Goal: Information Seeking & Learning: Learn about a topic

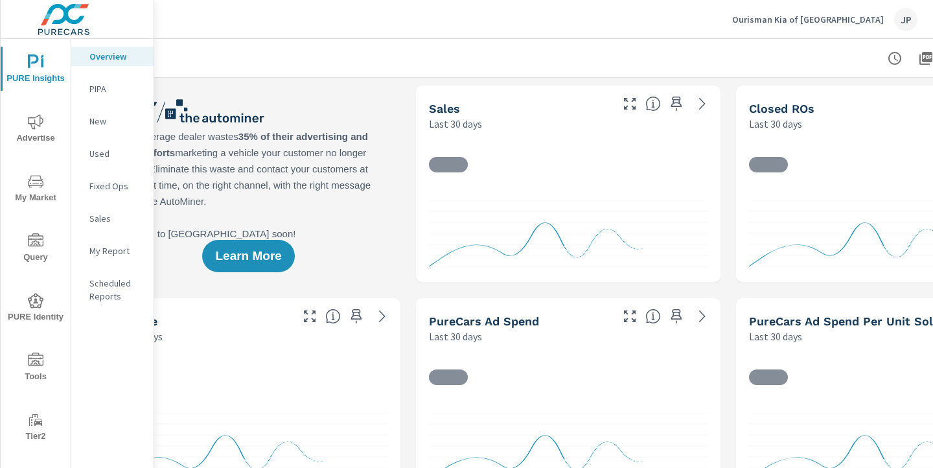
scroll to position [0, 180]
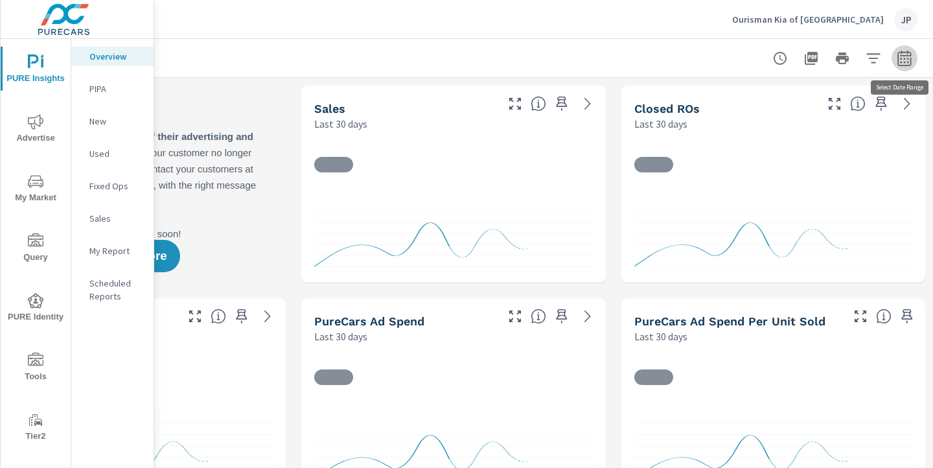
click at [910, 62] on icon "button" at bounding box center [905, 59] width 16 height 16
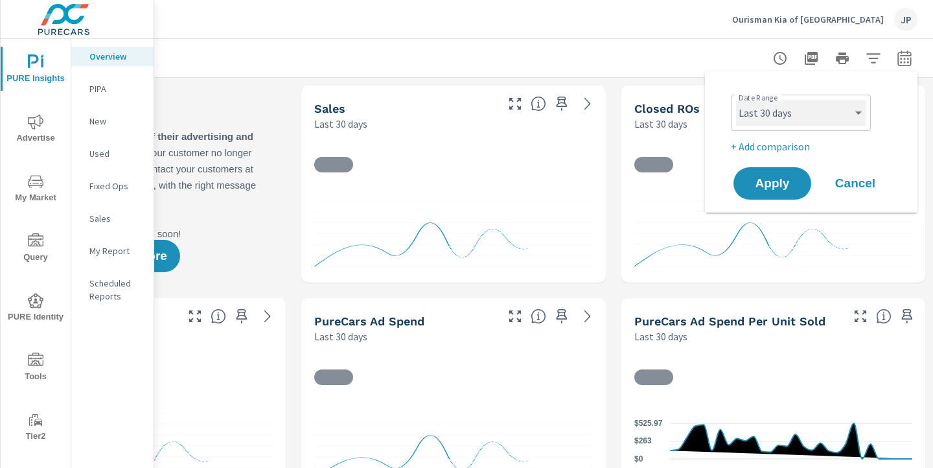
click at [785, 121] on select "Custom Yesterday Last week Last 7 days Last 14 days Last 30 days Last 45 days L…" at bounding box center [801, 113] width 130 height 26
click at [736, 100] on select "Custom Yesterday Last week Last 7 days Last 14 days Last 30 days Last 45 days L…" at bounding box center [801, 113] width 130 height 26
select select "custom"
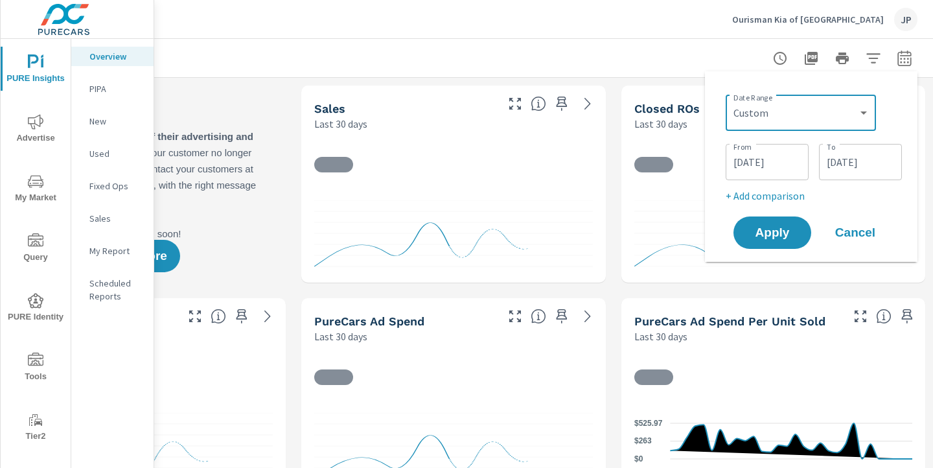
click at [760, 163] on input "08/11/2025" at bounding box center [767, 162] width 73 height 26
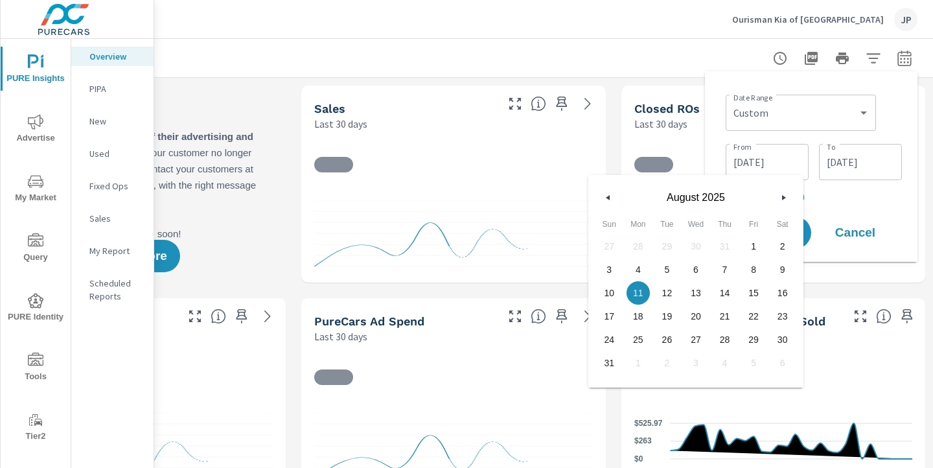
click at [758, 242] on span "1" at bounding box center [753, 246] width 29 height 17
type input "08/01/2025"
click at [883, 123] on div "Date Range Custom Yesterday Last week Last 7 days Last 14 days Last 30 days Las…" at bounding box center [814, 111] width 176 height 44
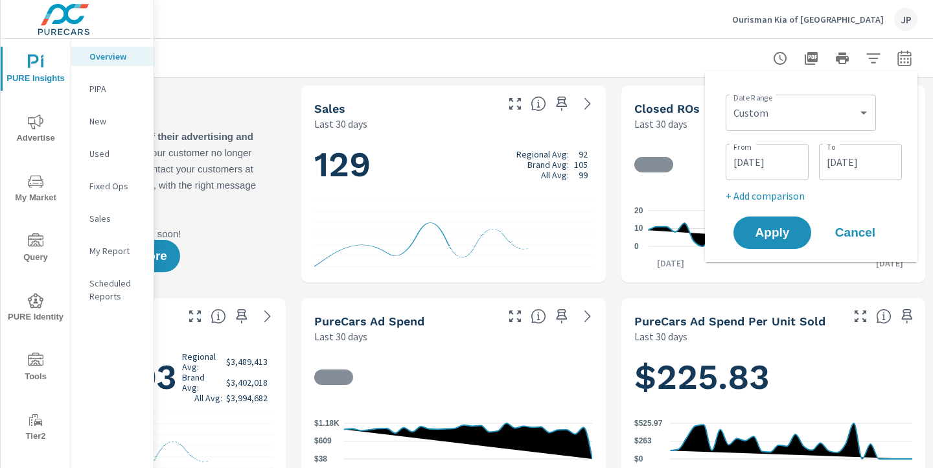
click at [774, 200] on p "+ Add comparison" at bounding box center [814, 196] width 176 height 16
select select "Previous period"
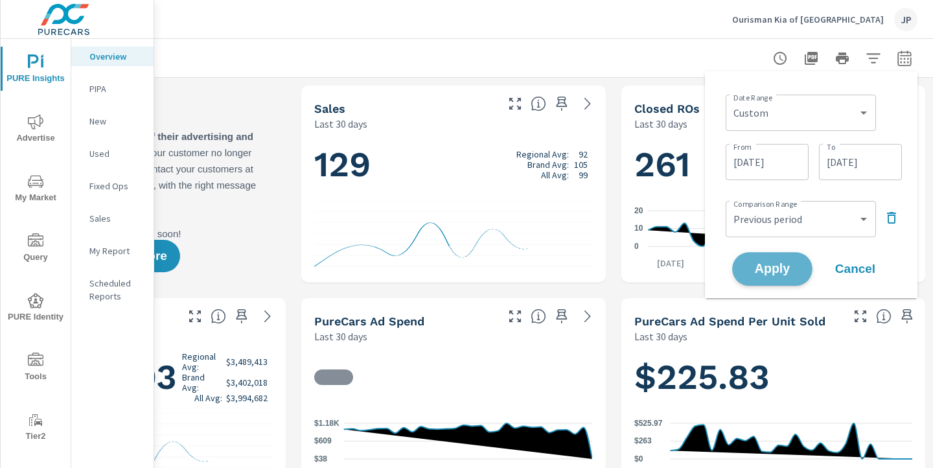
click at [774, 267] on span "Apply" at bounding box center [772, 269] width 53 height 12
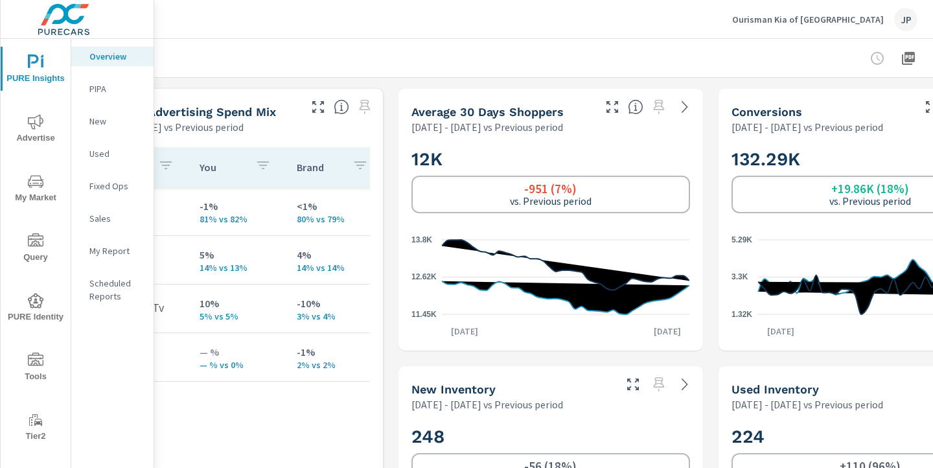
scroll to position [701, 83]
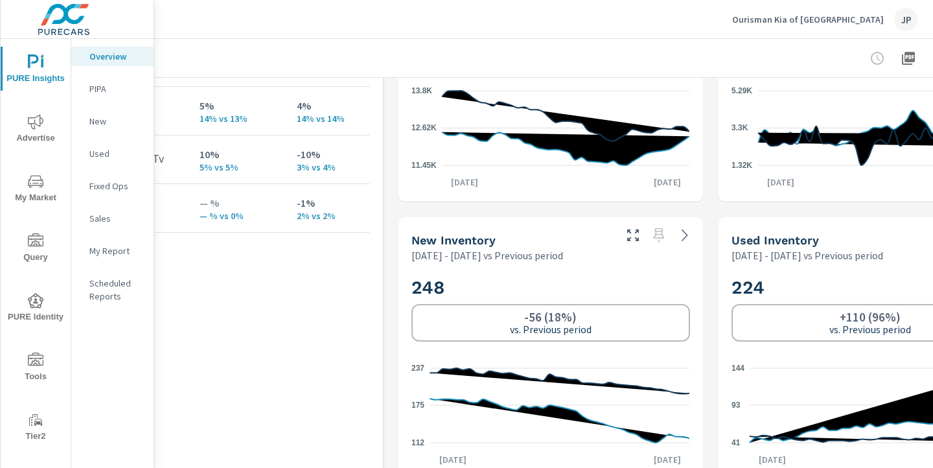
click at [596, 391] on icon "112 175 237" at bounding box center [550, 405] width 278 height 95
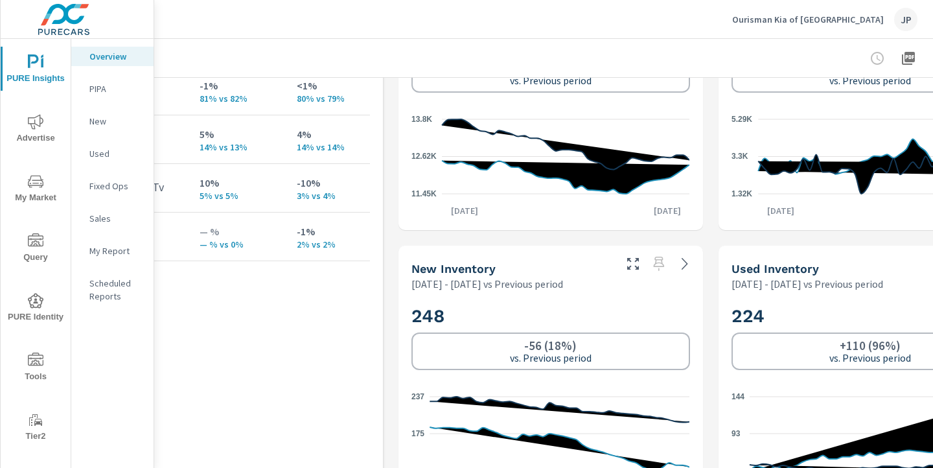
scroll to position [669, 83]
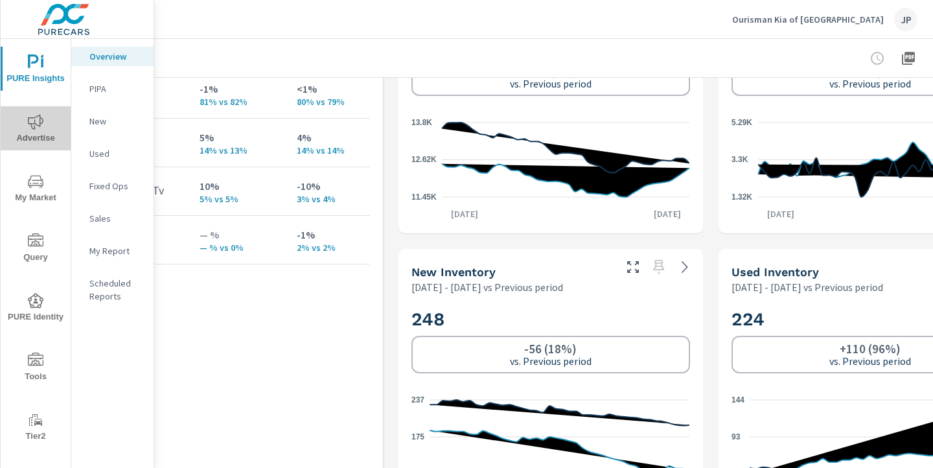
click at [32, 122] on icon "nav menu" at bounding box center [36, 122] width 16 height 16
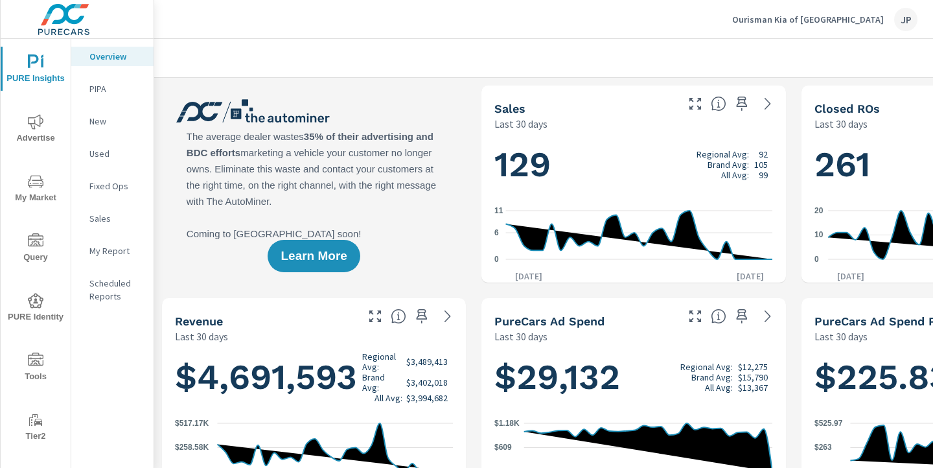
scroll to position [0, 180]
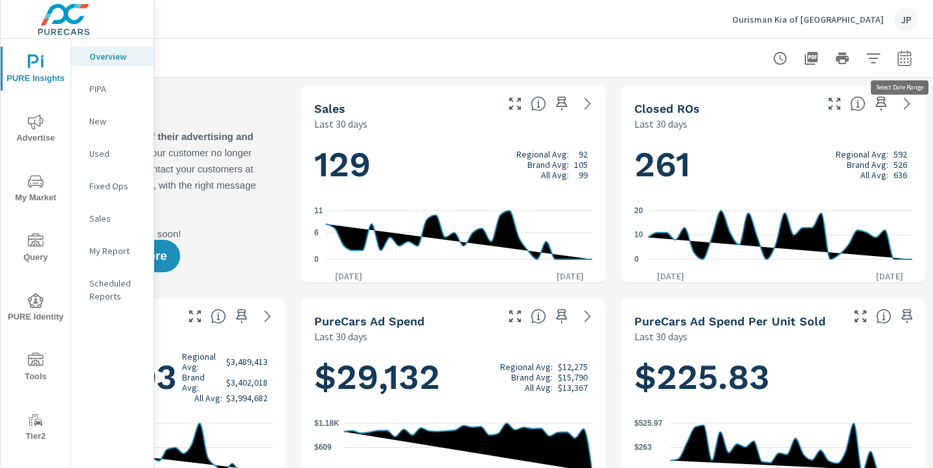
click at [901, 54] on icon "button" at bounding box center [905, 58] width 14 height 16
select select "Previous period"
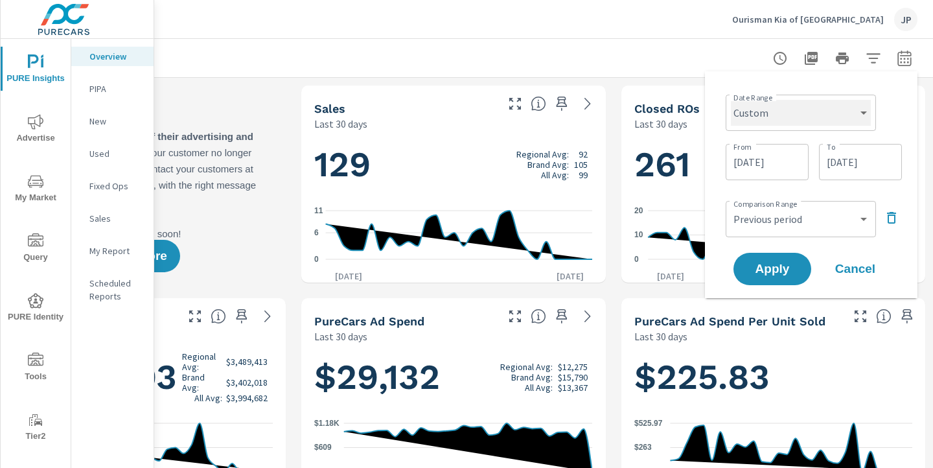
click at [774, 115] on select "Custom Yesterday Last week Last 7 days Last 14 days Last 30 days Last 45 days L…" at bounding box center [801, 113] width 140 height 26
click at [731, 100] on select "Custom Yesterday Last week Last 7 days Last 14 days Last 30 days Last 45 days L…" at bounding box center [801, 113] width 140 height 26
select select "Last month"
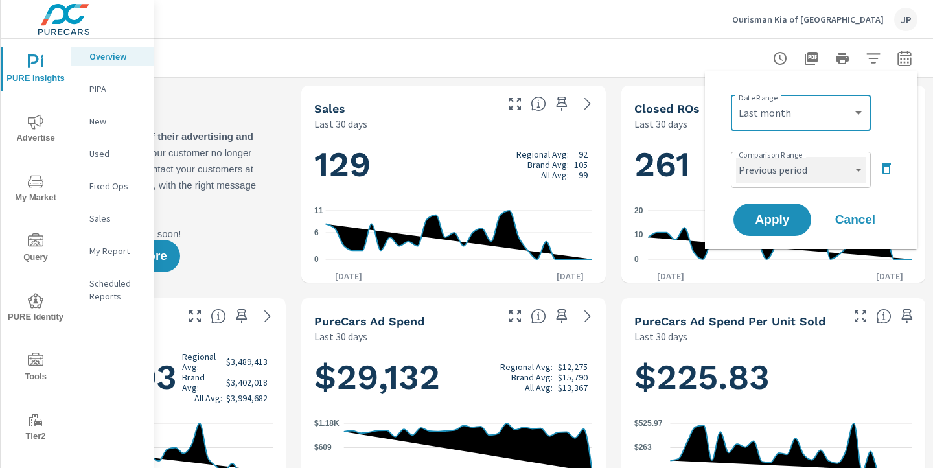
click at [786, 177] on select "Custom Previous period Previous month Previous year" at bounding box center [801, 170] width 130 height 26
click at [736, 157] on select "Custom Previous period Previous month Previous year" at bounding box center [801, 170] width 130 height 26
select select "Previous month"
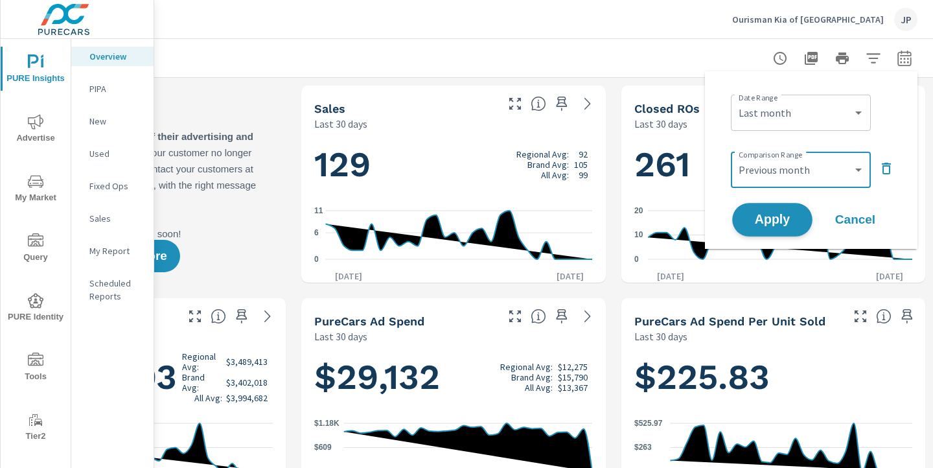
click at [772, 218] on span "Apply" at bounding box center [772, 220] width 53 height 12
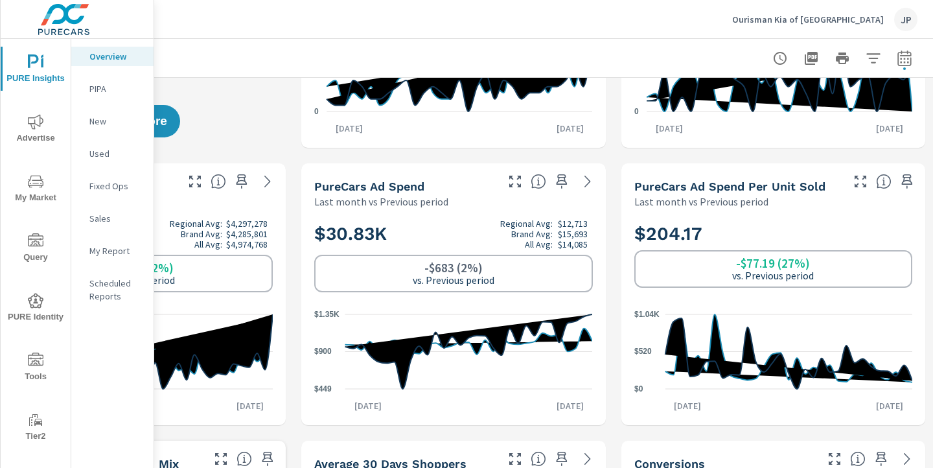
scroll to position [0, 180]
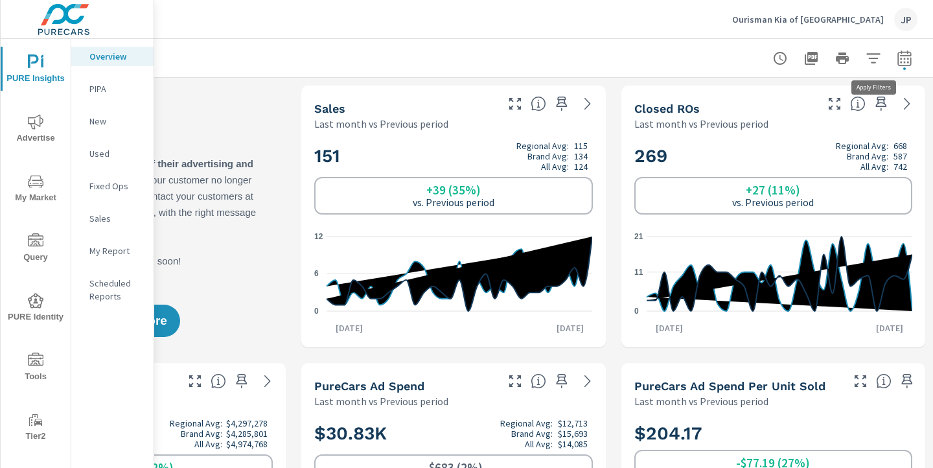
click at [874, 58] on icon "button" at bounding box center [873, 58] width 14 height 10
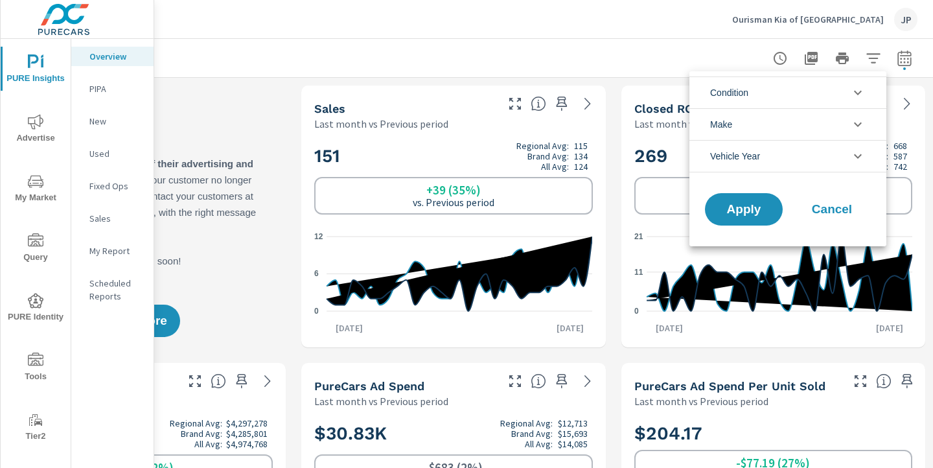
click at [758, 88] on li "Condition" at bounding box center [788, 92] width 197 height 32
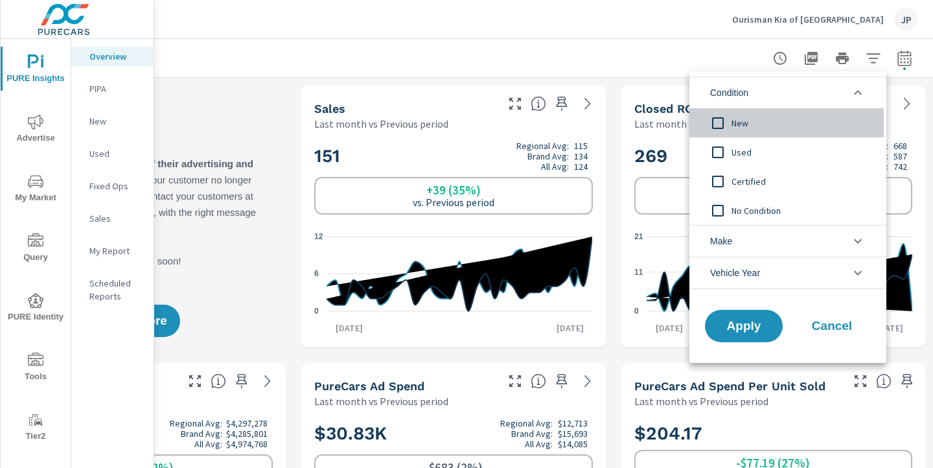
click at [721, 121] on input "filter options" at bounding box center [717, 123] width 27 height 27
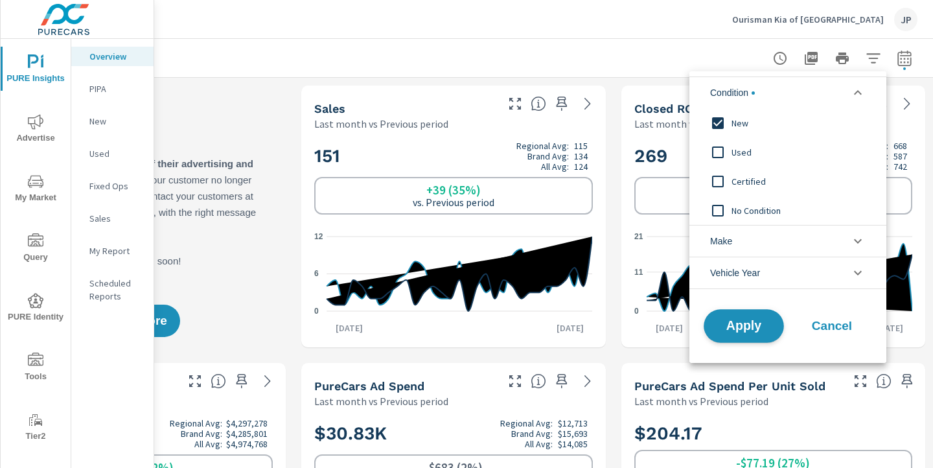
click at [753, 316] on button "Apply" at bounding box center [744, 326] width 80 height 34
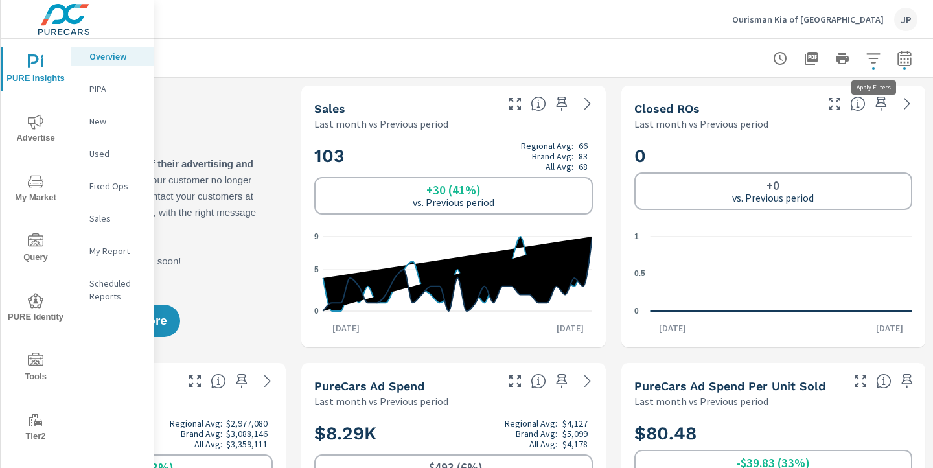
click at [866, 64] on icon "button" at bounding box center [874, 59] width 16 height 16
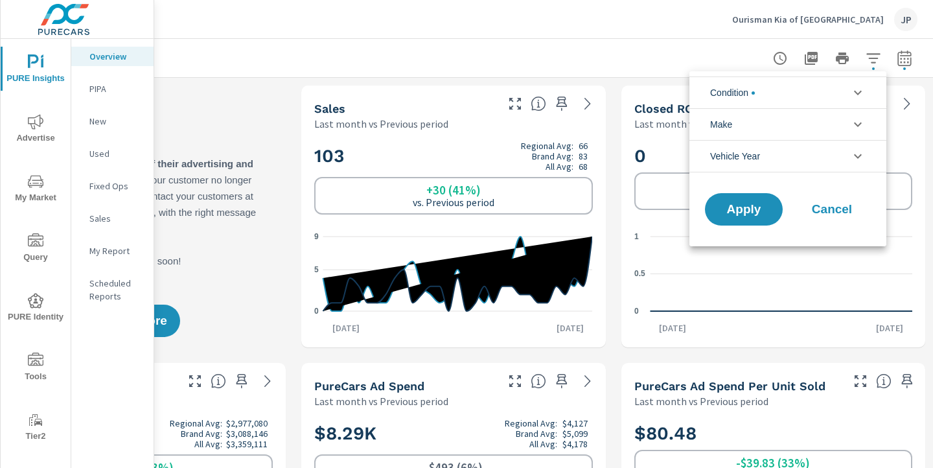
click at [746, 94] on span "Condition" at bounding box center [732, 92] width 45 height 31
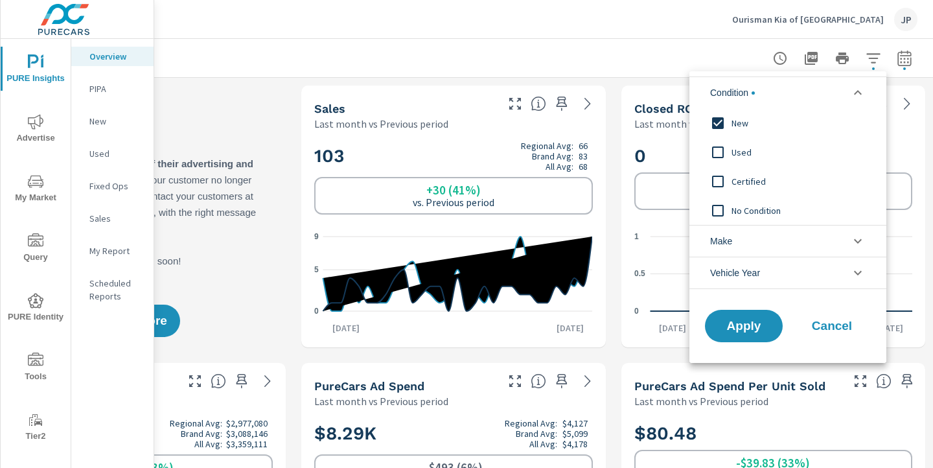
click at [714, 125] on input "filter options" at bounding box center [717, 123] width 27 height 27
click at [721, 329] on span "Apply" at bounding box center [743, 326] width 53 height 12
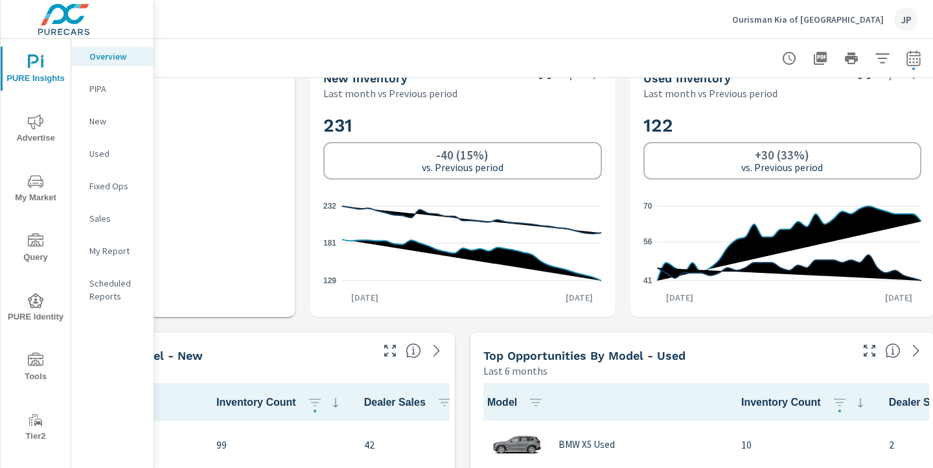
scroll to position [865, 171]
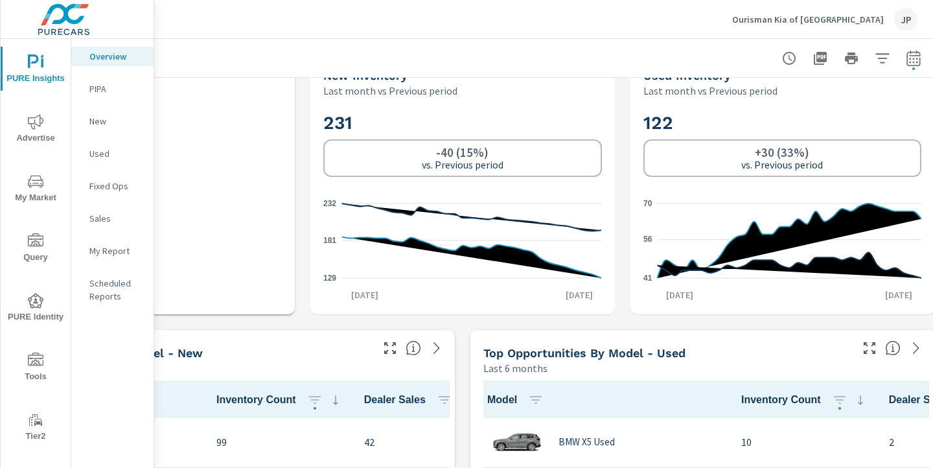
click at [739, 250] on icon at bounding box center [789, 240] width 264 height 75
click at [739, 240] on icon at bounding box center [789, 240] width 264 height 75
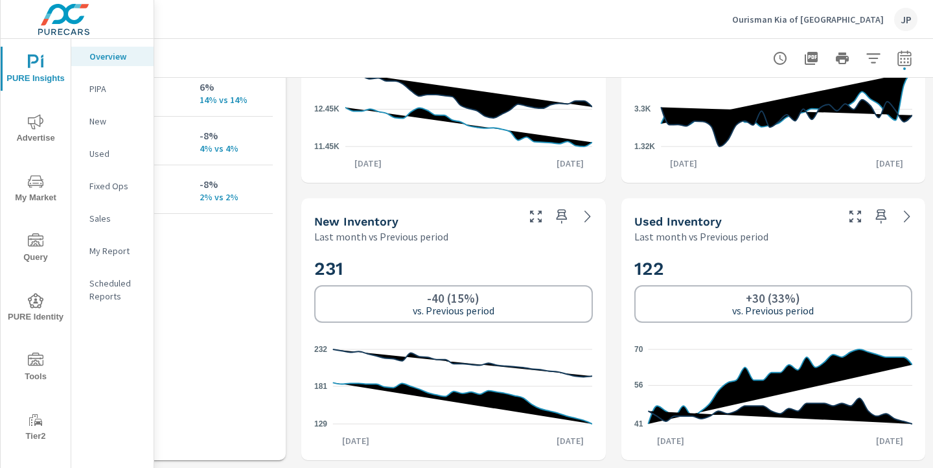
scroll to position [713, 180]
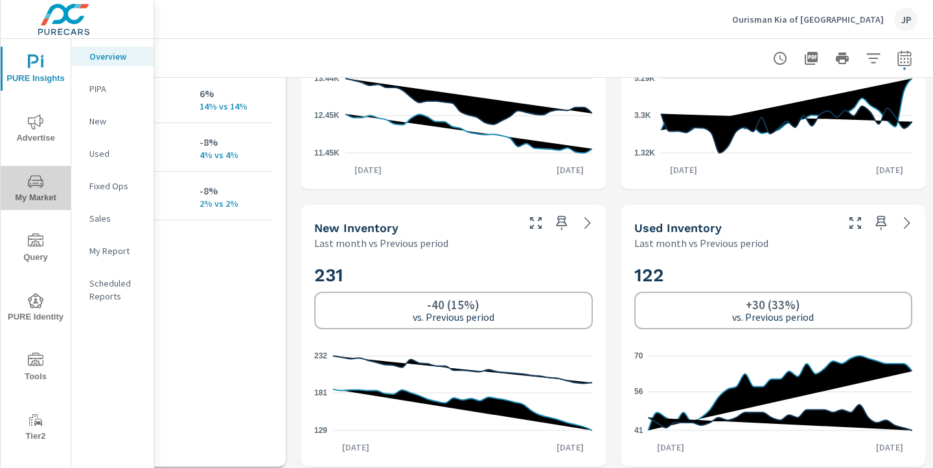
click at [37, 187] on icon "nav menu" at bounding box center [36, 182] width 16 height 16
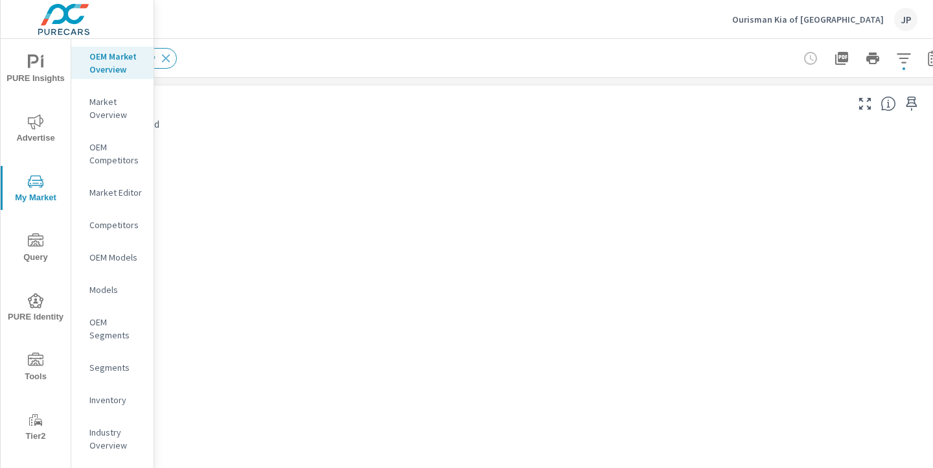
scroll to position [0, 180]
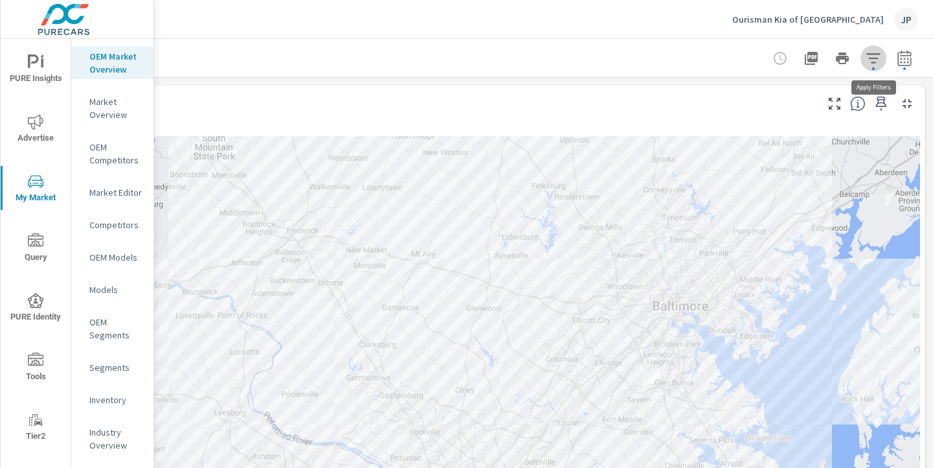
click at [875, 60] on icon "button" at bounding box center [874, 59] width 16 height 16
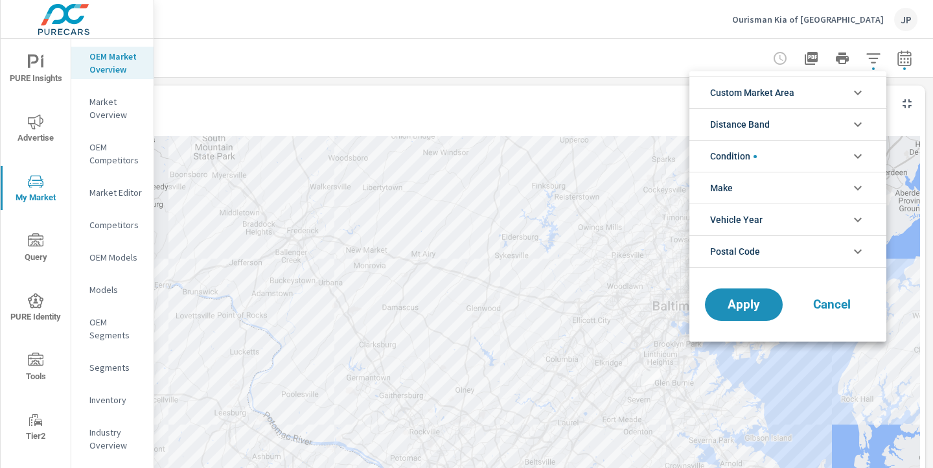
click at [862, 154] on icon "filter options" at bounding box center [858, 156] width 16 height 16
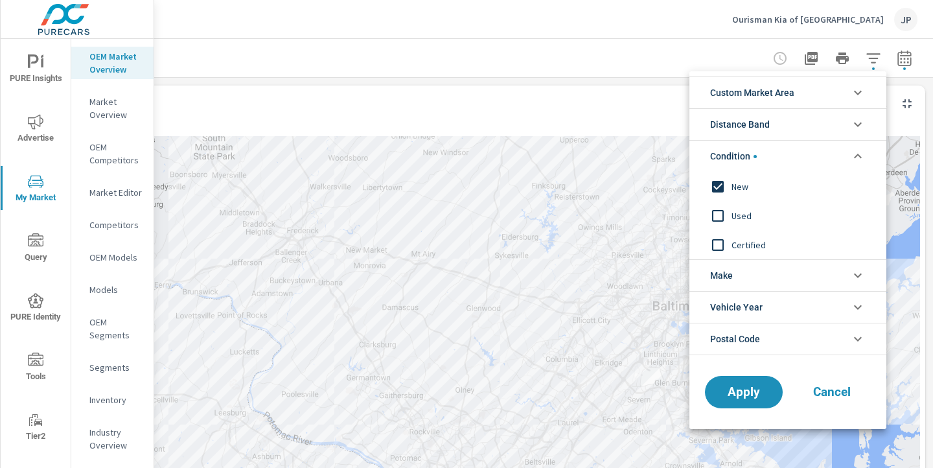
click at [862, 154] on icon "filter options" at bounding box center [858, 156] width 16 height 16
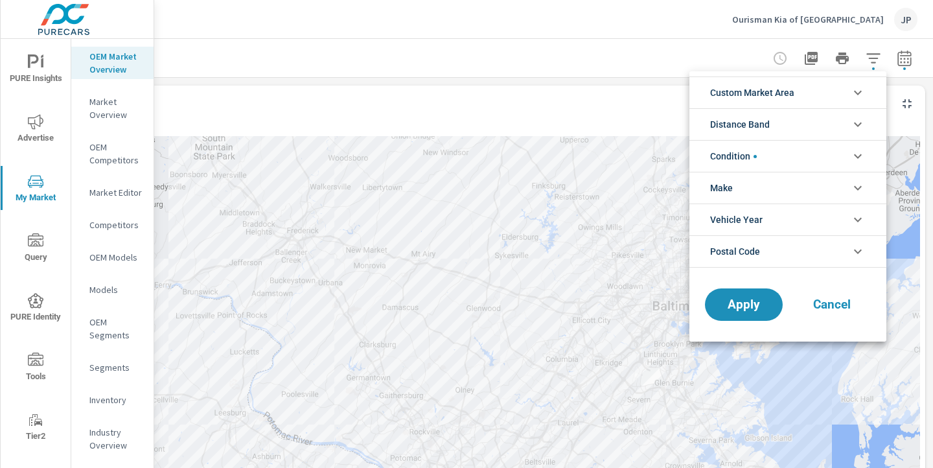
click at [906, 58] on div at bounding box center [466, 234] width 933 height 468
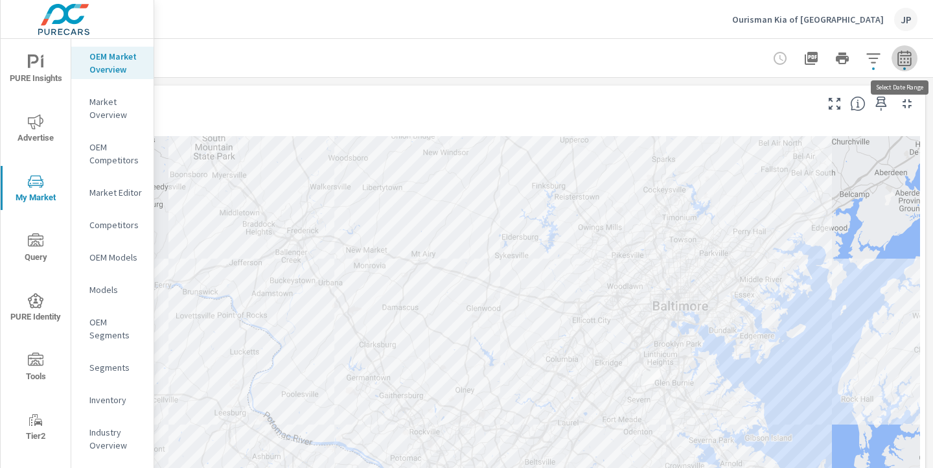
click at [906, 58] on icon "button" at bounding box center [905, 59] width 16 height 16
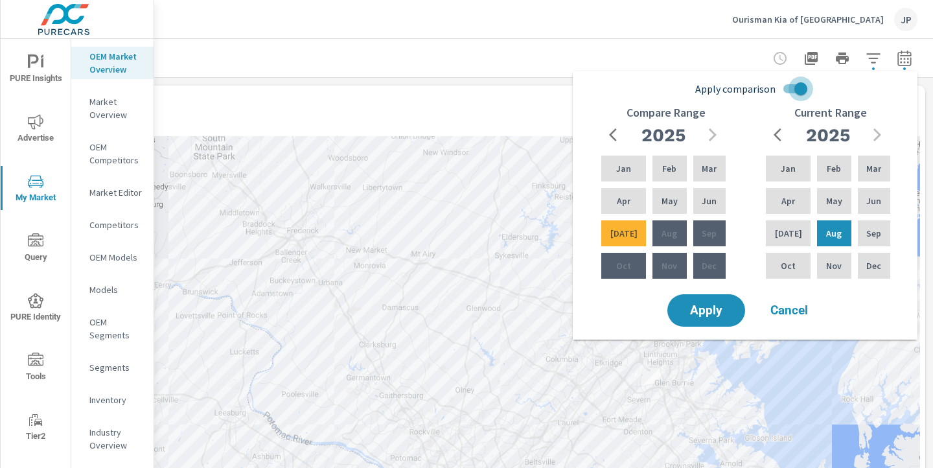
click at [797, 91] on input "Apply comparison" at bounding box center [801, 88] width 74 height 25
checkbox input "false"
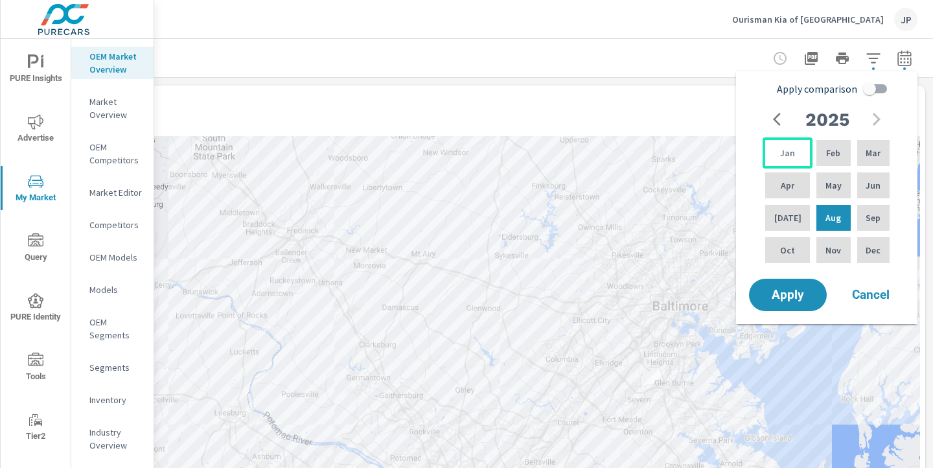
click at [789, 150] on p "Jan" at bounding box center [787, 152] width 15 height 13
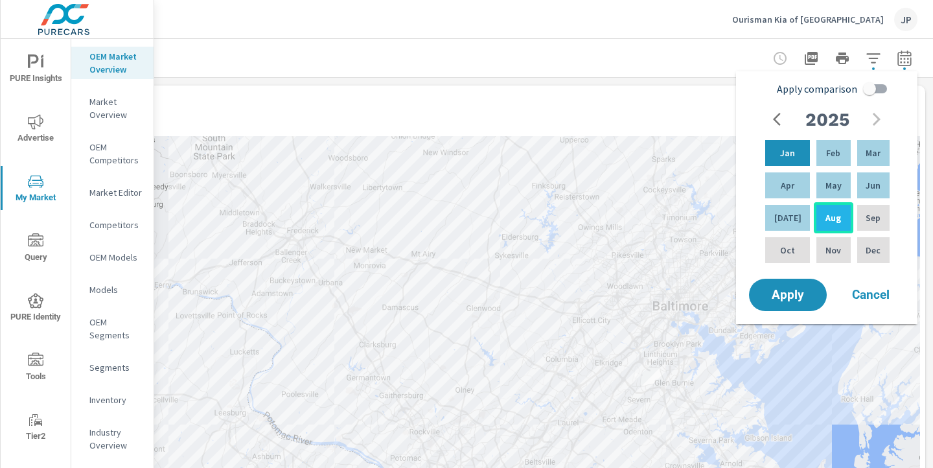
click at [826, 217] on p "Aug" at bounding box center [834, 217] width 16 height 13
click at [787, 290] on span "Apply" at bounding box center [787, 295] width 53 height 12
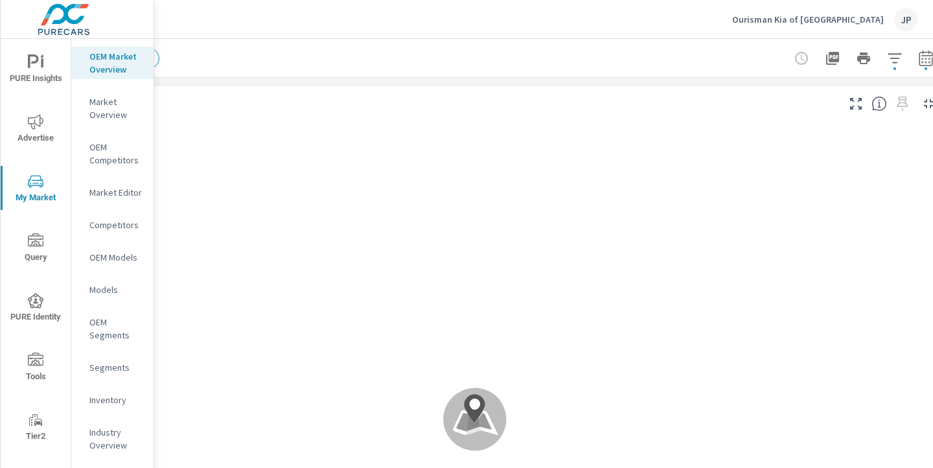
scroll to position [0, 180]
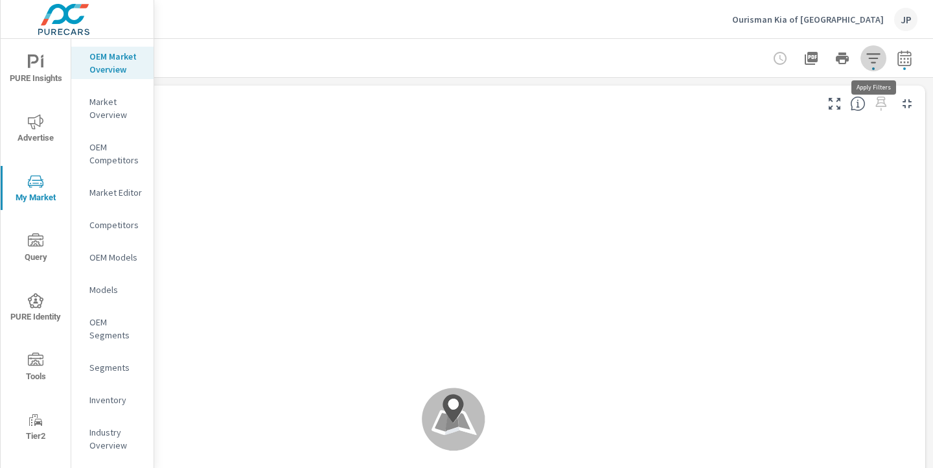
click at [872, 60] on icon "button" at bounding box center [874, 59] width 16 height 16
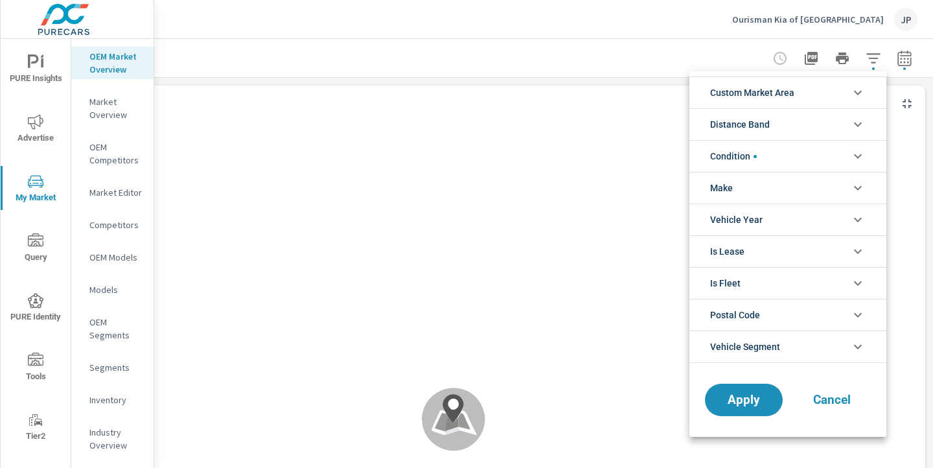
scroll to position [1, 0]
click at [858, 86] on icon "filter options" at bounding box center [858, 93] width 16 height 16
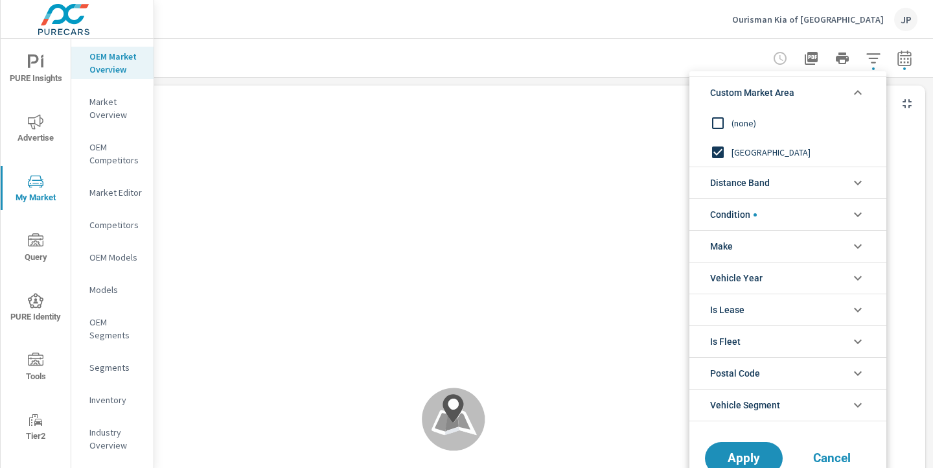
click at [722, 152] on input "filter options" at bounding box center [717, 152] width 27 height 27
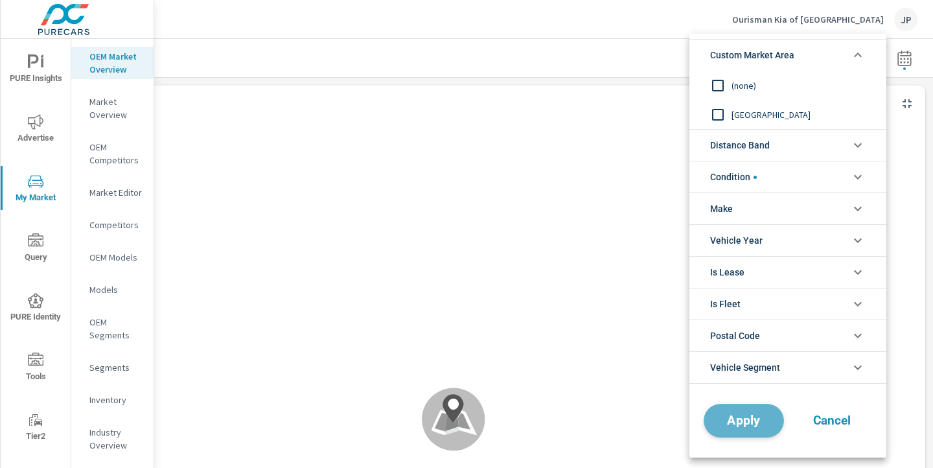
click at [738, 410] on button "Apply" at bounding box center [744, 421] width 80 height 34
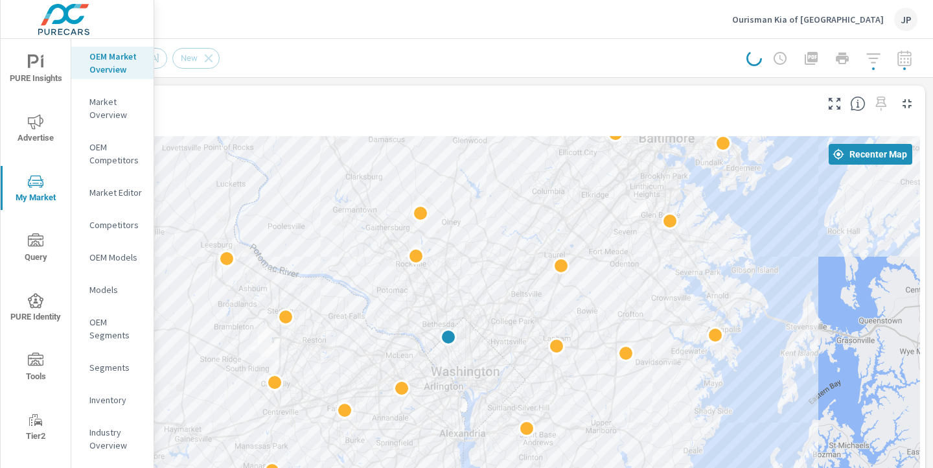
drag, startPoint x: 792, startPoint y: 316, endPoint x: 774, endPoint y: 244, distance: 74.2
click at [775, 244] on div at bounding box center [453, 399] width 933 height 526
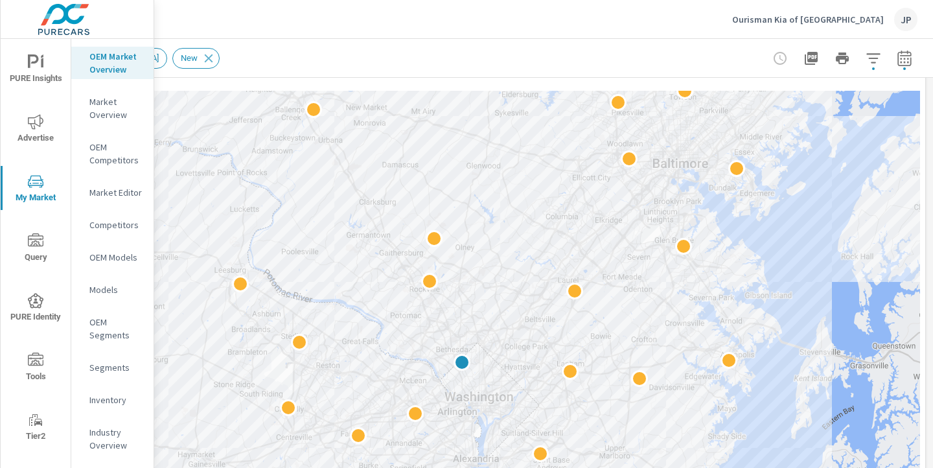
scroll to position [50, 180]
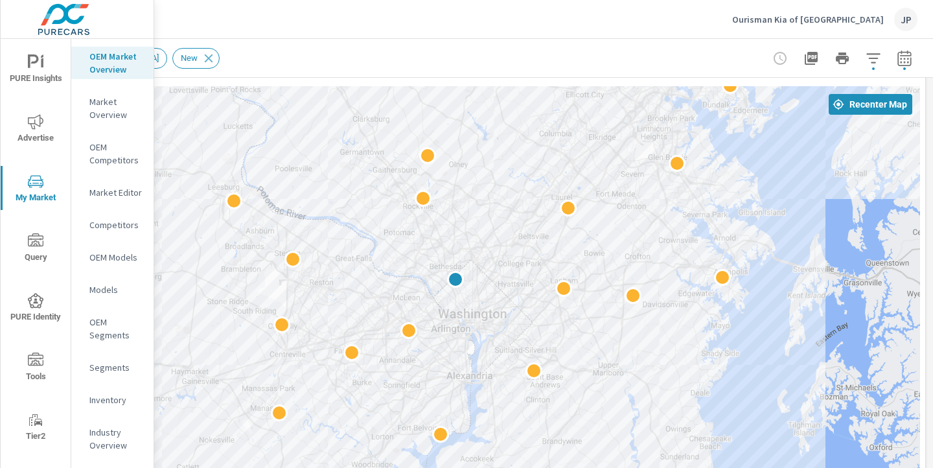
drag, startPoint x: 632, startPoint y: 244, endPoint x: 623, endPoint y: 162, distance: 82.1
click at [623, 162] on div at bounding box center [453, 349] width 933 height 526
click at [875, 62] on icon "button" at bounding box center [873, 58] width 14 height 10
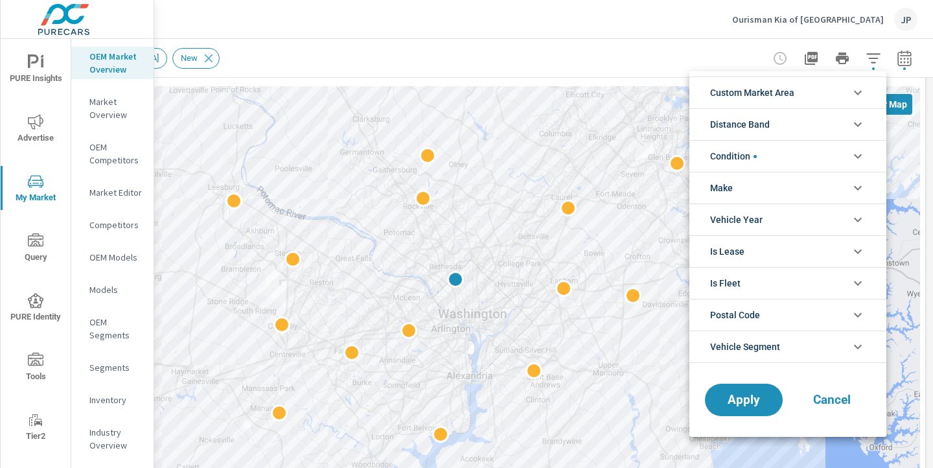
click at [835, 157] on li "Condition" at bounding box center [788, 156] width 197 height 32
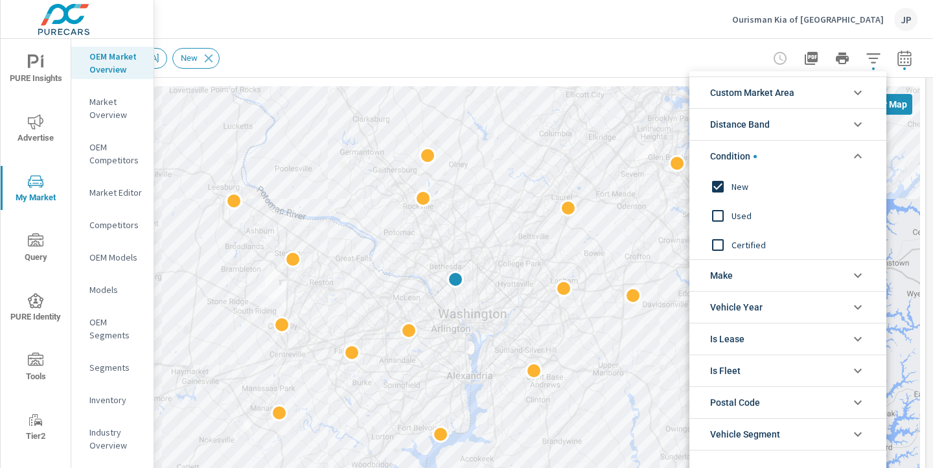
click at [835, 157] on li "Condition" at bounding box center [788, 156] width 197 height 32
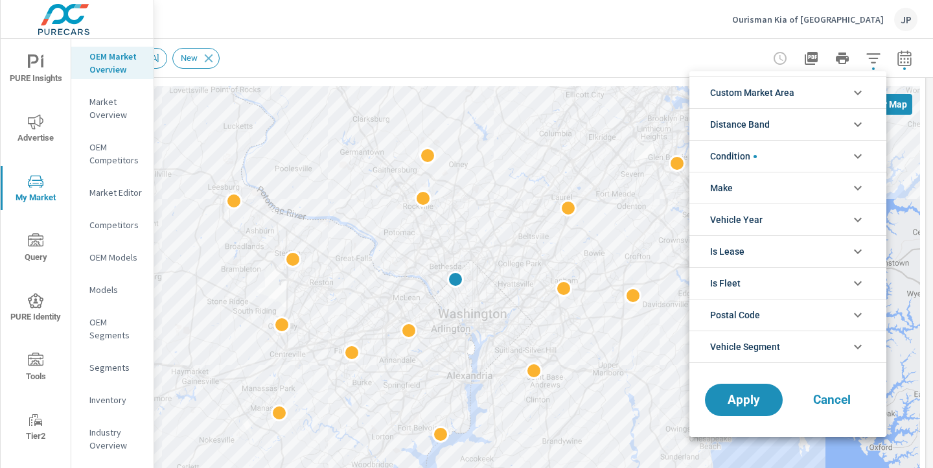
click at [927, 63] on div at bounding box center [466, 234] width 933 height 468
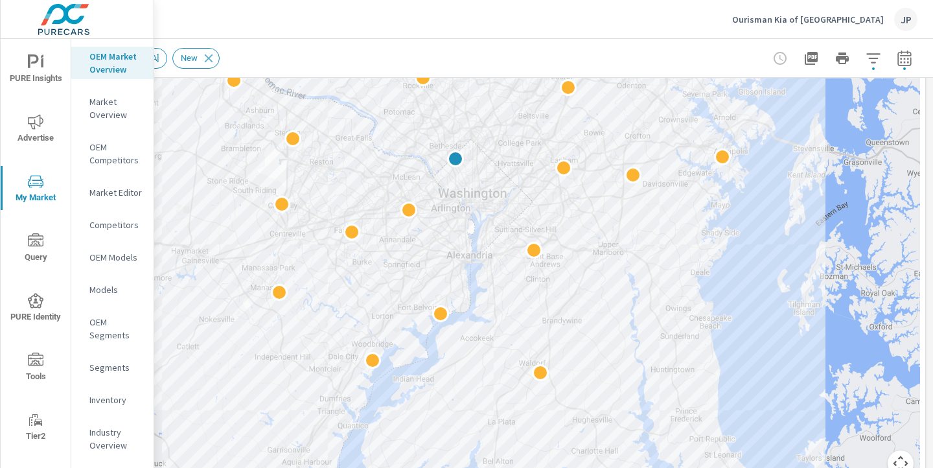
scroll to position [170, 180]
click at [903, 461] on button "Map camera controls" at bounding box center [901, 464] width 26 height 26
click at [867, 458] on button "Zoom out" at bounding box center [868, 464] width 26 height 26
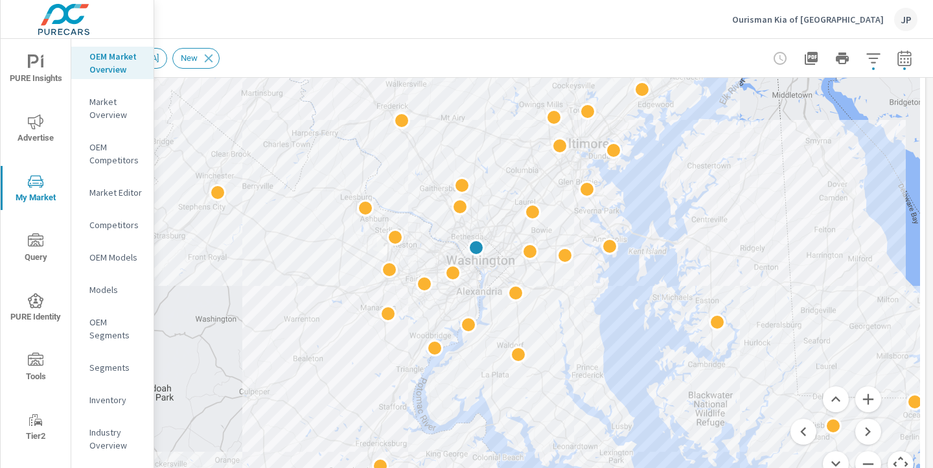
drag, startPoint x: 580, startPoint y: 234, endPoint x: 597, endPoint y: 284, distance: 53.5
click at [870, 402] on button "Zoom in" at bounding box center [868, 399] width 26 height 26
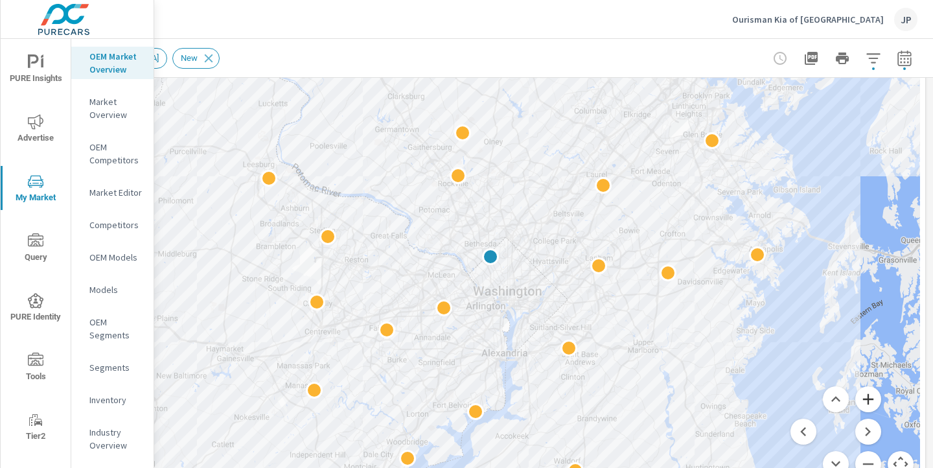
click at [870, 402] on button "Zoom in" at bounding box center [868, 399] width 26 height 26
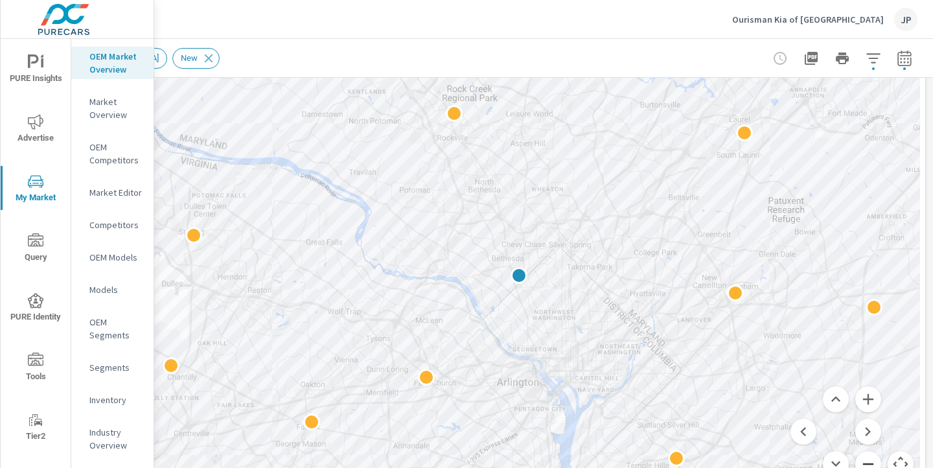
click at [867, 462] on button "Zoom out" at bounding box center [868, 464] width 26 height 26
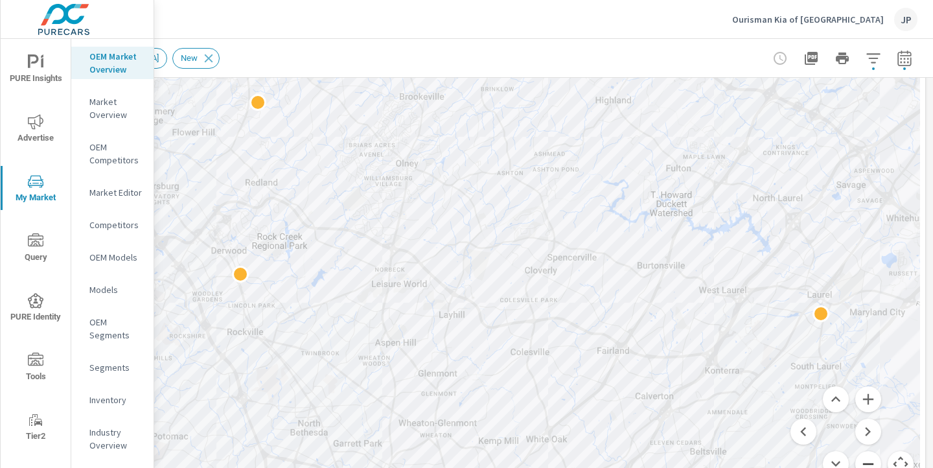
click at [865, 456] on button "Zoom out" at bounding box center [868, 464] width 26 height 26
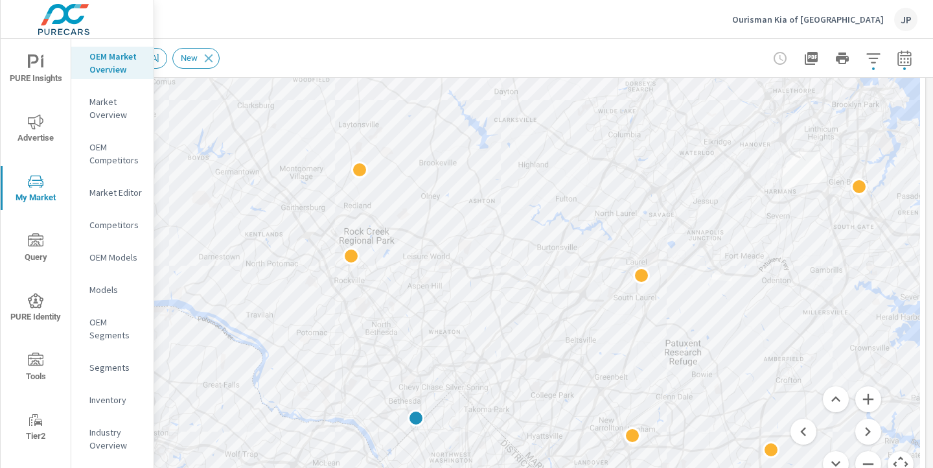
click at [901, 464] on button "Map camera controls" at bounding box center [901, 464] width 26 height 26
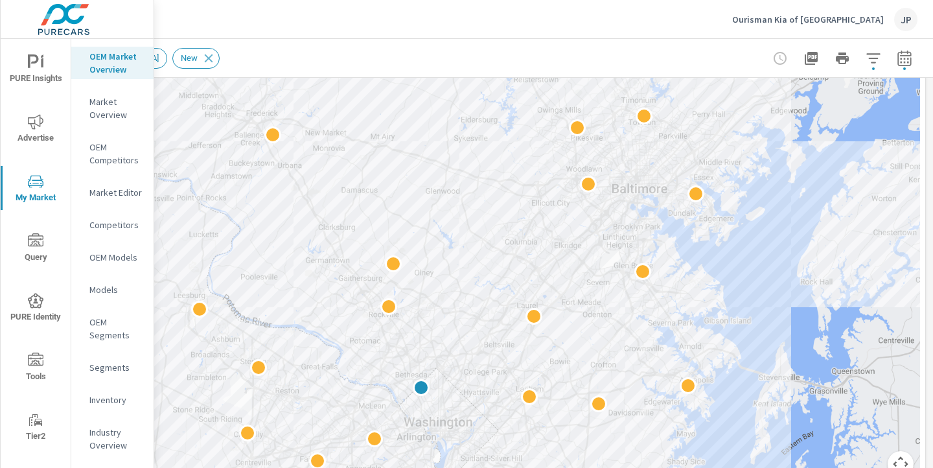
drag, startPoint x: 369, startPoint y: 117, endPoint x: 393, endPoint y: 240, distance: 126.2
click at [393, 240] on div at bounding box center [453, 229] width 933 height 526
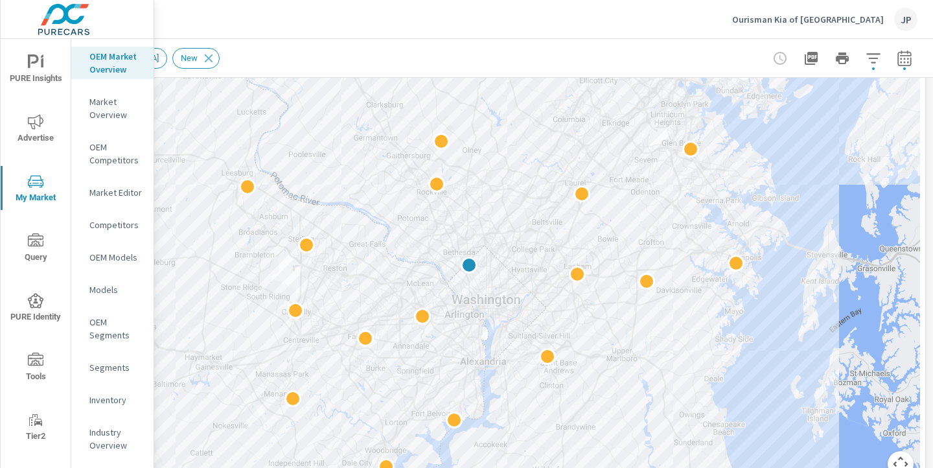
drag, startPoint x: 465, startPoint y: 328, endPoint x: 513, endPoint y: 203, distance: 133.3
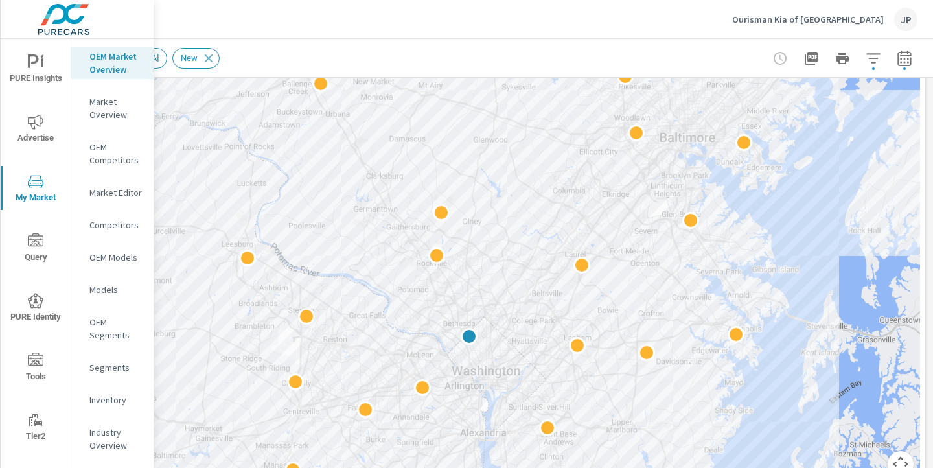
drag, startPoint x: 477, startPoint y: 159, endPoint x: 477, endPoint y: 236, distance: 77.1
click at [477, 236] on div at bounding box center [453, 229] width 933 height 526
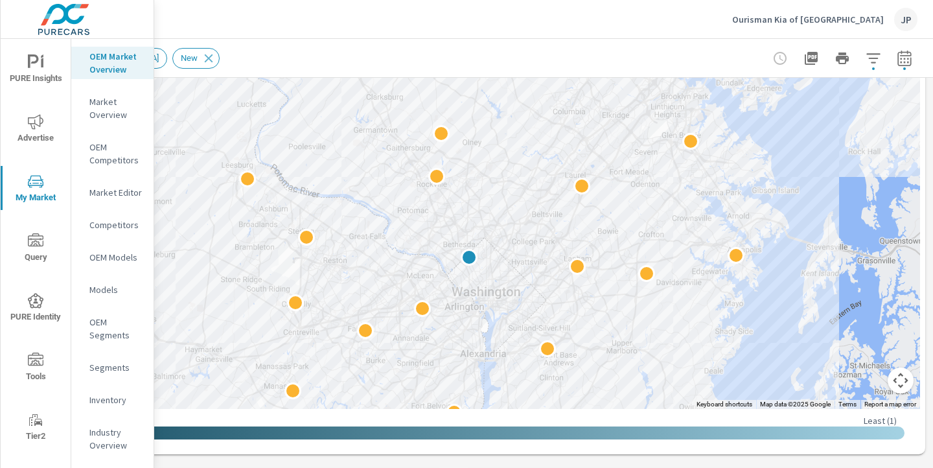
scroll to position [255, 180]
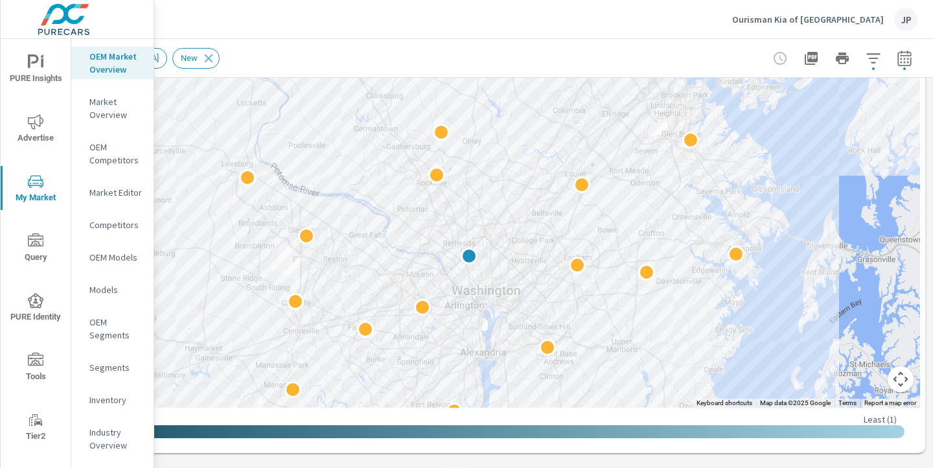
click at [904, 375] on button "Map camera controls" at bounding box center [901, 379] width 26 height 26
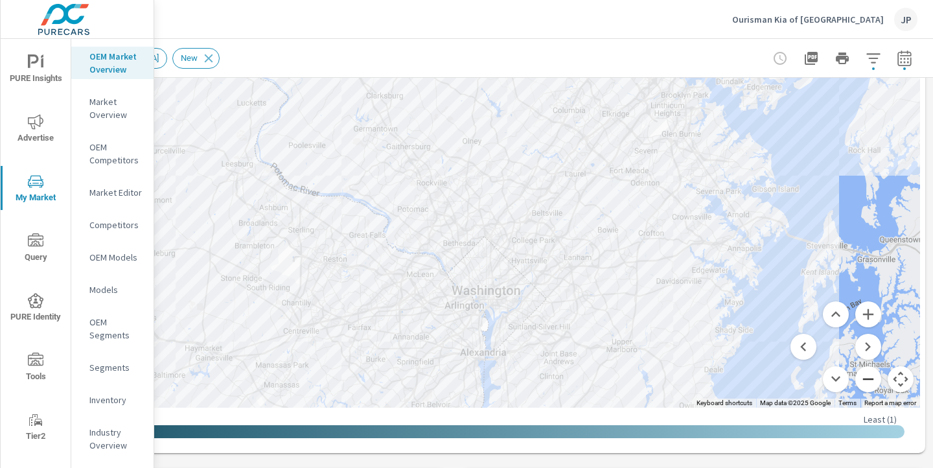
click at [871, 380] on button "Zoom out" at bounding box center [868, 379] width 26 height 26
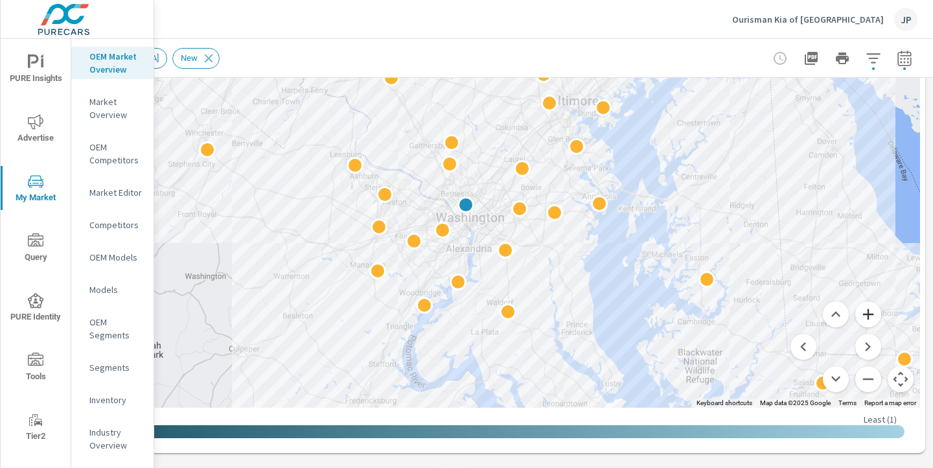
click at [872, 314] on button "Zoom in" at bounding box center [868, 314] width 26 height 26
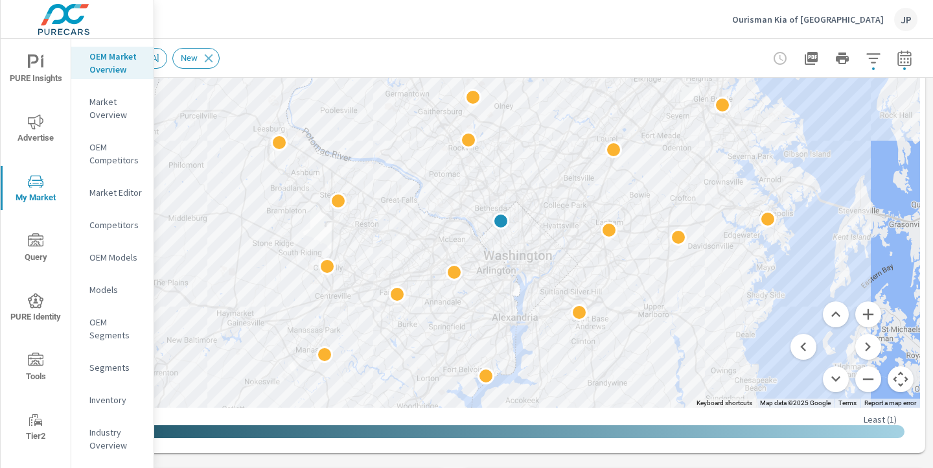
drag, startPoint x: 714, startPoint y: 234, endPoint x: 747, endPoint y: 199, distance: 48.1
click at [870, 314] on button "Zoom in" at bounding box center [868, 314] width 26 height 26
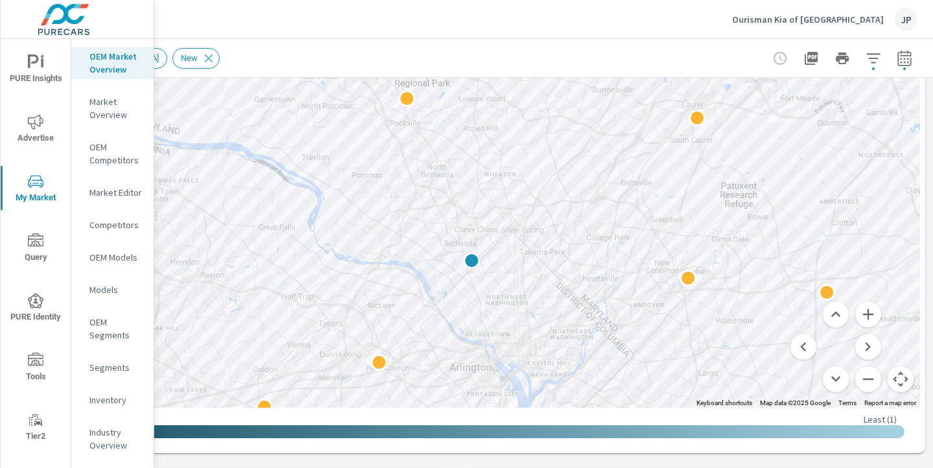
drag, startPoint x: 703, startPoint y: 253, endPoint x: 633, endPoint y: 224, distance: 75.8
click at [633, 224] on div at bounding box center [852, 407] width 933 height 583
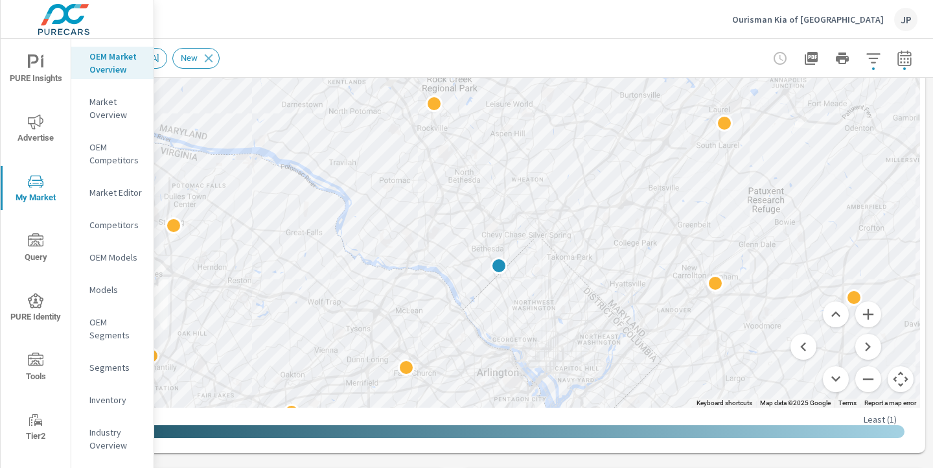
drag, startPoint x: 632, startPoint y: 180, endPoint x: 661, endPoint y: 186, distance: 29.1
click at [661, 186] on div at bounding box center [947, 441] width 933 height 583
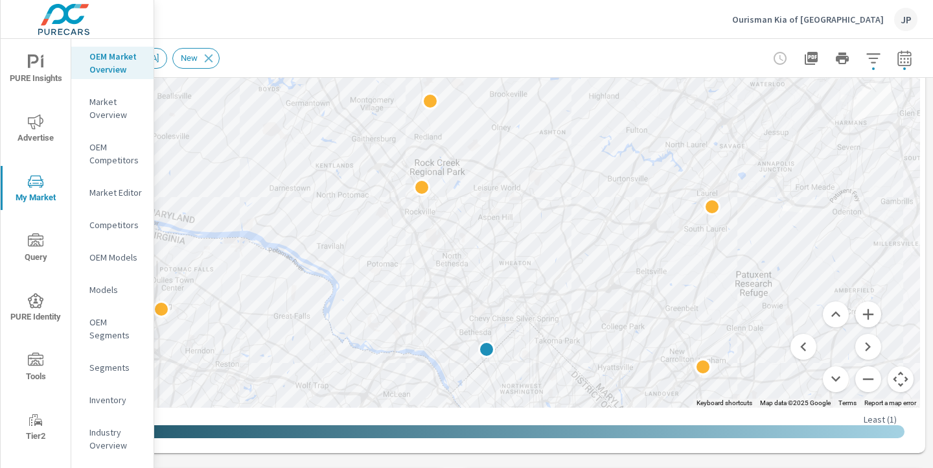
drag, startPoint x: 488, startPoint y: 104, endPoint x: 476, endPoint y: 189, distance: 86.4
click at [476, 189] on div at bounding box center [453, 144] width 933 height 526
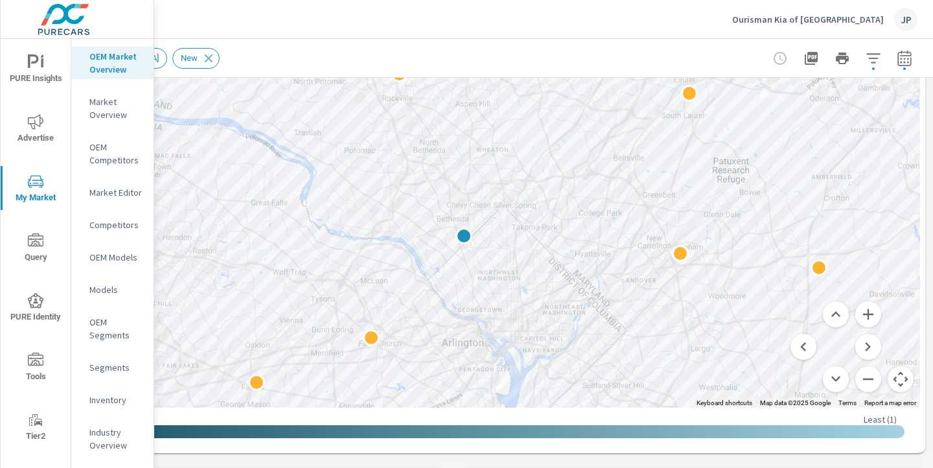
drag, startPoint x: 596, startPoint y: 340, endPoint x: 571, endPoint y: 224, distance: 119.2
click at [571, 224] on div at bounding box center [897, 322] width 933 height 583
click at [866, 314] on button "Zoom in" at bounding box center [868, 314] width 26 height 26
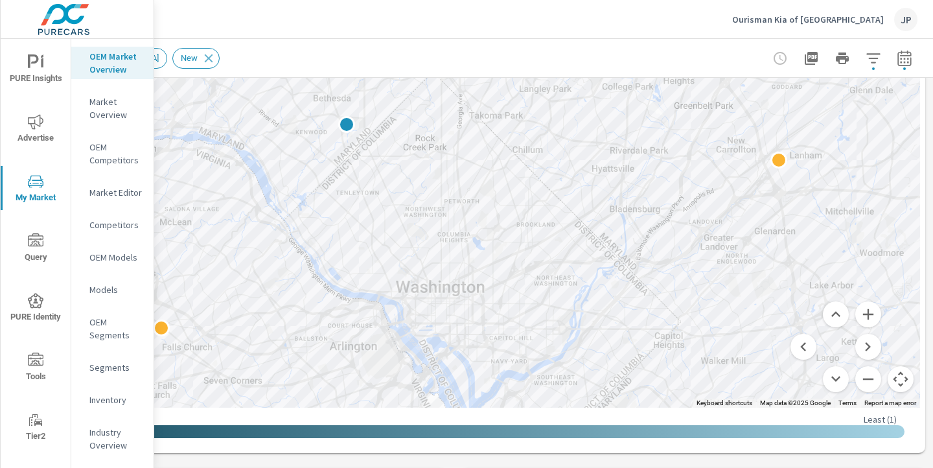
drag, startPoint x: 688, startPoint y: 336, endPoint x: 568, endPoint y: 141, distance: 229.0
click at [568, 141] on div at bounding box center [800, 242] width 933 height 583
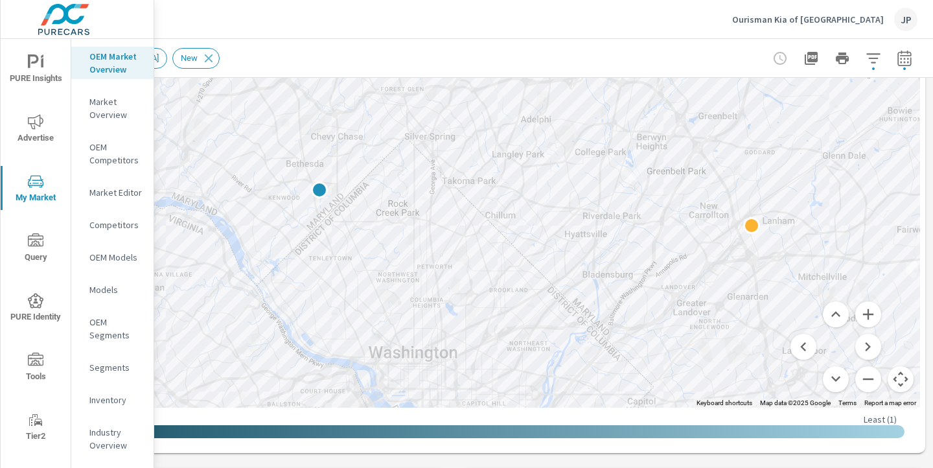
drag, startPoint x: 634, startPoint y: 176, endPoint x: 606, endPoint y: 245, distance: 74.1
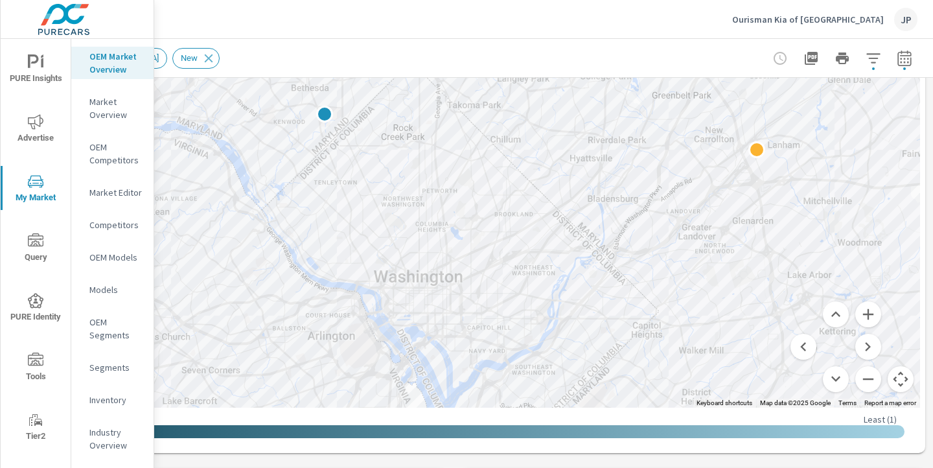
drag, startPoint x: 645, startPoint y: 234, endPoint x: 651, endPoint y: 156, distance: 77.9
click at [651, 156] on div at bounding box center [925, 360] width 933 height 583
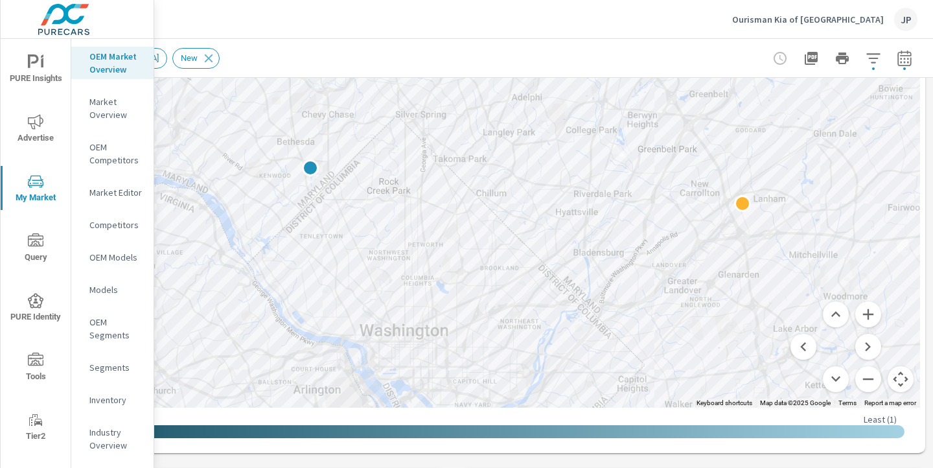
drag, startPoint x: 599, startPoint y: 165, endPoint x: 584, endPoint y: 226, distance: 62.7
click at [866, 377] on button "Zoom out" at bounding box center [868, 379] width 26 height 26
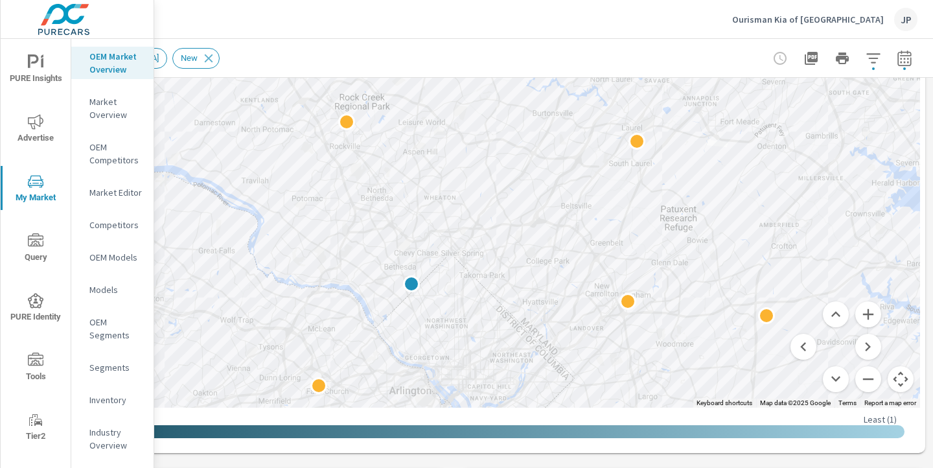
drag, startPoint x: 458, startPoint y: 208, endPoint x: 483, endPoint y: 334, distance: 128.2
click at [867, 380] on button "Zoom out" at bounding box center [868, 379] width 26 height 26
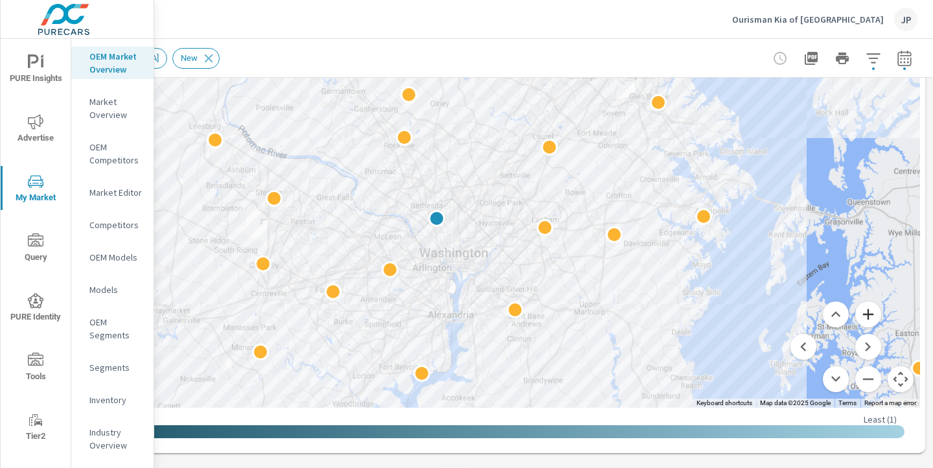
click at [868, 314] on button "Zoom in" at bounding box center [868, 314] width 26 height 26
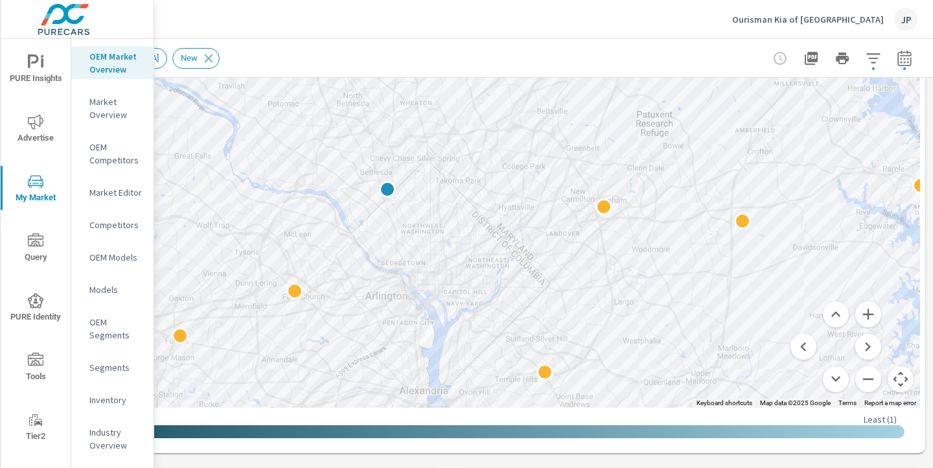
drag, startPoint x: 545, startPoint y: 324, endPoint x: 521, endPoint y: 228, distance: 98.9
click at [521, 228] on div at bounding box center [896, 341] width 933 height 583
click at [874, 378] on button "Zoom out" at bounding box center [868, 379] width 26 height 26
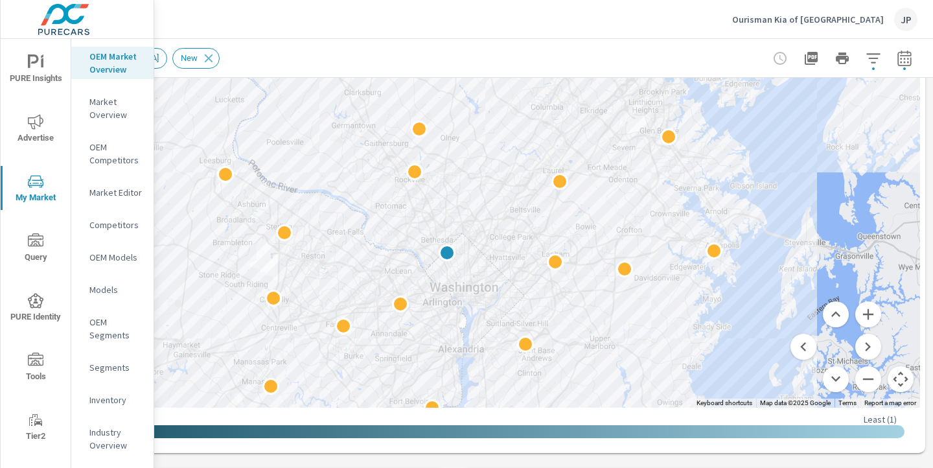
drag, startPoint x: 523, startPoint y: 215, endPoint x: 545, endPoint y: 298, distance: 85.8
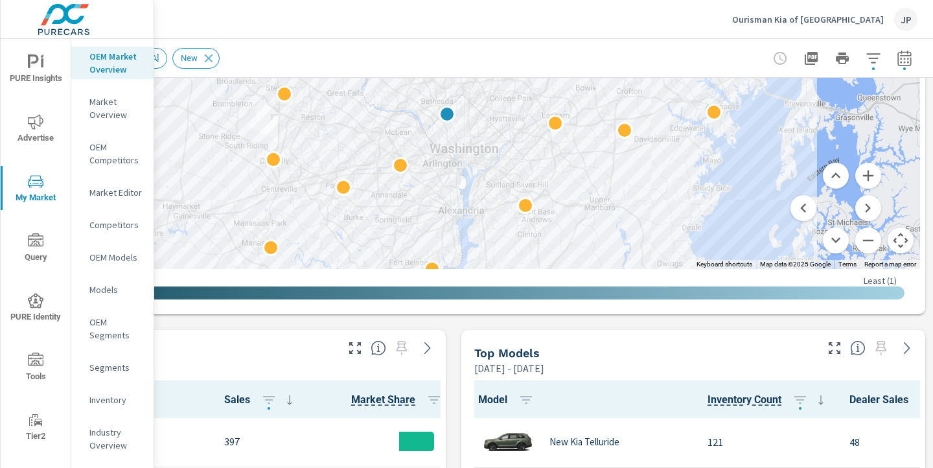
scroll to position [261, 0]
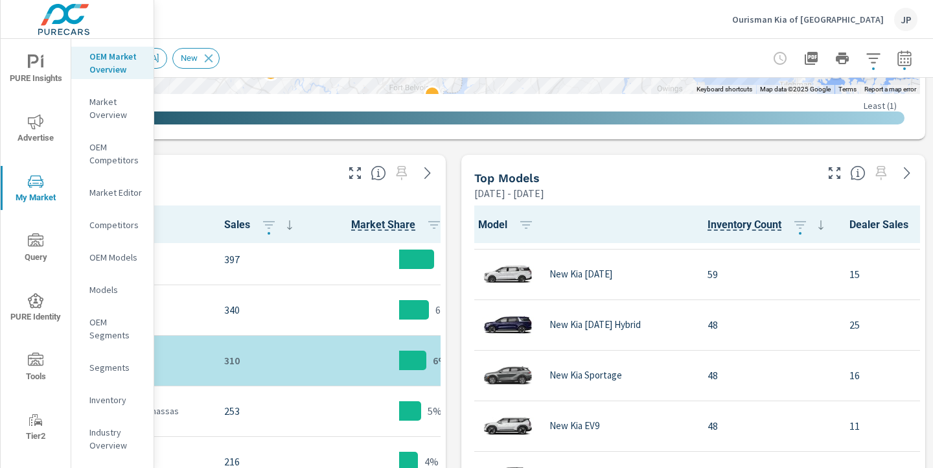
scroll to position [92, 0]
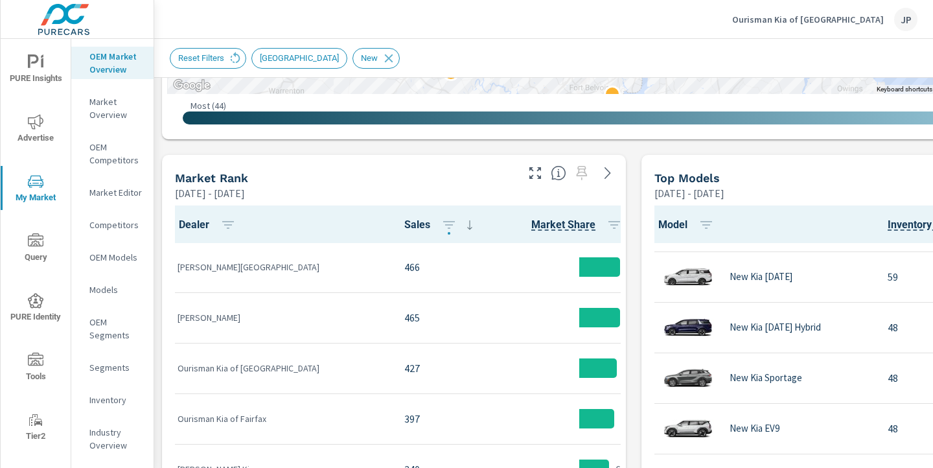
scroll to position [135, 0]
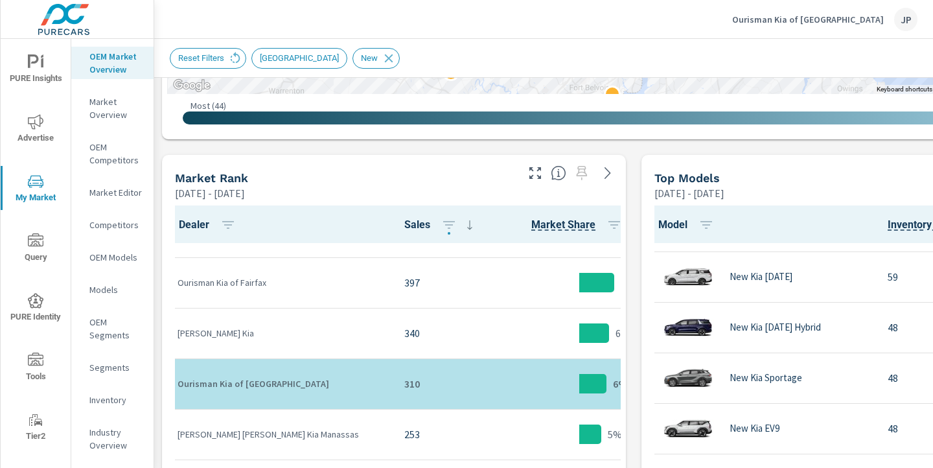
scroll to position [237, 0]
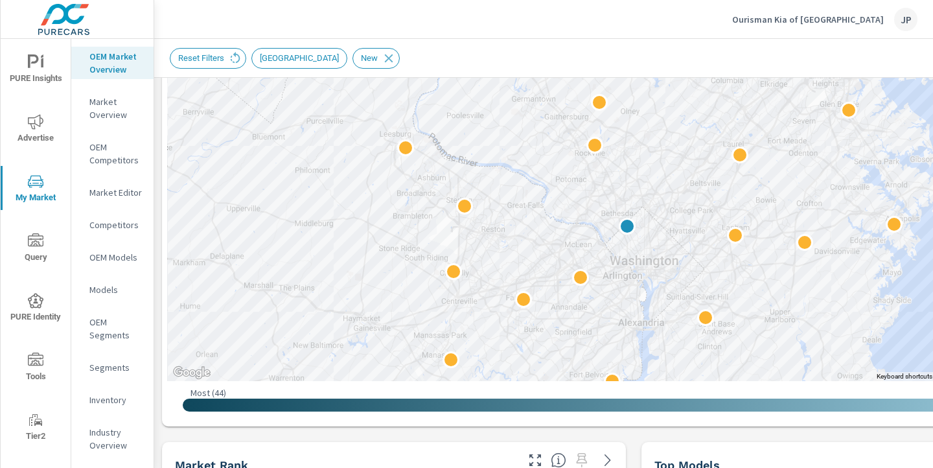
scroll to position [279, 0]
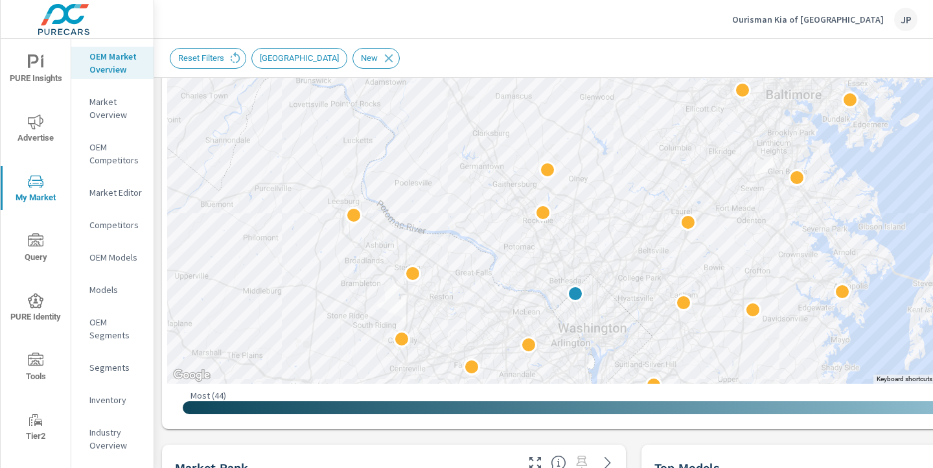
drag, startPoint x: 713, startPoint y: 257, endPoint x: 659, endPoint y: 325, distance: 86.2
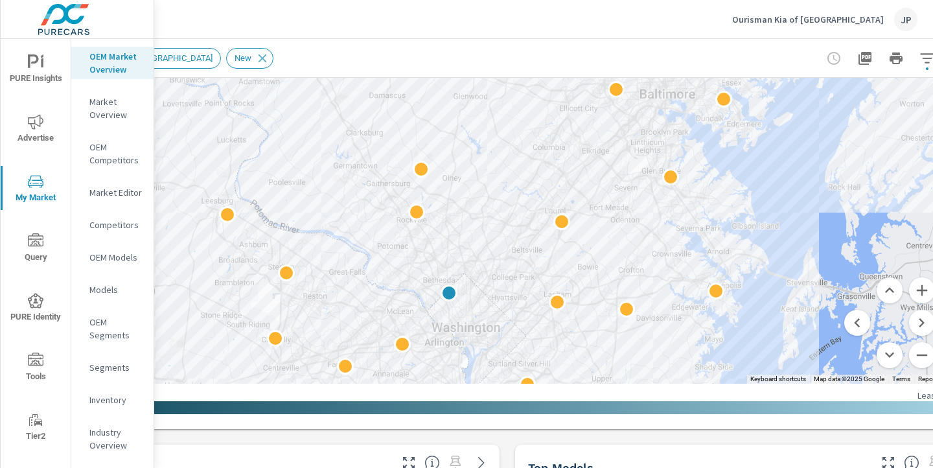
scroll to position [279, 127]
click at [924, 290] on button "Zoom in" at bounding box center [922, 290] width 26 height 26
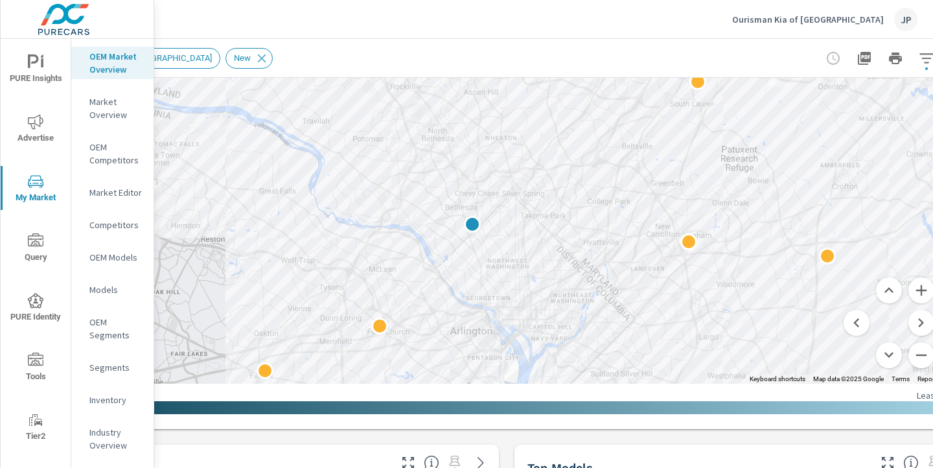
drag, startPoint x: 522, startPoint y: 336, endPoint x: 614, endPoint y: 101, distance: 252.0
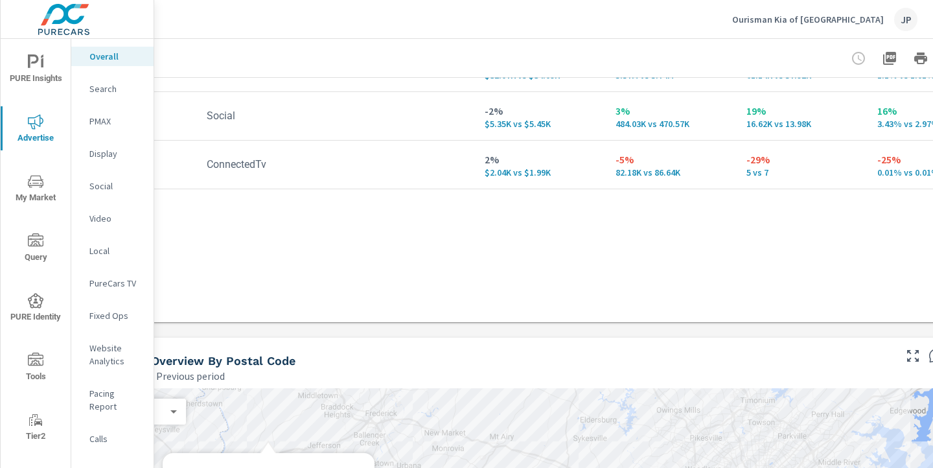
scroll to position [306, 102]
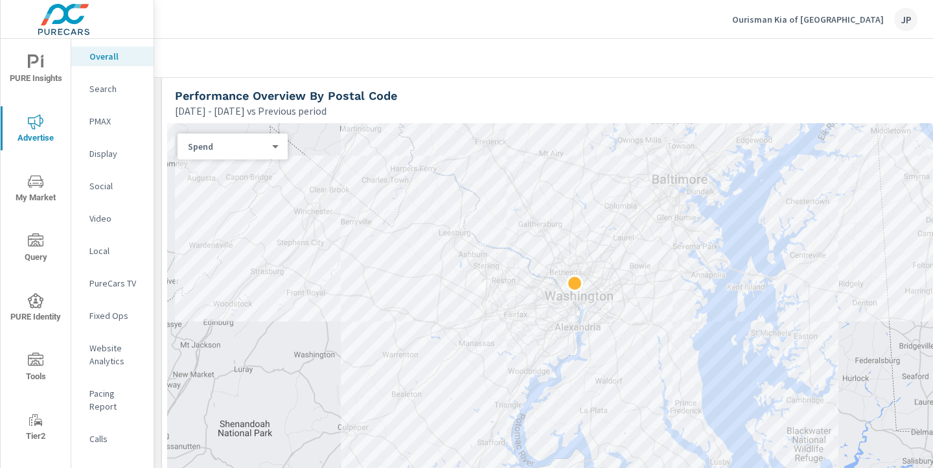
scroll to position [568, 0]
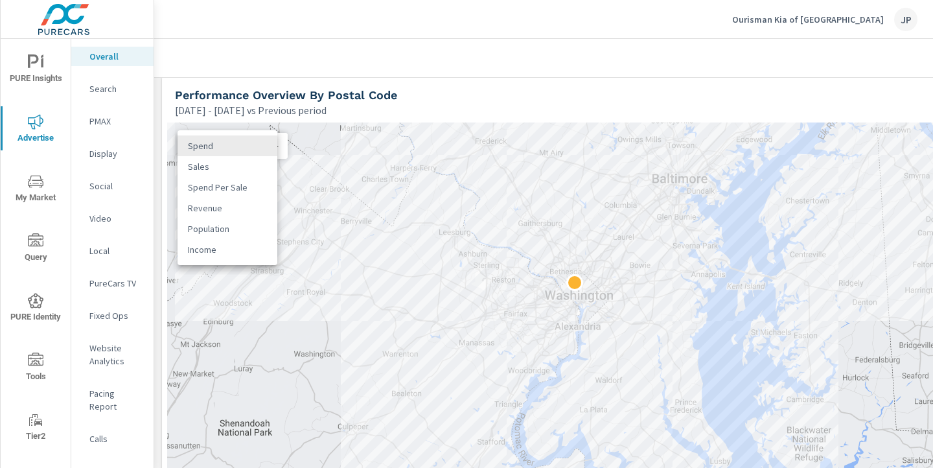
click at [259, 145] on body "PURE Insights Advertise My Market Query PURE Identity Tools Tier2 Driver Leave …" at bounding box center [466, 234] width 933 height 468
click at [513, 72] on div at bounding box center [466, 234] width 933 height 468
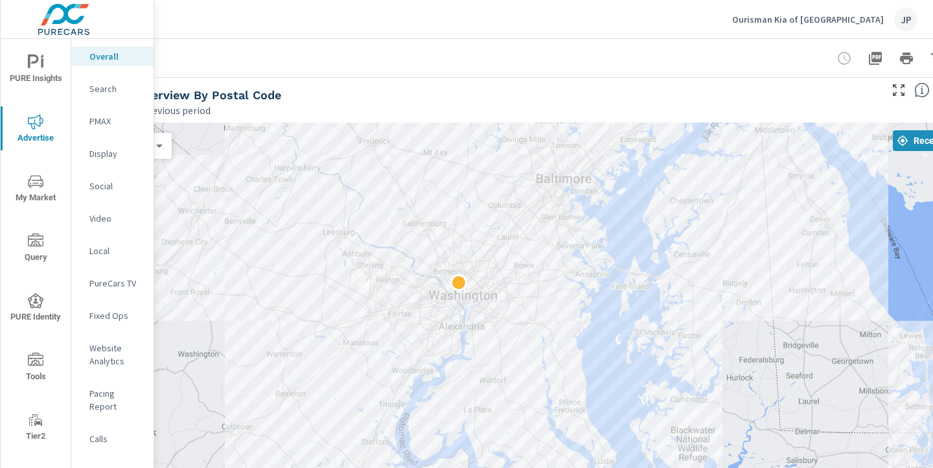
scroll to position [568, 180]
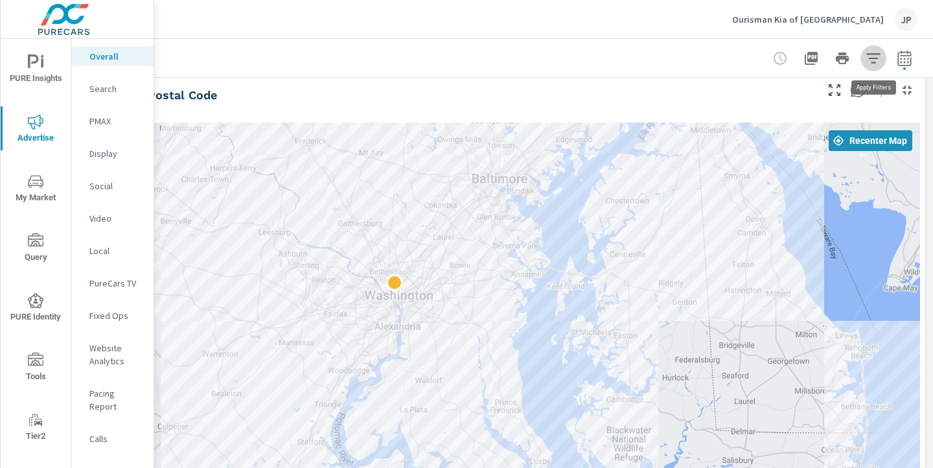
click at [874, 60] on icon "button" at bounding box center [874, 59] width 16 height 16
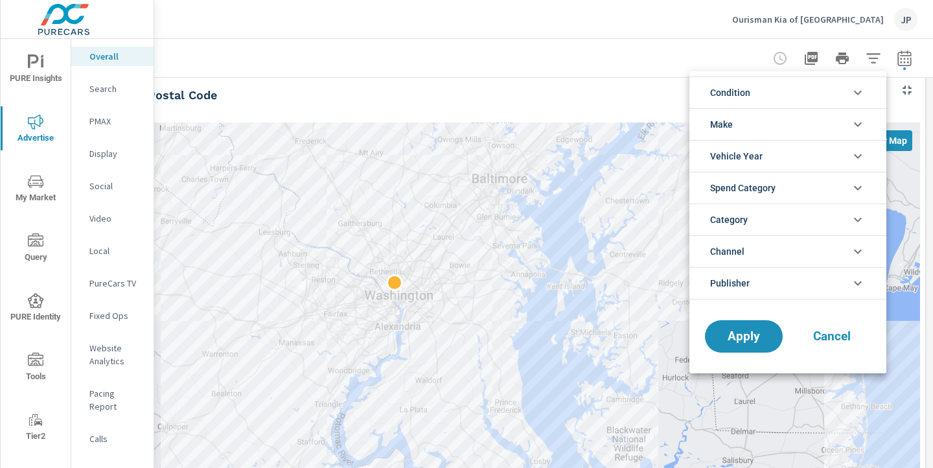
click at [741, 244] on span "Channel" at bounding box center [727, 251] width 34 height 31
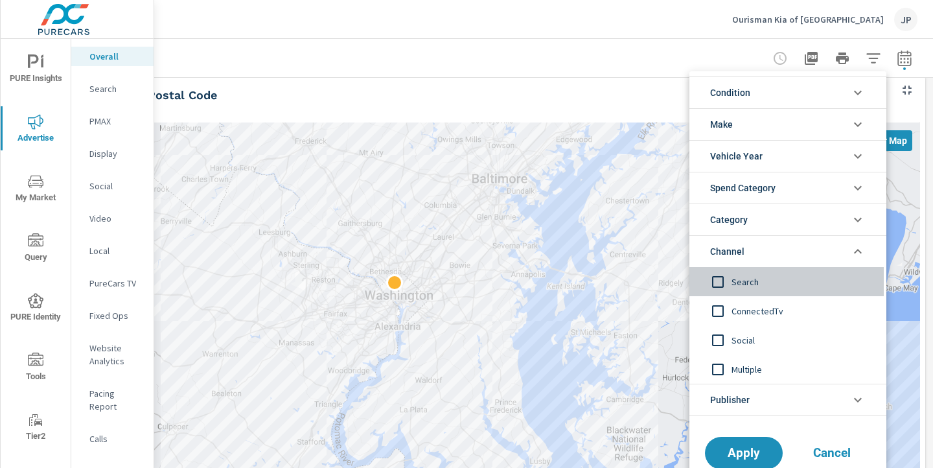
click at [718, 283] on input "filter options" at bounding box center [717, 281] width 27 height 27
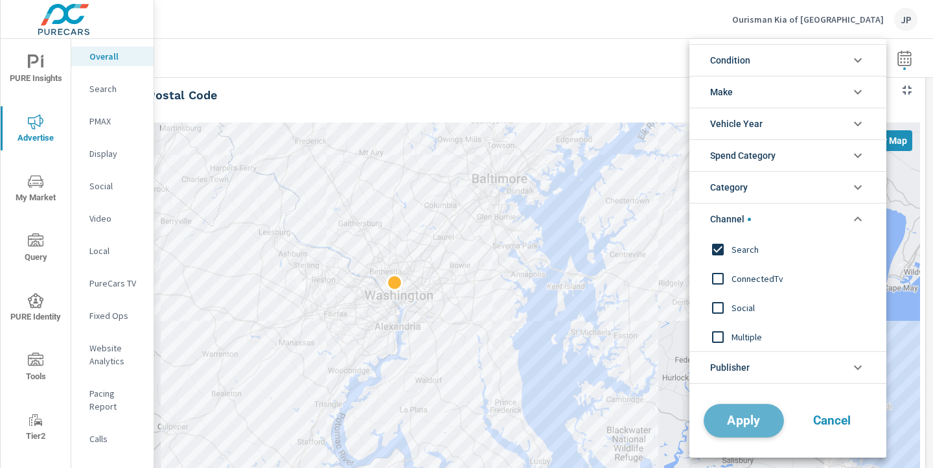
click at [739, 421] on span "Apply" at bounding box center [743, 421] width 53 height 12
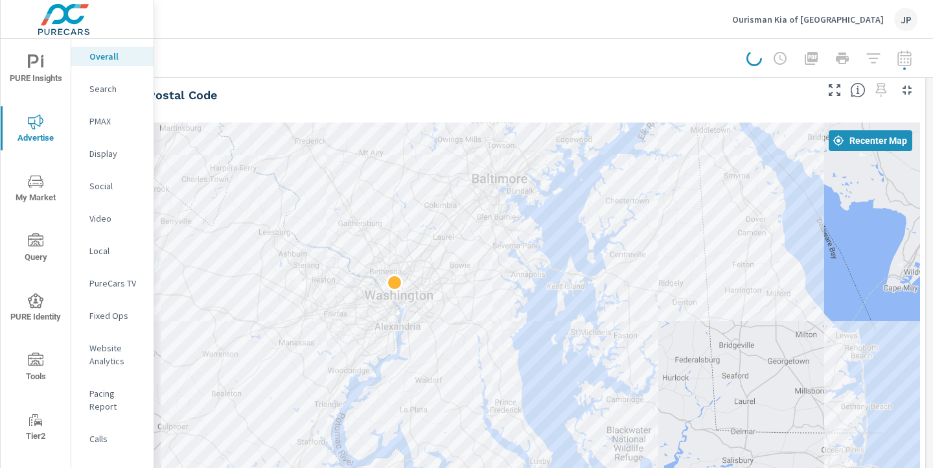
scroll to position [0, 180]
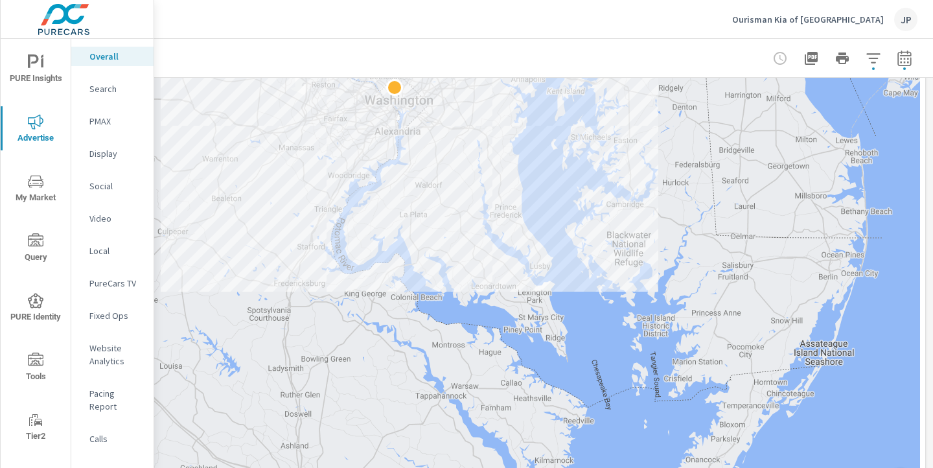
scroll to position [760, 180]
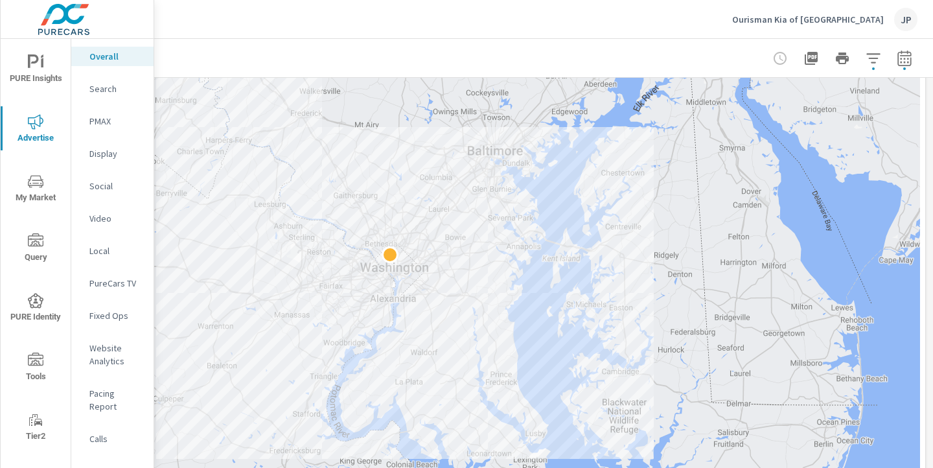
drag, startPoint x: 529, startPoint y: 186, endPoint x: 523, endPoint y: 350, distance: 164.1
click at [523, 350] on div at bounding box center [453, 222] width 933 height 582
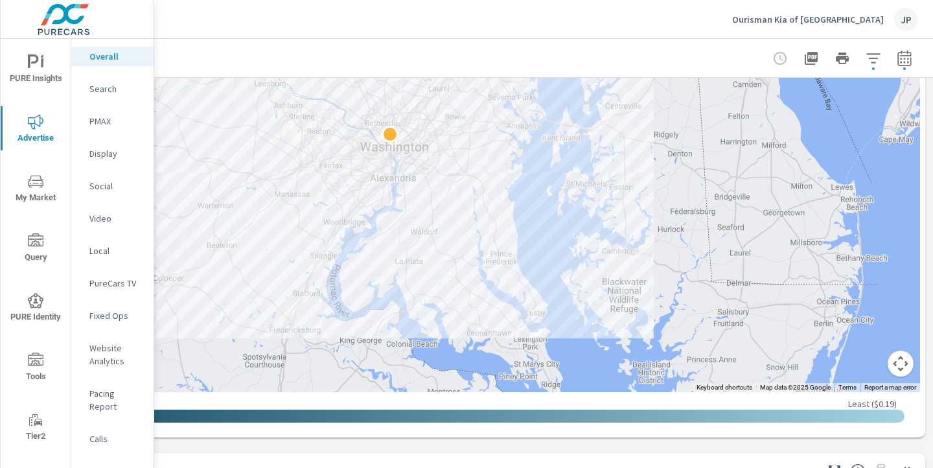
scroll to position [881, 180]
click at [901, 364] on button "Map camera controls" at bounding box center [901, 363] width 26 height 26
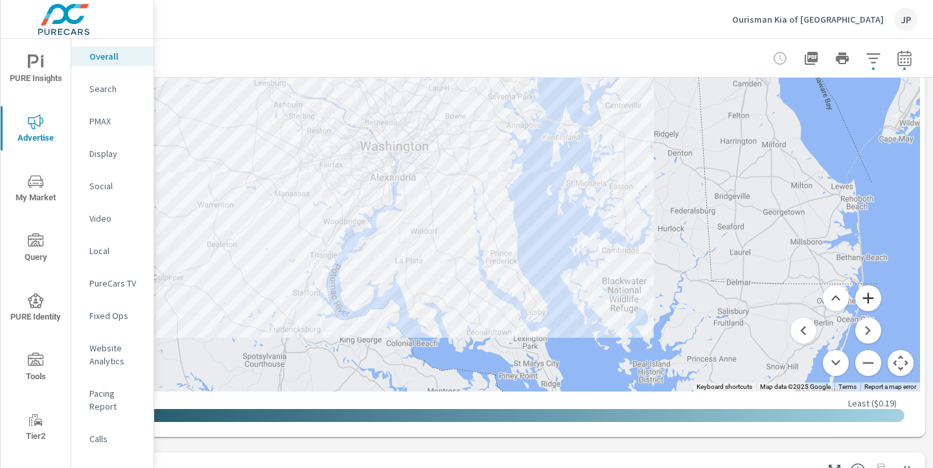
click at [874, 301] on button "Zoom in" at bounding box center [868, 298] width 26 height 26
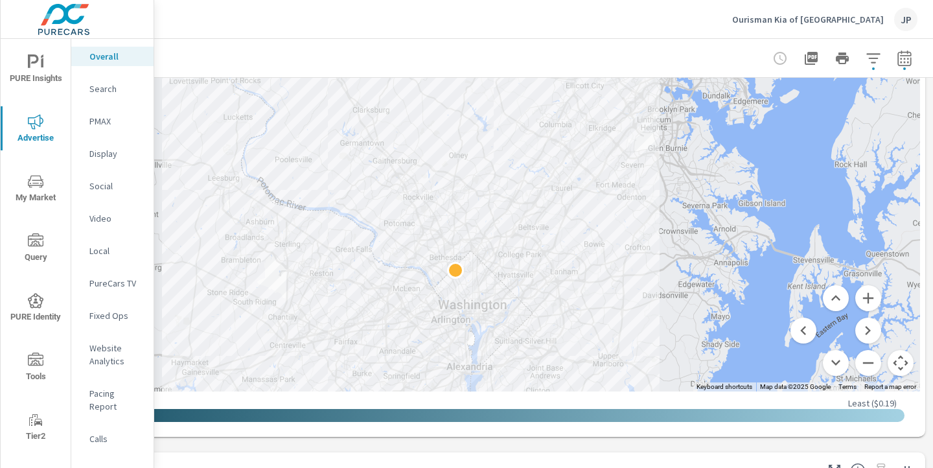
drag, startPoint x: 465, startPoint y: 215, endPoint x: 603, endPoint y: 327, distance: 177.8
click at [870, 296] on button "Zoom in" at bounding box center [868, 298] width 26 height 26
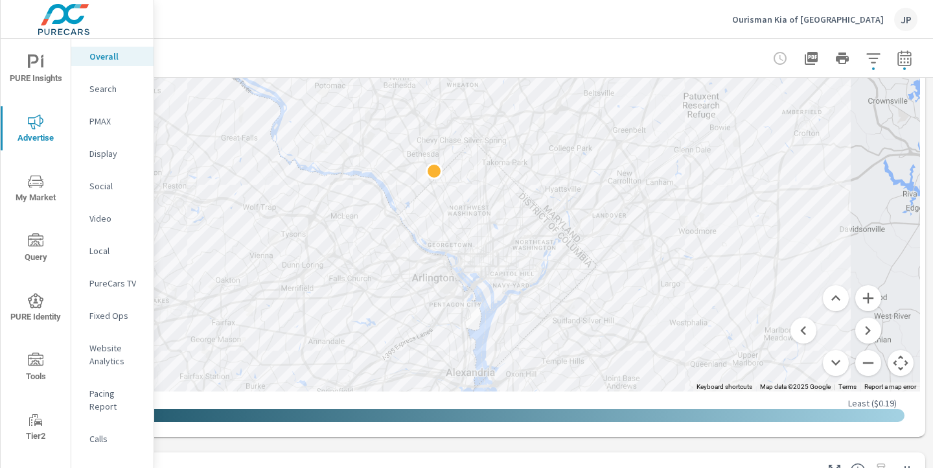
drag, startPoint x: 715, startPoint y: 294, endPoint x: 700, endPoint y: 32, distance: 262.2
click at [700, 32] on div "Ourisman Kia of Bethesda JP Overall Performance Ourisman Kia of Bethesda Report…" at bounding box center [543, 234] width 779 height 468
click at [874, 60] on icon "button" at bounding box center [874, 59] width 16 height 16
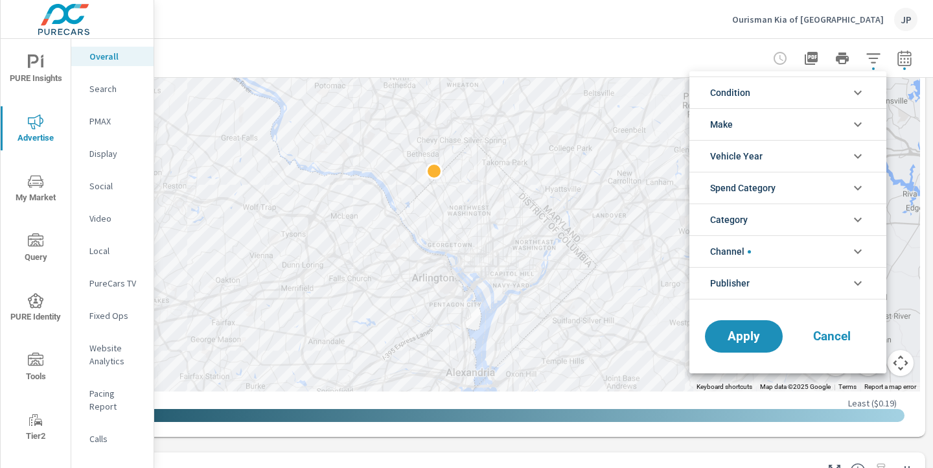
click at [753, 240] on li "Channel" at bounding box center [788, 251] width 197 height 32
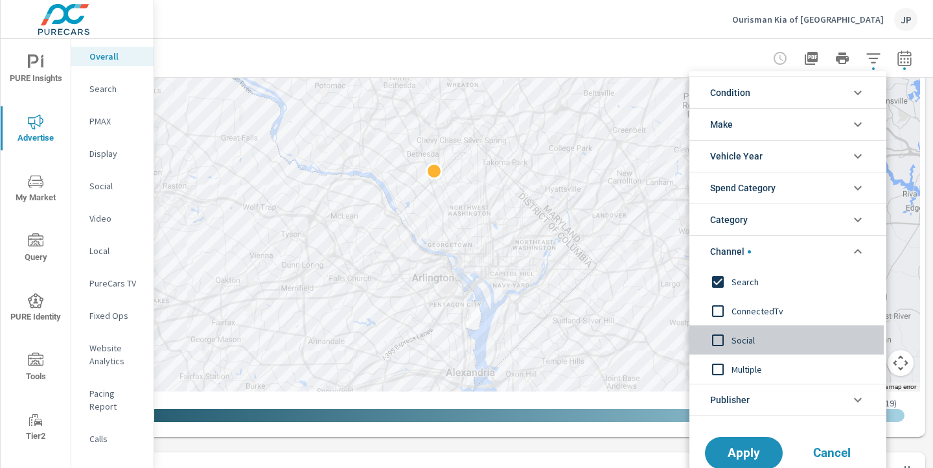
click at [719, 341] on input "filter options" at bounding box center [717, 340] width 27 height 27
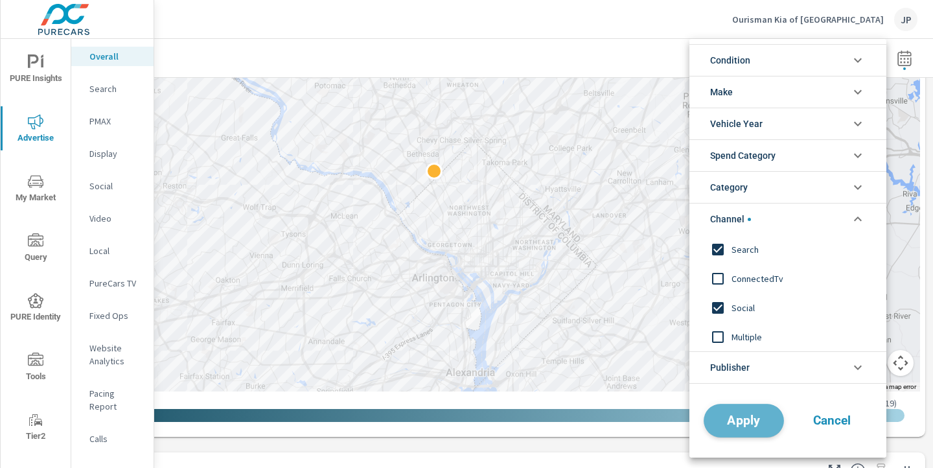
click at [732, 421] on span "Apply" at bounding box center [743, 421] width 53 height 12
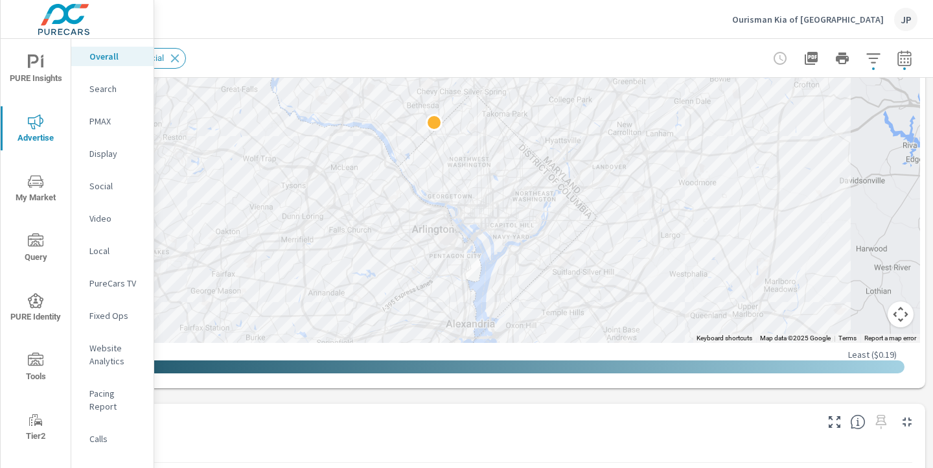
scroll to position [926, 180]
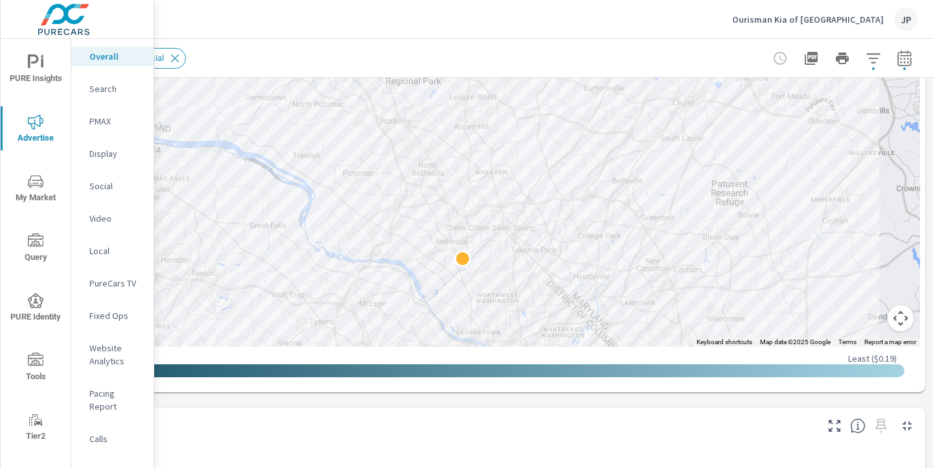
drag, startPoint x: 261, startPoint y: 110, endPoint x: 290, endPoint y: 244, distance: 137.1
click at [290, 244] on div at bounding box center [453, 56] width 933 height 582
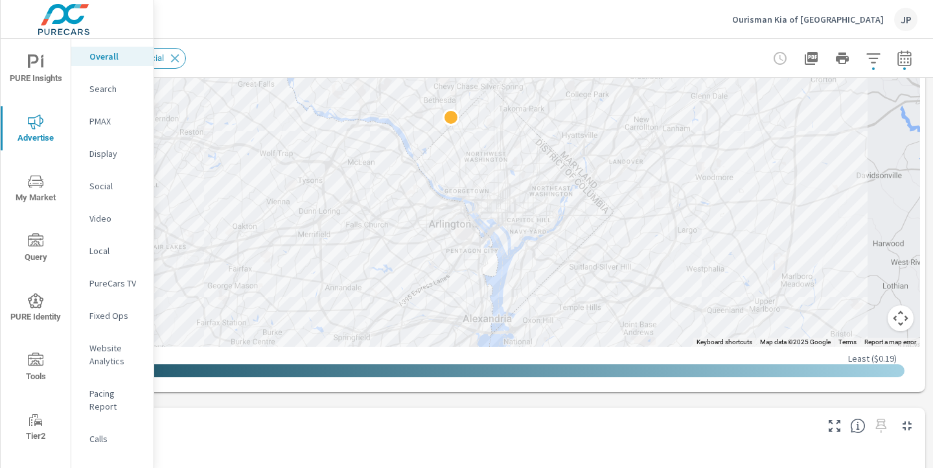
drag, startPoint x: 378, startPoint y: 292, endPoint x: 367, endPoint y: 149, distance: 143.0
click at [367, 149] on div at bounding box center [453, 56] width 933 height 582
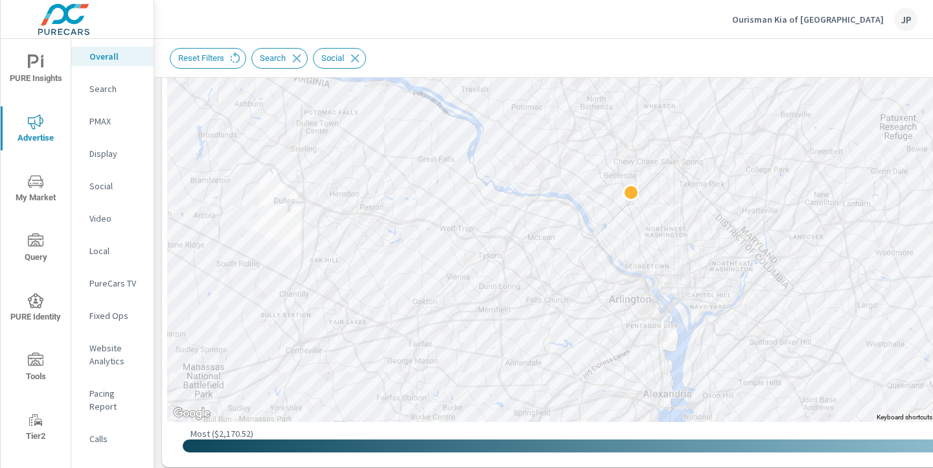
scroll to position [851, 180]
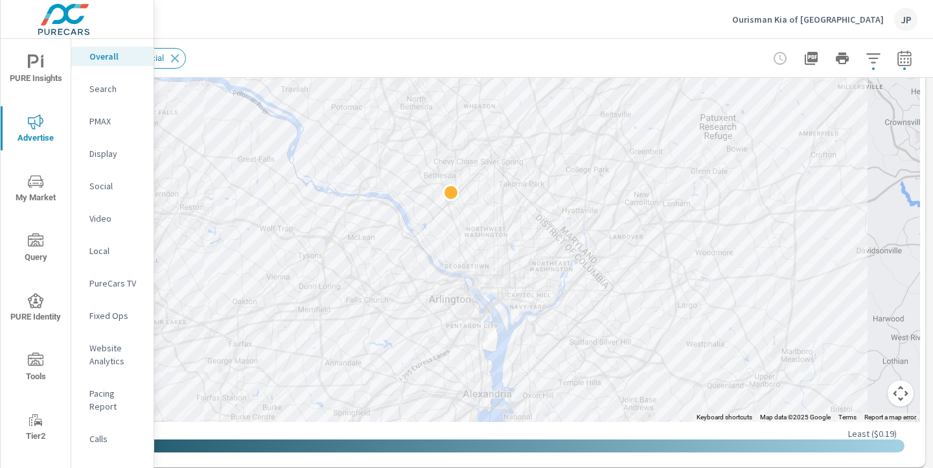
click at [865, 12] on div "Ourisman Kia of Bethesda JP" at bounding box center [824, 19] width 185 height 23
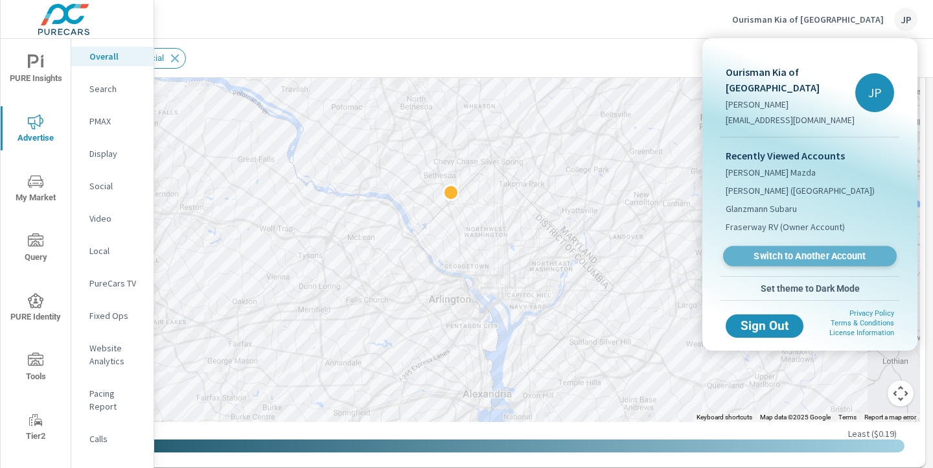
click at [778, 250] on span "Switch to Another Account" at bounding box center [809, 256] width 159 height 12
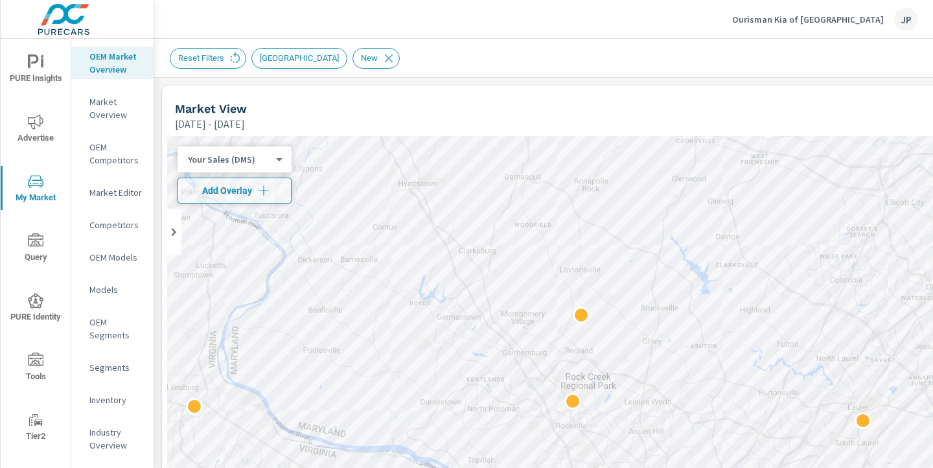
click at [614, 163] on div at bounding box center [633, 399] width 933 height 526
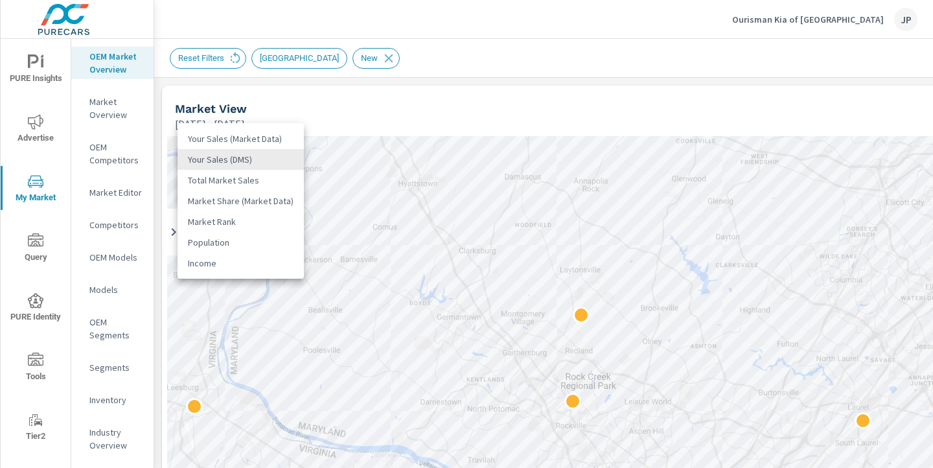
click at [253, 157] on body "PURE Insights Advertise My Market Query PURE Identity Tools Tier2 Driver Leave …" at bounding box center [466, 234] width 933 height 468
click at [228, 238] on li "Population" at bounding box center [241, 242] width 126 height 21
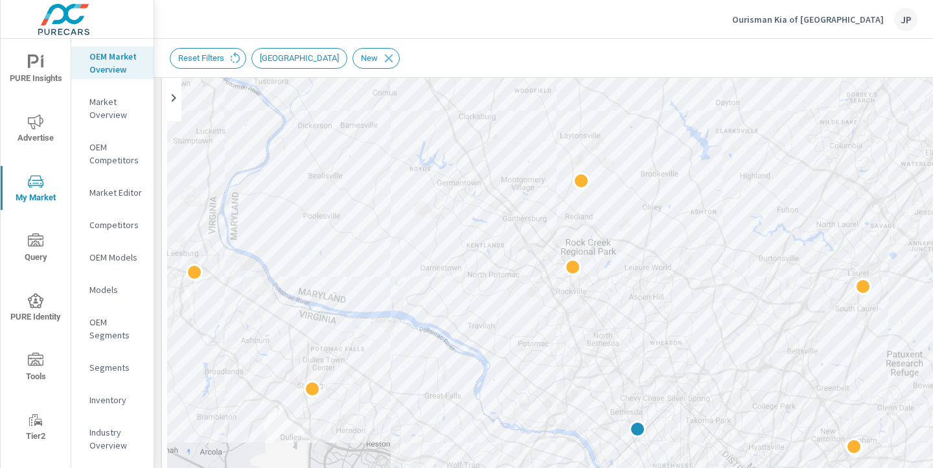
scroll to position [137, 0]
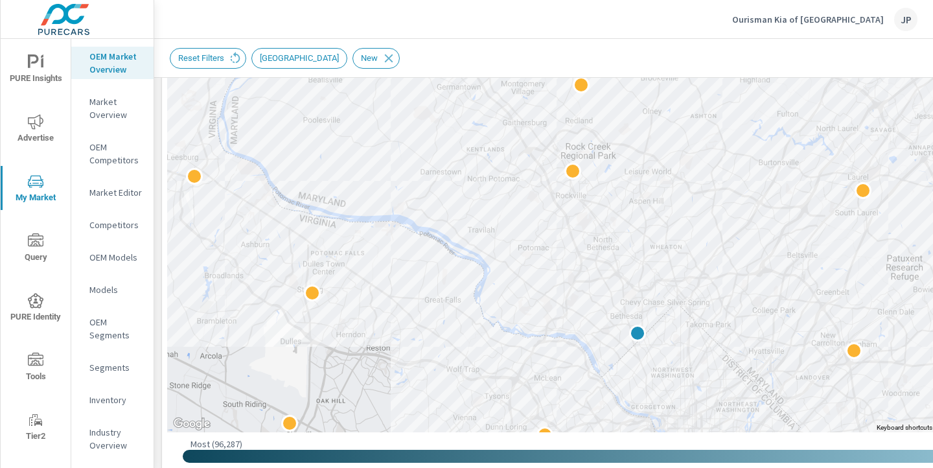
scroll to position [239, 0]
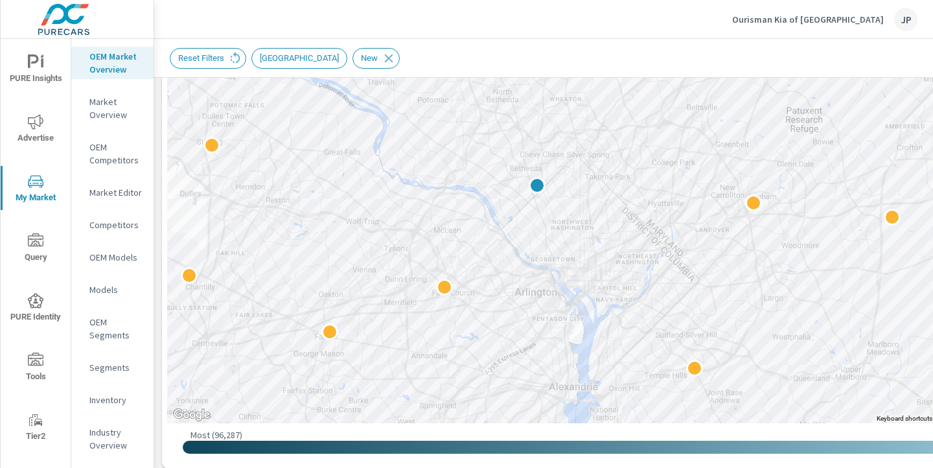
drag, startPoint x: 811, startPoint y: 390, endPoint x: 710, endPoint y: 250, distance: 172.7
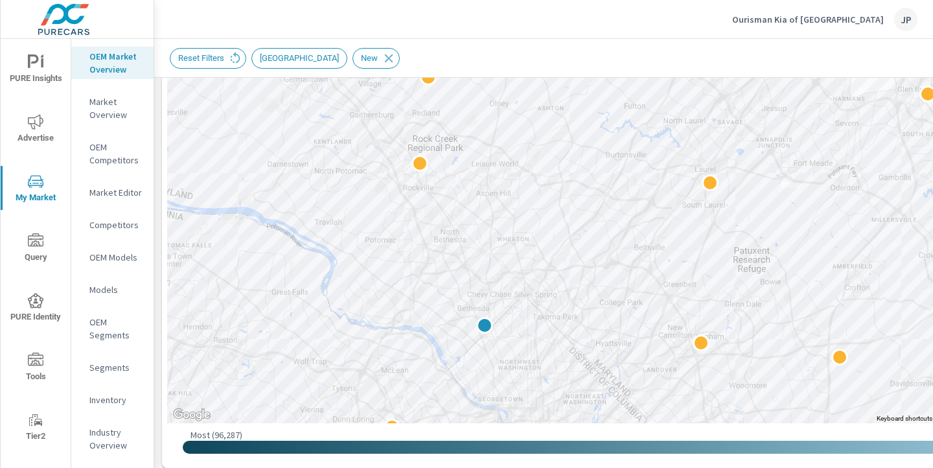
drag, startPoint x: 580, startPoint y: 167, endPoint x: 519, endPoint y: 321, distance: 165.8
click at [519, 321] on div at bounding box center [633, 160] width 933 height 526
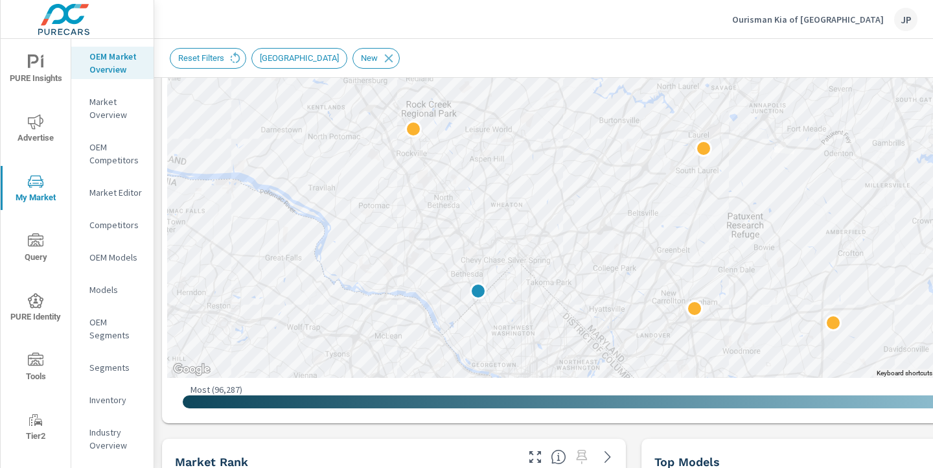
scroll to position [289, 0]
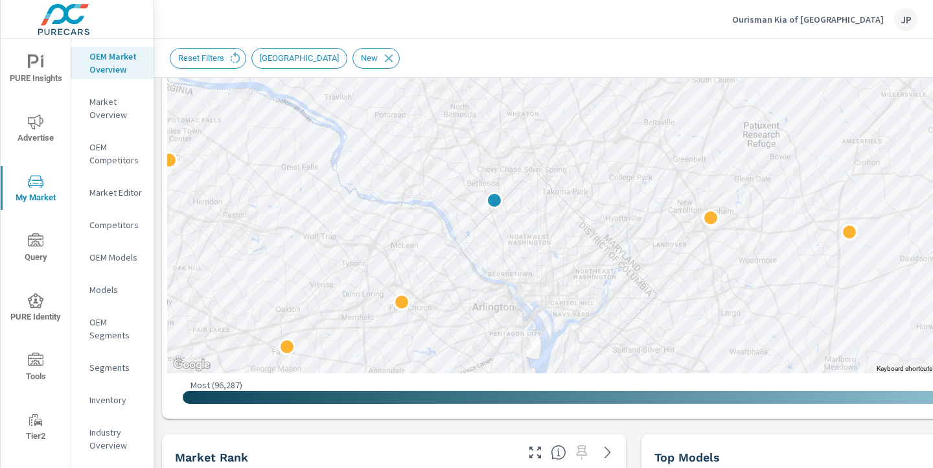
drag, startPoint x: 623, startPoint y: 283, endPoint x: 639, endPoint y: 193, distance: 90.9
click at [639, 193] on div at bounding box center [633, 110] width 933 height 526
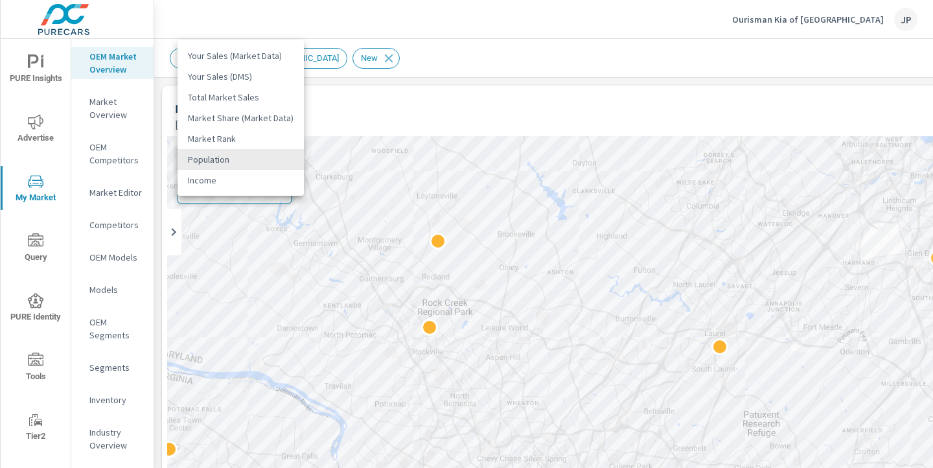
click at [272, 157] on body "PURE Insights Advertise My Market Query PURE Identity Tools Tier2 Driver Leave …" at bounding box center [466, 234] width 933 height 468
click at [511, 36] on div at bounding box center [466, 234] width 933 height 468
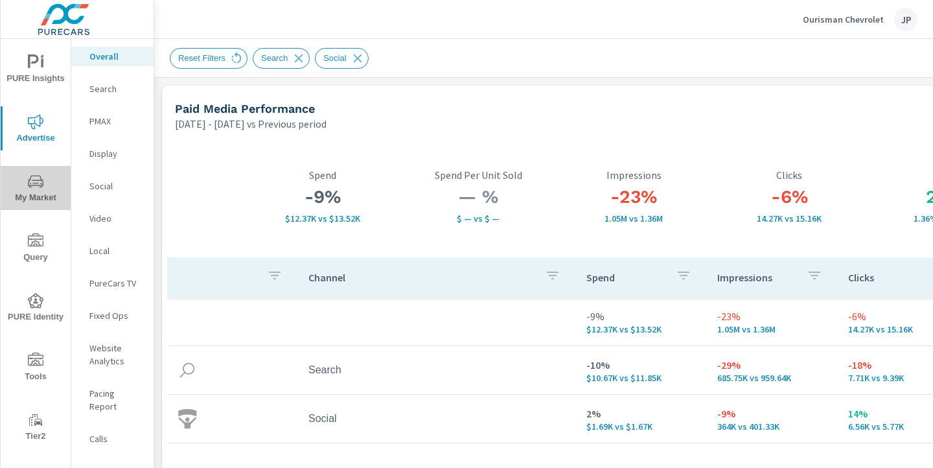
click at [34, 191] on span "My Market" at bounding box center [36, 190] width 62 height 32
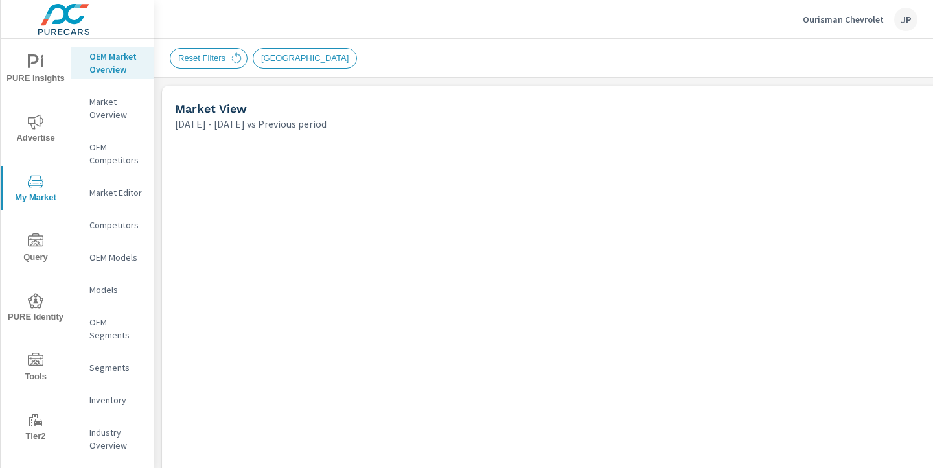
click at [575, 64] on div "Reset Filters New Market Area" at bounding box center [543, 58] width 747 height 21
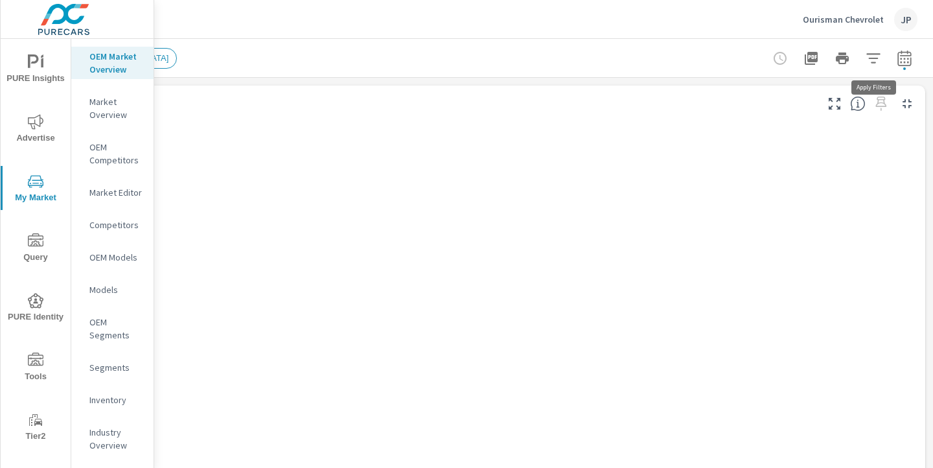
click at [876, 62] on icon "button" at bounding box center [874, 59] width 16 height 16
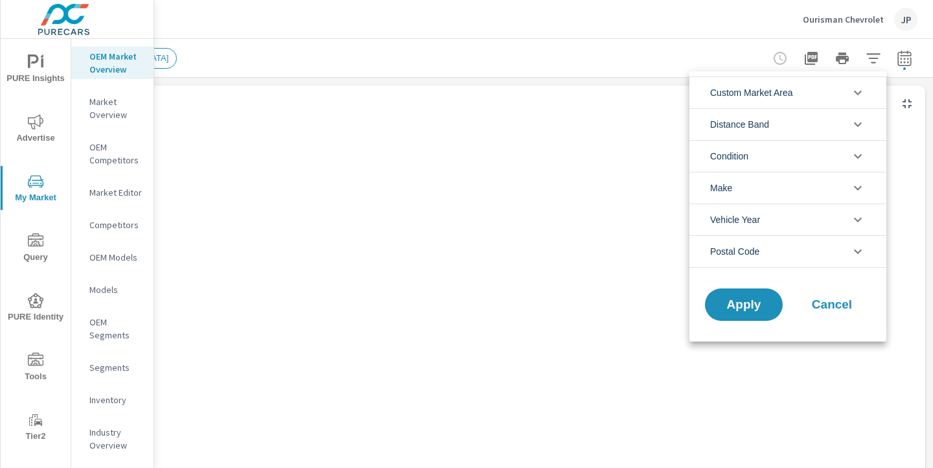
scroll to position [29, 0]
click at [771, 96] on span "Custom Market Area" at bounding box center [751, 92] width 83 height 31
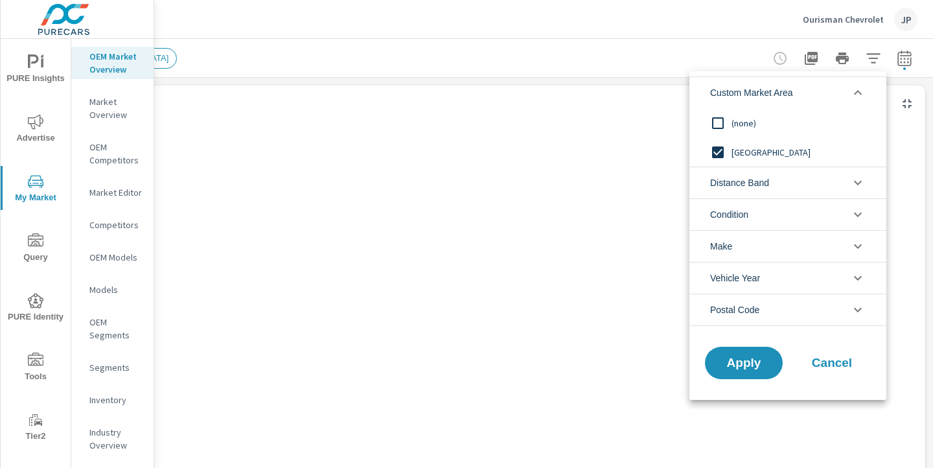
scroll to position [0, 0]
click at [722, 149] on input "filter options" at bounding box center [717, 152] width 27 height 27
click at [718, 121] on input "filter options" at bounding box center [717, 123] width 27 height 27
click at [726, 212] on span "Condition" at bounding box center [729, 214] width 38 height 31
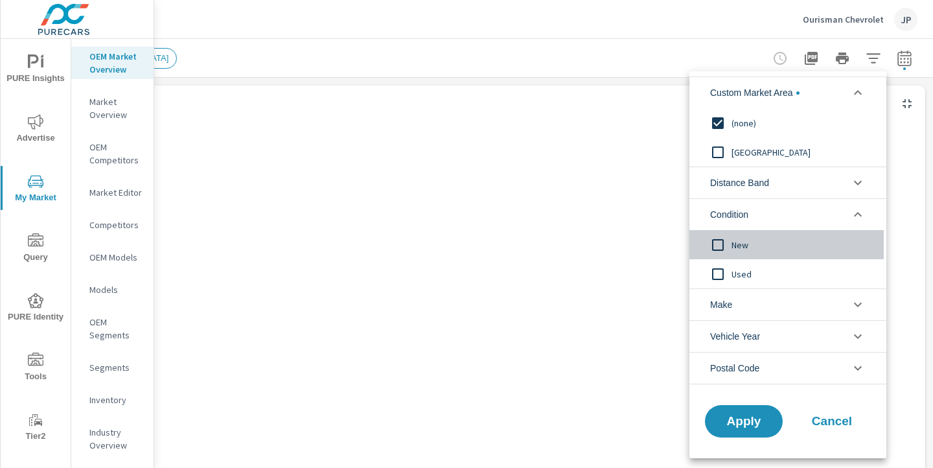
click at [715, 240] on input "filter options" at bounding box center [717, 244] width 27 height 27
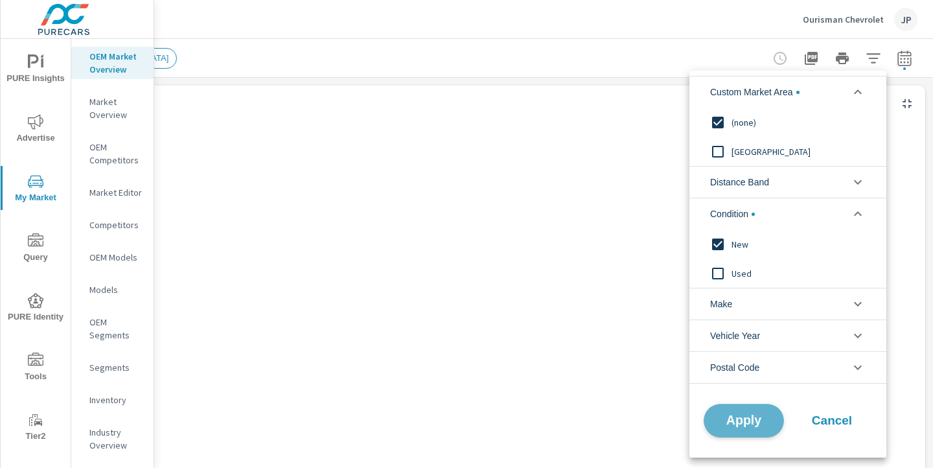
click at [741, 430] on button "Apply" at bounding box center [744, 421] width 80 height 34
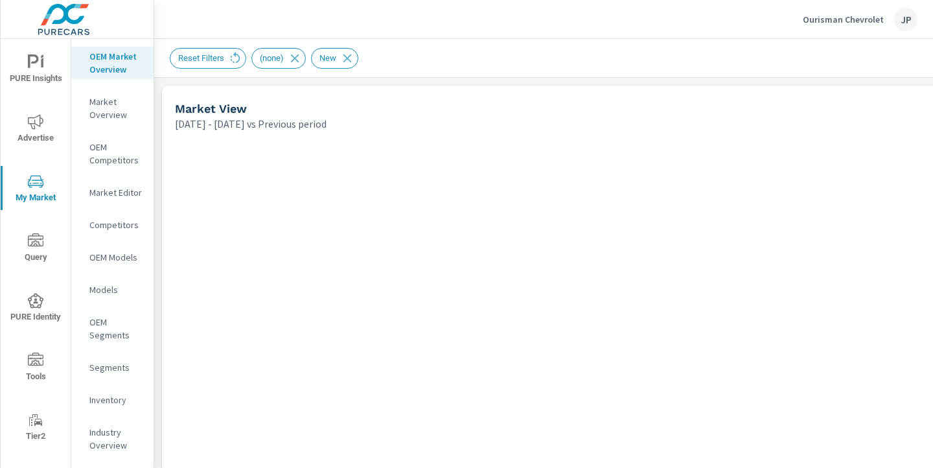
drag, startPoint x: 548, startPoint y: 277, endPoint x: 559, endPoint y: 212, distance: 66.5
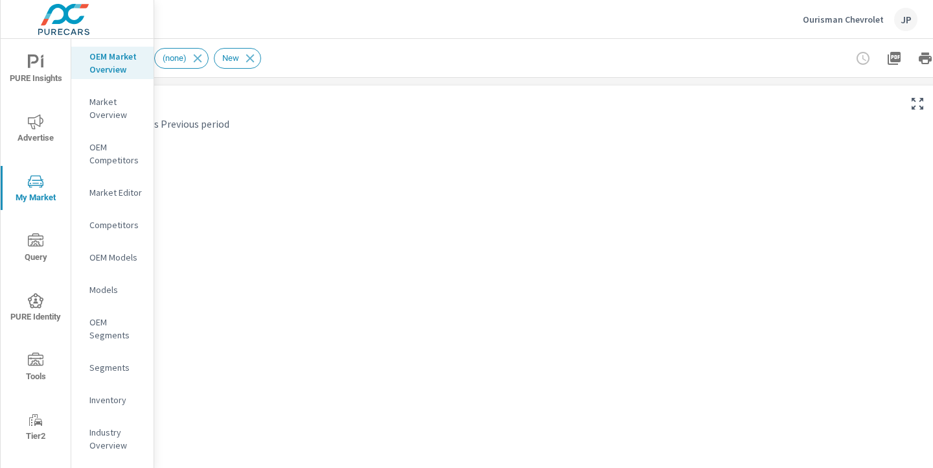
scroll to position [0, 180]
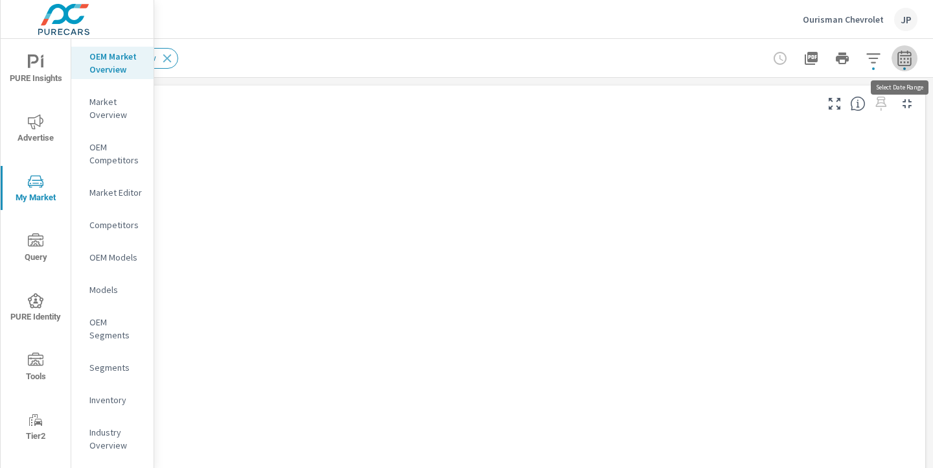
click at [908, 62] on icon "button" at bounding box center [904, 60] width 8 height 5
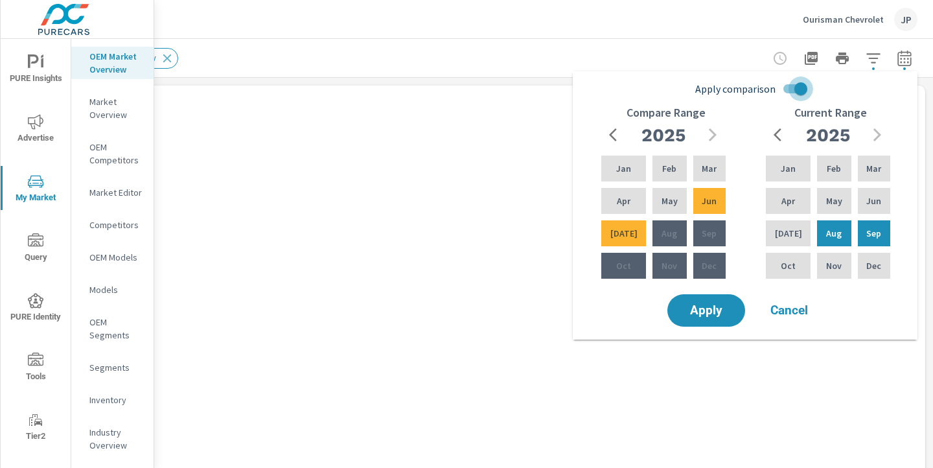
click at [802, 87] on input "Apply comparison" at bounding box center [801, 88] width 74 height 25
checkbox input "false"
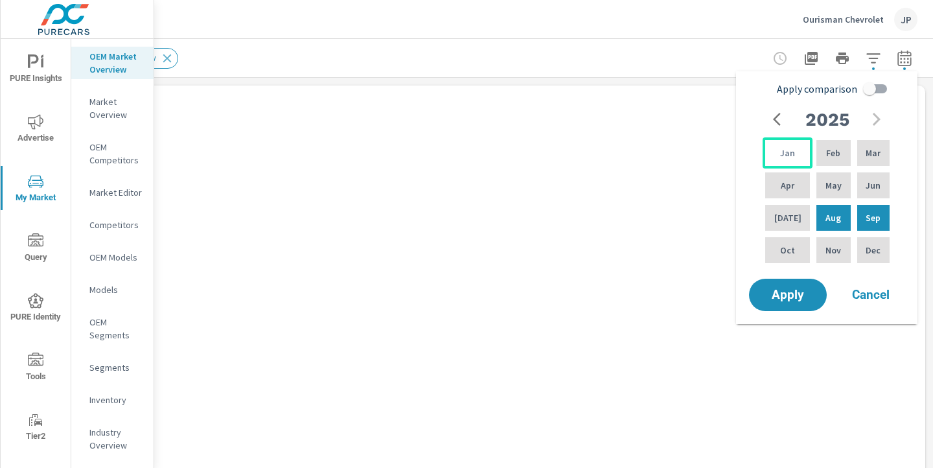
click at [784, 156] on p "Jan" at bounding box center [787, 152] width 15 height 13
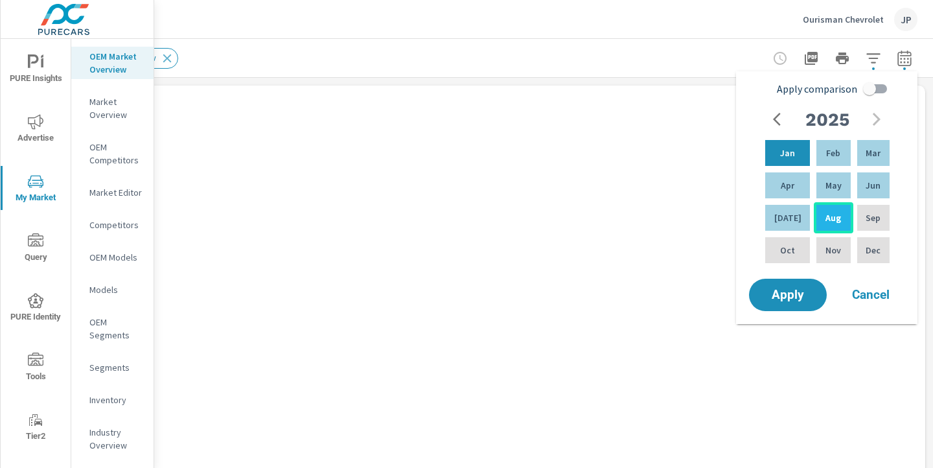
click at [826, 220] on p "Aug" at bounding box center [834, 217] width 16 height 13
click at [795, 296] on span "Apply" at bounding box center [787, 295] width 53 height 12
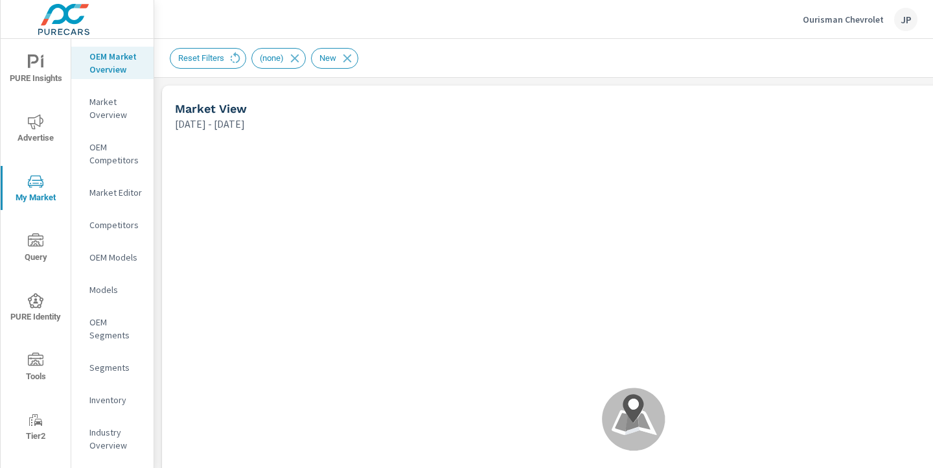
scroll to position [1, 0]
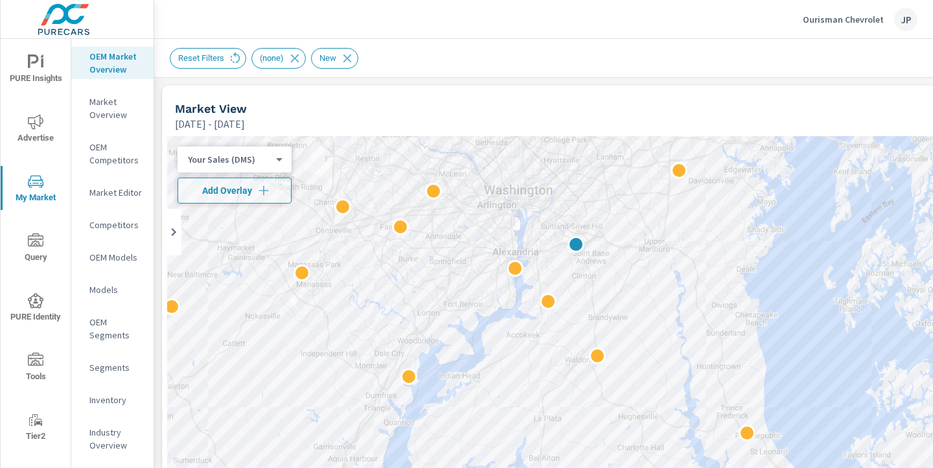
drag, startPoint x: 853, startPoint y: 330, endPoint x: 786, endPoint y: 166, distance: 177.6
click at [786, 166] on div "2 2" at bounding box center [633, 399] width 933 height 526
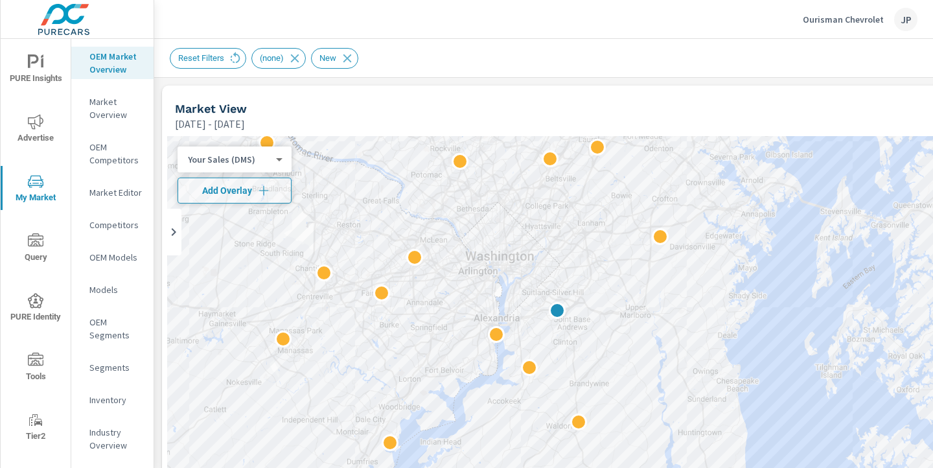
drag, startPoint x: 799, startPoint y: 297, endPoint x: 780, endPoint y: 367, distance: 72.0
click at [780, 367] on div "2 2 2" at bounding box center [633, 399] width 933 height 526
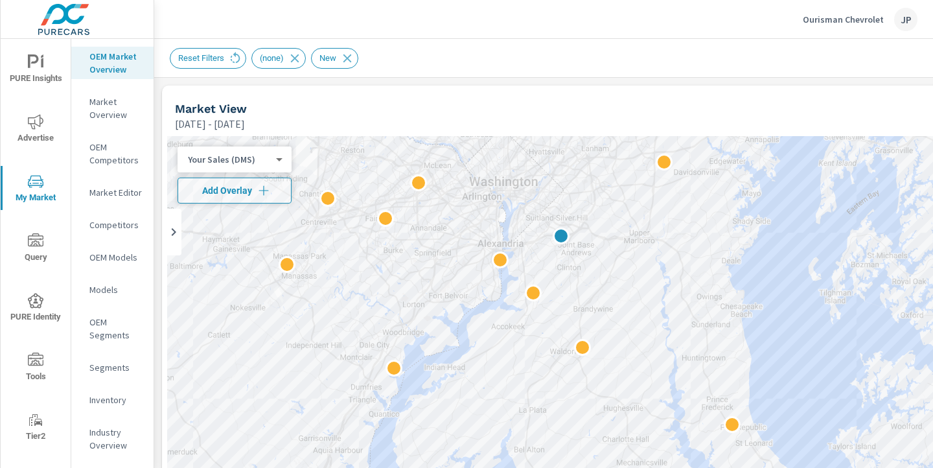
drag, startPoint x: 579, startPoint y: 334, endPoint x: 583, endPoint y: 259, distance: 75.9
click at [583, 259] on div "2 2 2" at bounding box center [633, 399] width 933 height 526
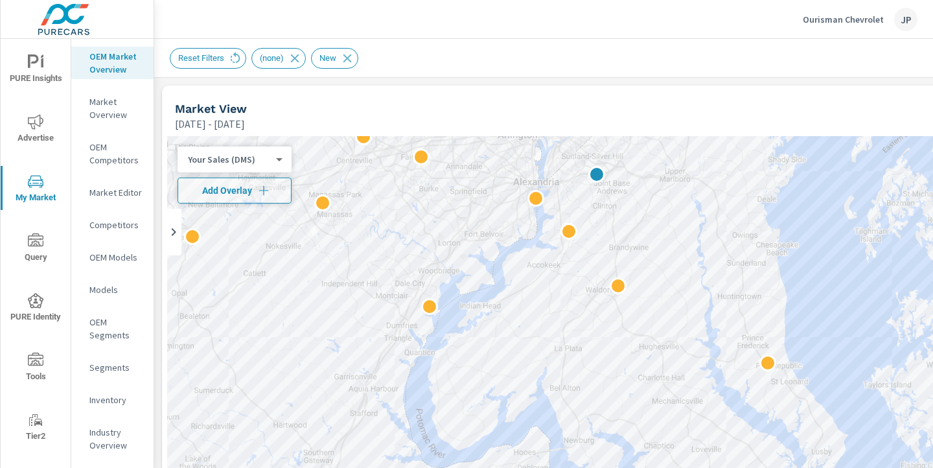
drag, startPoint x: 614, startPoint y: 316, endPoint x: 651, endPoint y: 255, distance: 70.9
click at [651, 255] on div "2" at bounding box center [633, 399] width 933 height 526
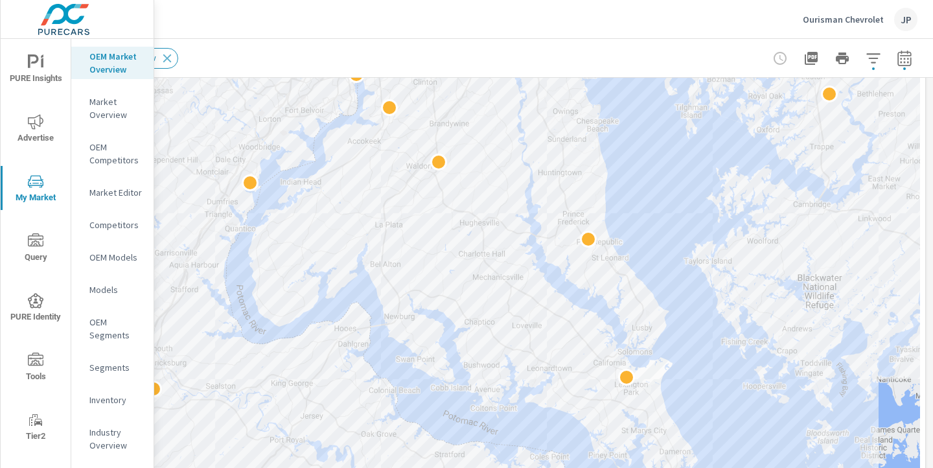
scroll to position [260, 180]
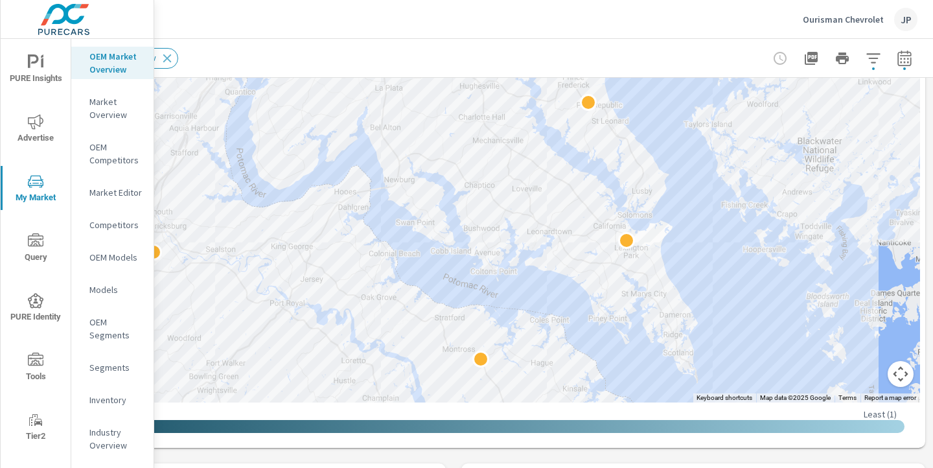
click at [896, 384] on button "Map camera controls" at bounding box center [901, 374] width 26 height 26
click at [868, 314] on button "Zoom in" at bounding box center [868, 309] width 26 height 26
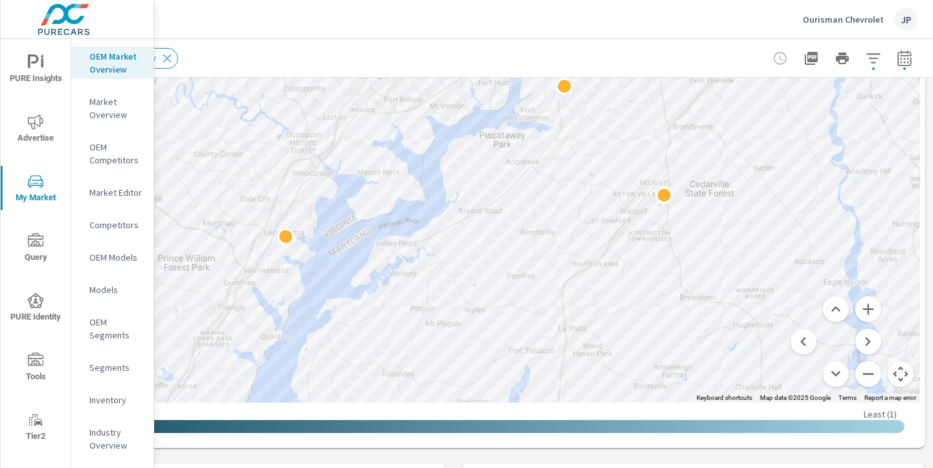
drag, startPoint x: 382, startPoint y: 148, endPoint x: 637, endPoint y: 449, distance: 394.5
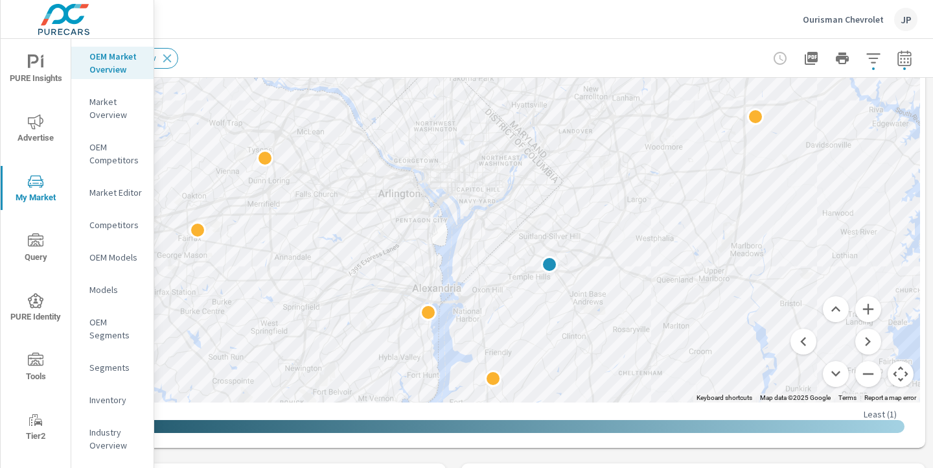
drag, startPoint x: 655, startPoint y: 124, endPoint x: 579, endPoint y: 421, distance: 307.1
click at [580, 420] on div "← Move left → Move right ↑ Move up ↓ Move down + Zoom in - Zoom out Home Jump l…" at bounding box center [453, 159] width 933 height 566
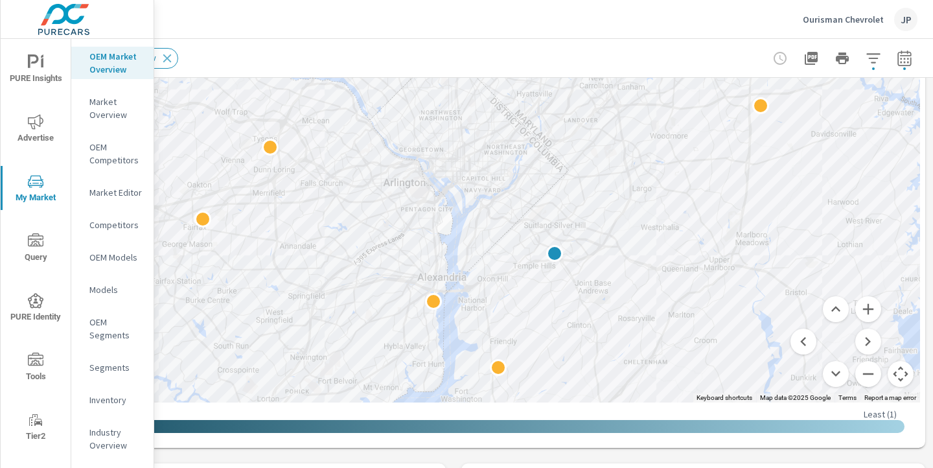
drag, startPoint x: 501, startPoint y: 355, endPoint x: 508, endPoint y: 344, distance: 13.1
click at [508, 344] on div "2" at bounding box center [925, 419] width 933 height 583
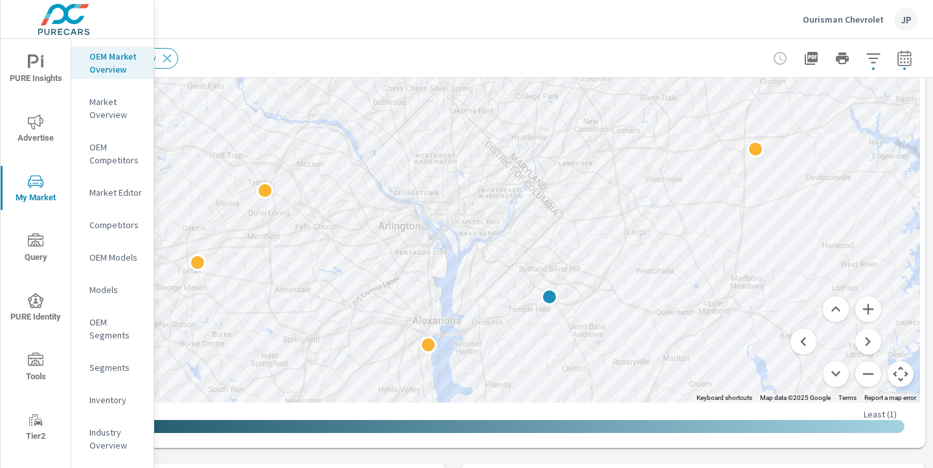
drag, startPoint x: 494, startPoint y: 265, endPoint x: 489, endPoint y: 312, distance: 46.9
click at [489, 312] on div "2" at bounding box center [914, 474] width 933 height 583
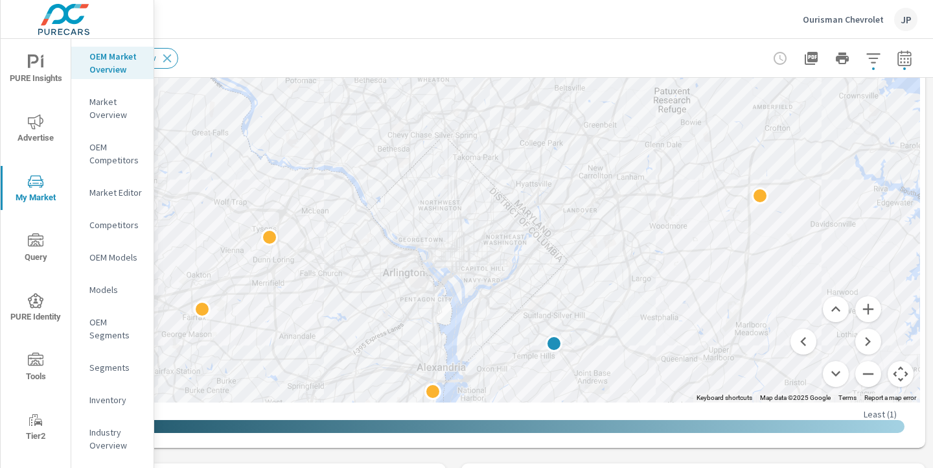
drag, startPoint x: 469, startPoint y: 292, endPoint x: 473, endPoint y: 340, distance: 48.2
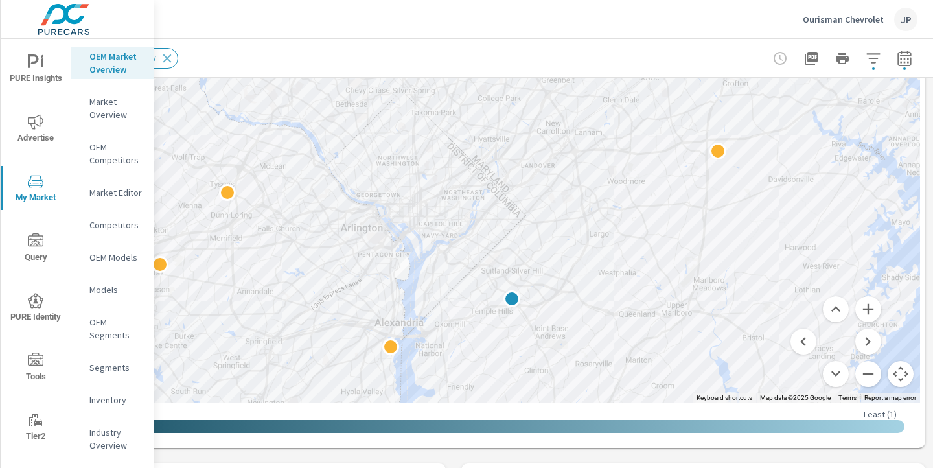
drag, startPoint x: 658, startPoint y: 347, endPoint x: 615, endPoint y: 303, distance: 62.3
click at [615, 303] on div "2" at bounding box center [877, 386] width 933 height 583
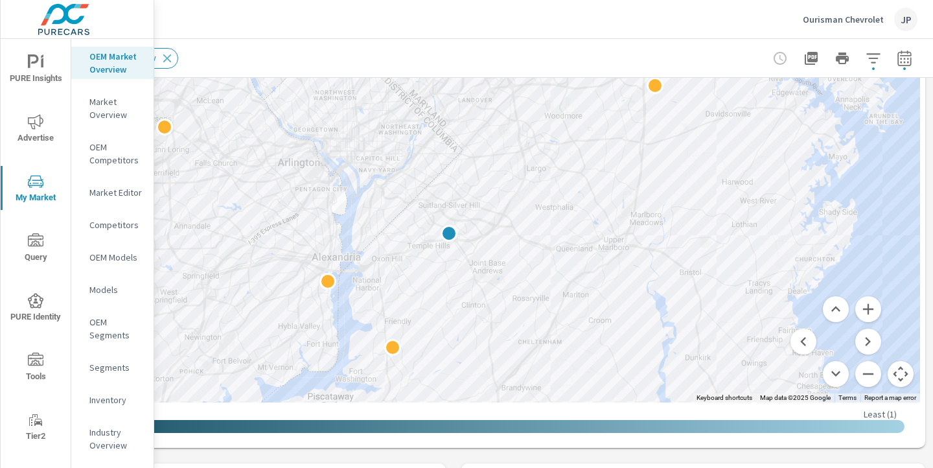
drag, startPoint x: 658, startPoint y: 326, endPoint x: 593, endPoint y: 259, distance: 93.0
click at [593, 259] on div "2" at bounding box center [857, 365] width 933 height 583
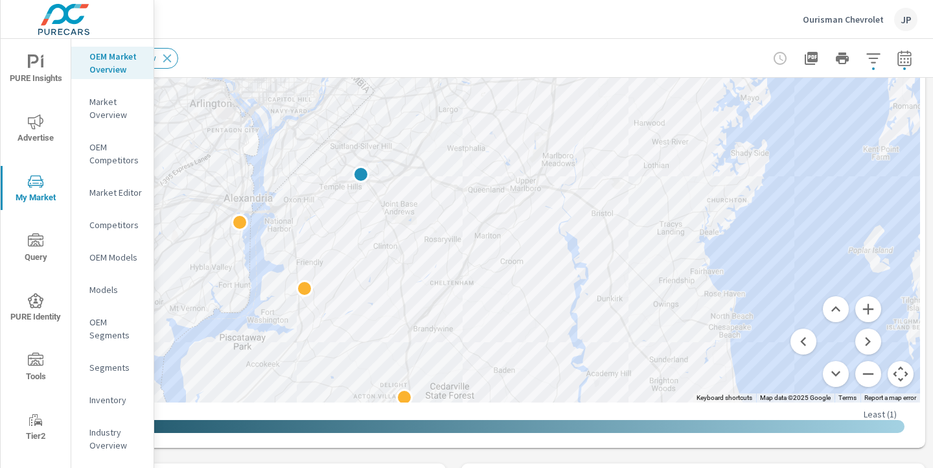
drag, startPoint x: 715, startPoint y: 242, endPoint x: 621, endPoint y: 182, distance: 111.3
click at [621, 182] on div "2" at bounding box center [831, 371] width 933 height 583
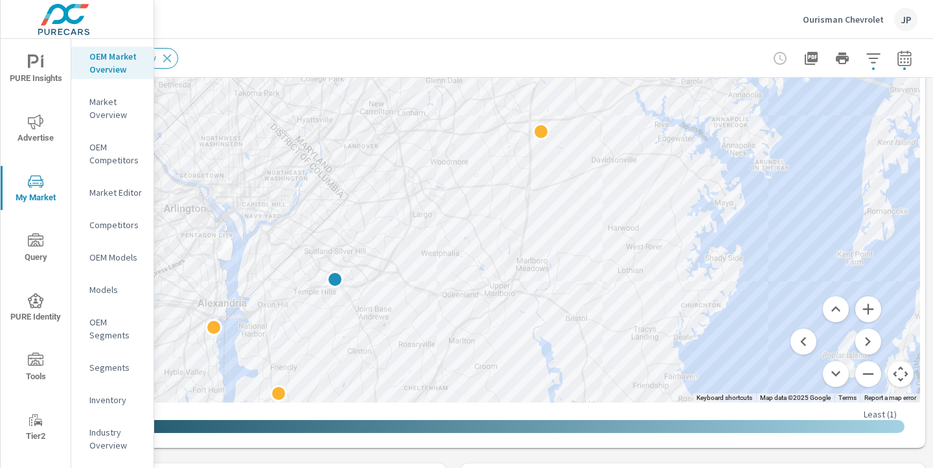
drag, startPoint x: 452, startPoint y: 326, endPoint x: 426, endPoint y: 434, distance: 110.7
click at [426, 434] on div "← Move left → Move right ↑ Move up ↓ Move down + Zoom in - Zoom out Home Jump l…" at bounding box center [453, 159] width 933 height 566
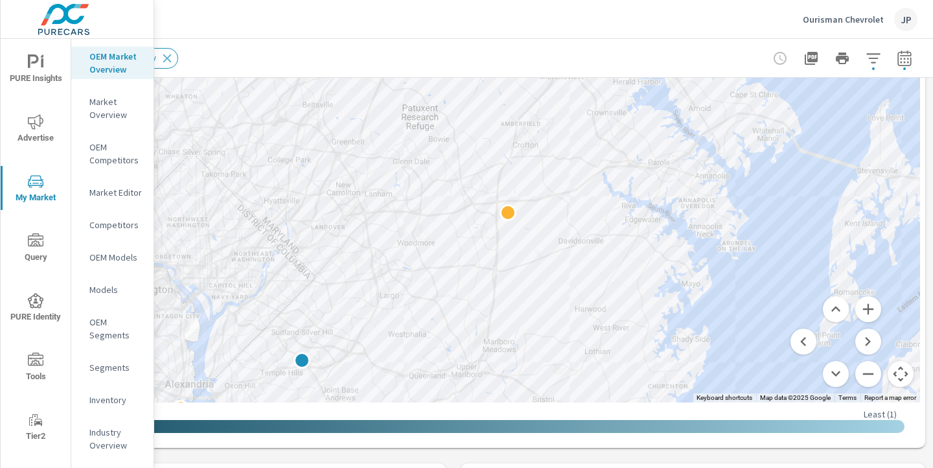
drag, startPoint x: 504, startPoint y: 213, endPoint x: 470, endPoint y: 296, distance: 89.3
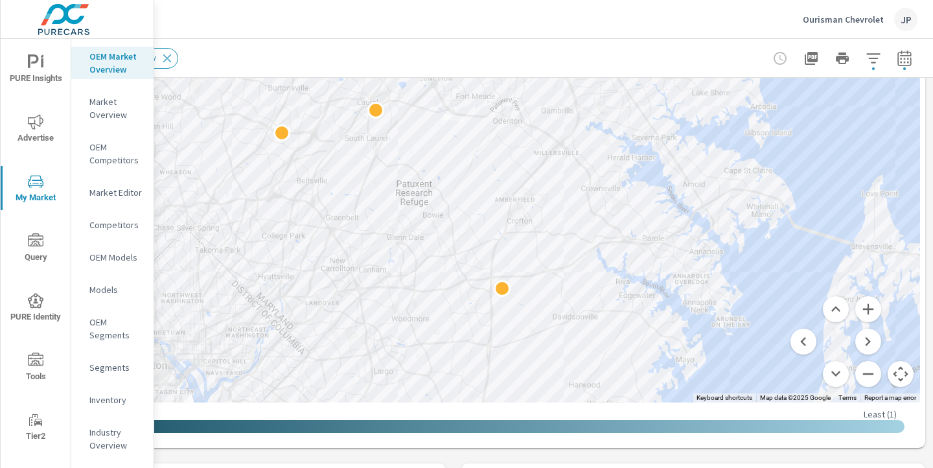
drag, startPoint x: 433, startPoint y: 240, endPoint x: 427, endPoint y: 318, distance: 77.3
click at [427, 318] on div "2" at bounding box center [453, 139] width 933 height 526
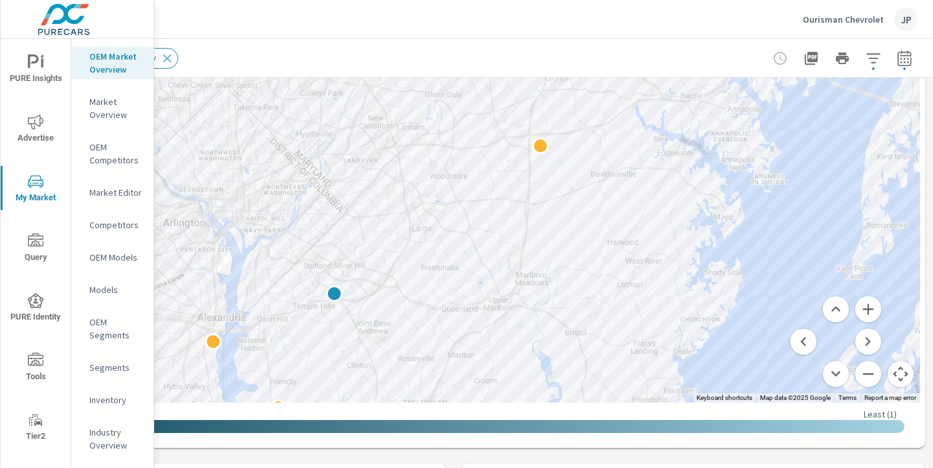
drag, startPoint x: 553, startPoint y: 333, endPoint x: 592, endPoint y: 184, distance: 153.9
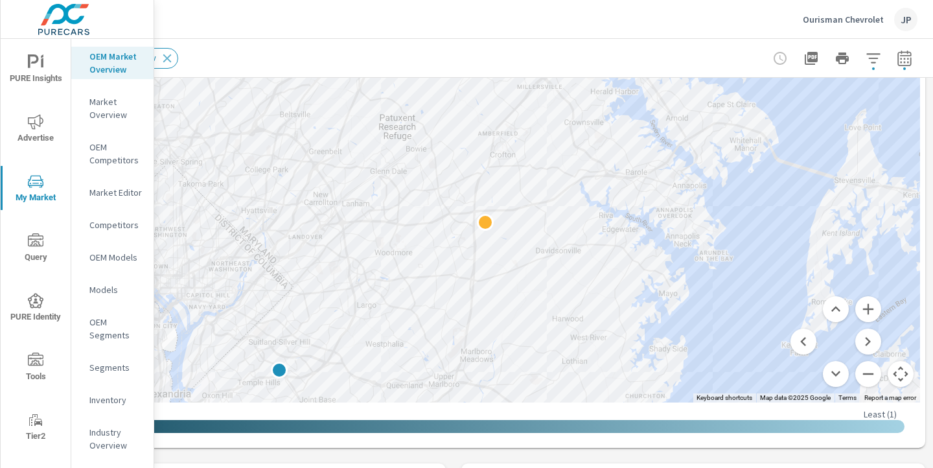
drag, startPoint x: 717, startPoint y: 216, endPoint x: 660, endPoint y: 296, distance: 98.5
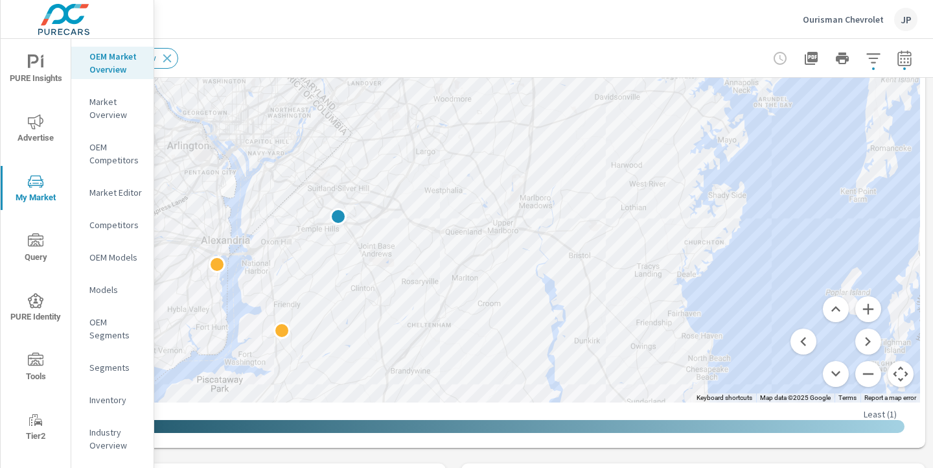
drag, startPoint x: 512, startPoint y: 297, endPoint x: 570, endPoint y: 135, distance: 172.2
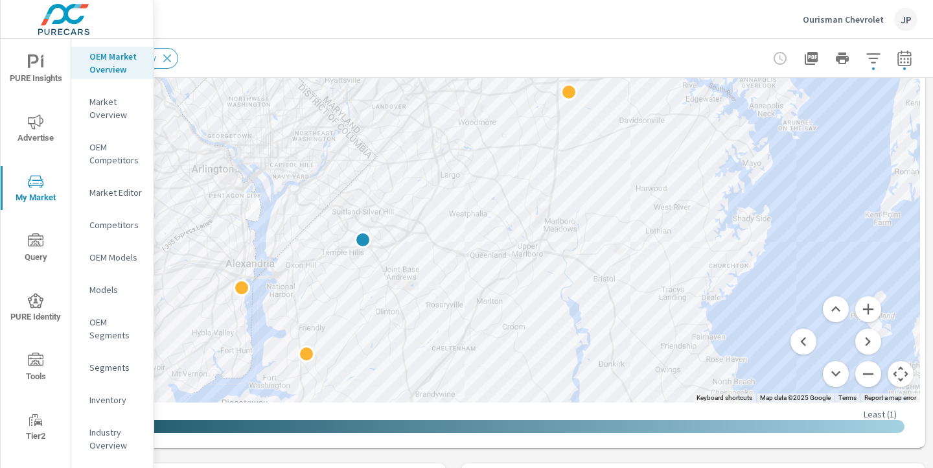
drag, startPoint x: 486, startPoint y: 270, endPoint x: 512, endPoint y: 292, distance: 33.6
click at [512, 292] on div "2" at bounding box center [945, 453] width 933 height 583
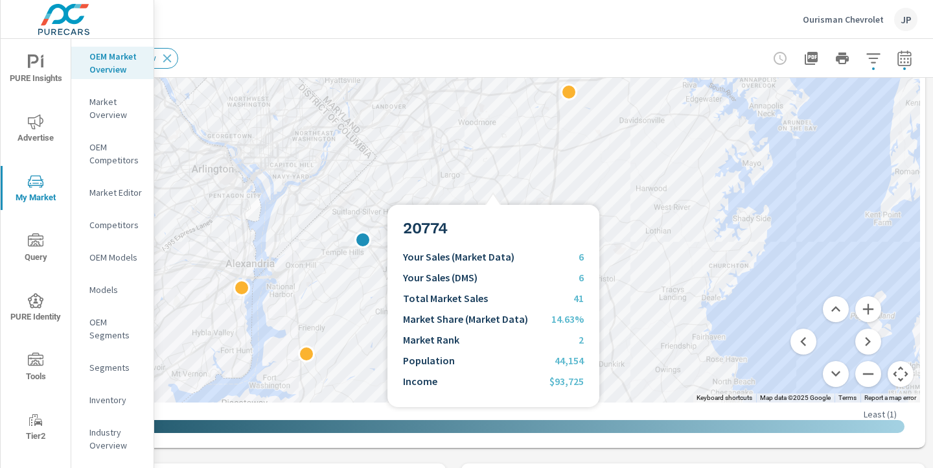
click at [492, 189] on div "2" at bounding box center [920, 430] width 933 height 583
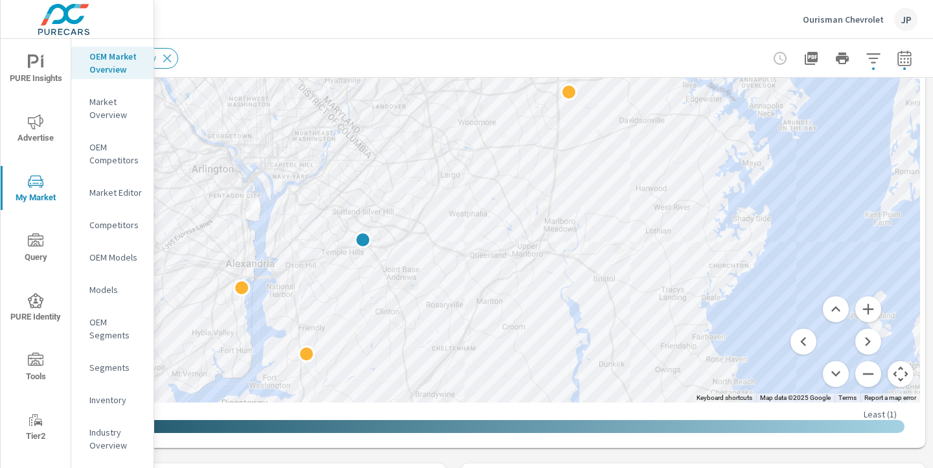
click at [345, 52] on div "Reset Filters (none) New" at bounding box center [363, 58] width 747 height 21
click at [365, 58] on div "Reset Filters (none) New" at bounding box center [363, 58] width 747 height 21
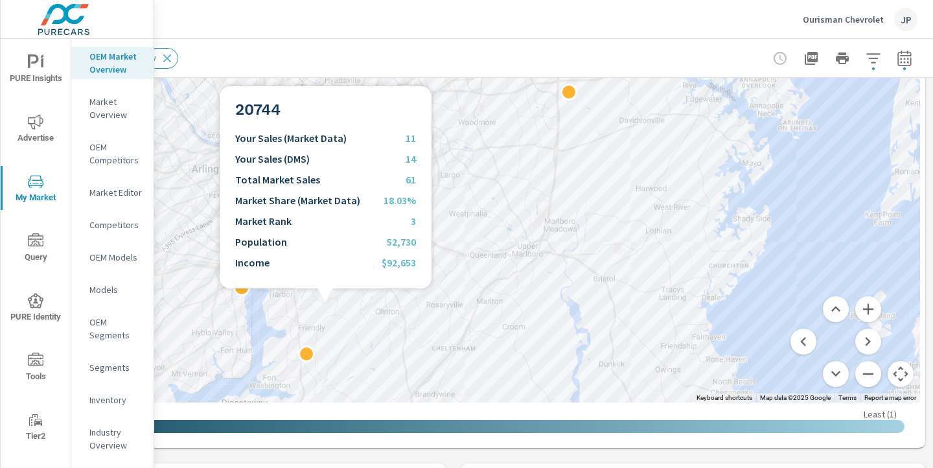
click at [325, 304] on div "2" at bounding box center [453, 139] width 933 height 526
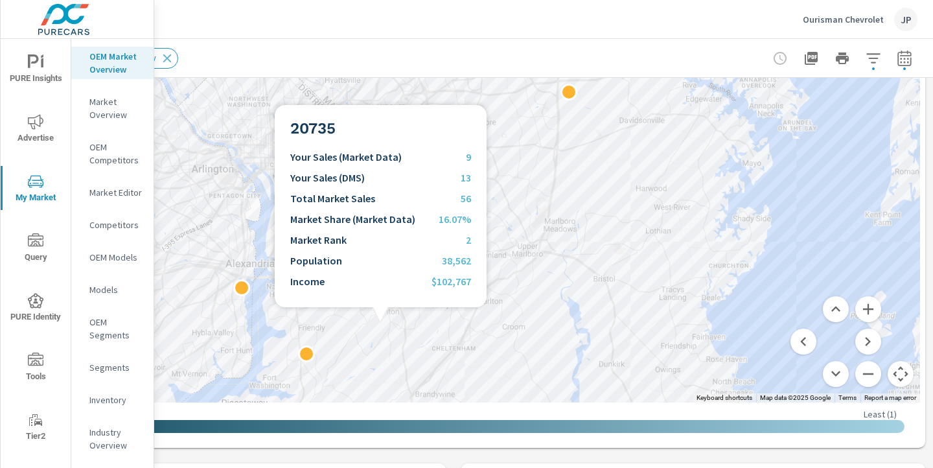
click at [380, 323] on div "2" at bounding box center [453, 139] width 933 height 526
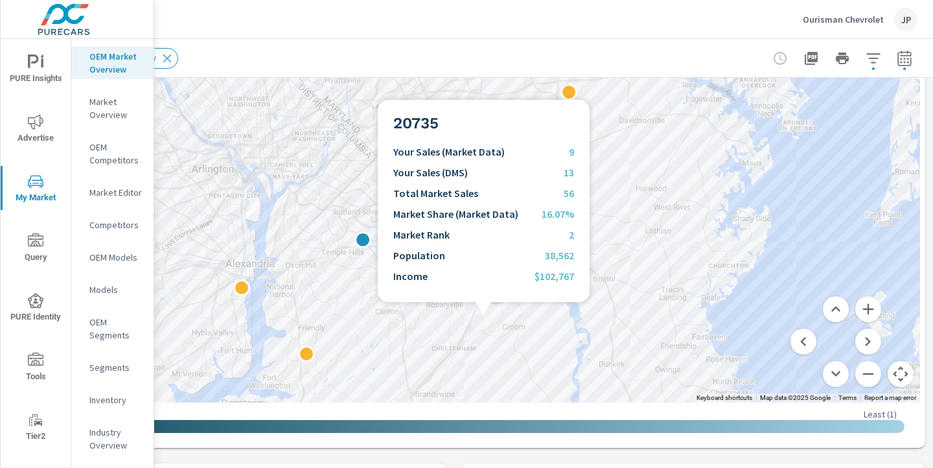
click at [483, 318] on div "2" at bounding box center [920, 430] width 933 height 583
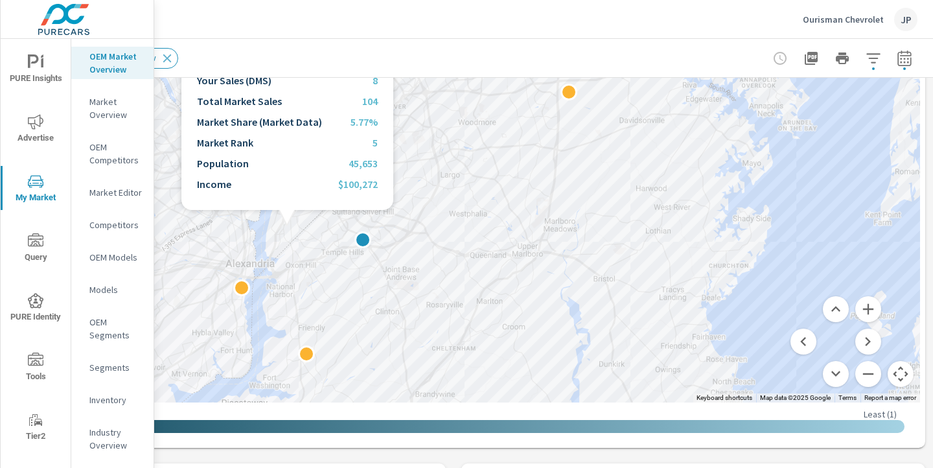
click at [287, 226] on div "2" at bounding box center [453, 139] width 933 height 526
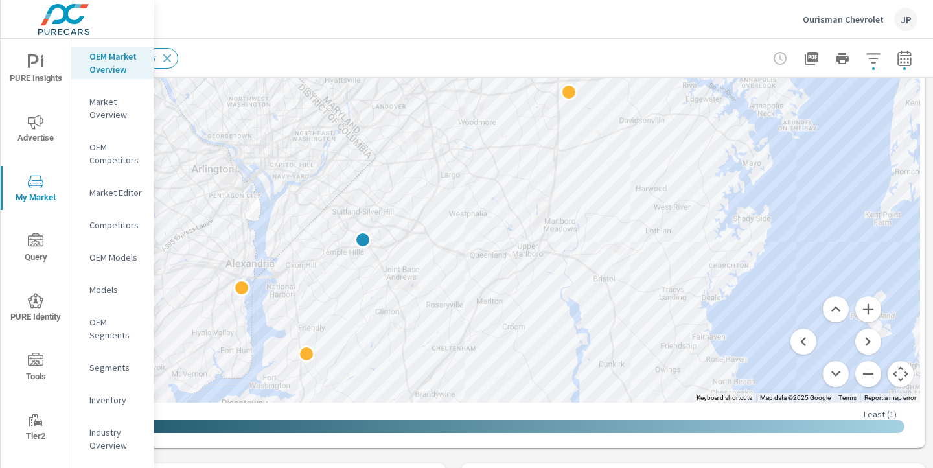
click at [500, 290] on div "2" at bounding box center [920, 430] width 933 height 583
drag, startPoint x: 647, startPoint y: 179, endPoint x: 601, endPoint y: 293, distance: 122.7
click at [601, 293] on div "2" at bounding box center [920, 430] width 933 height 583
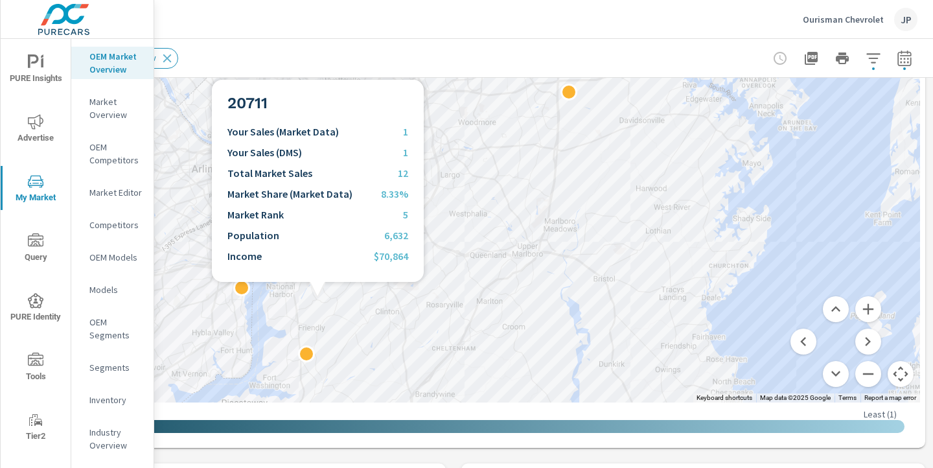
click at [318, 297] on div "2" at bounding box center [453, 139] width 933 height 526
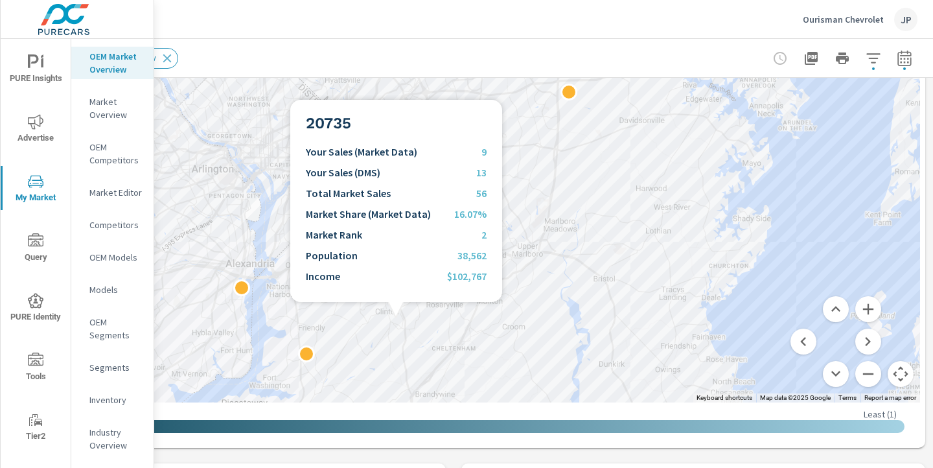
click at [396, 318] on div "2" at bounding box center [453, 139] width 933 height 526
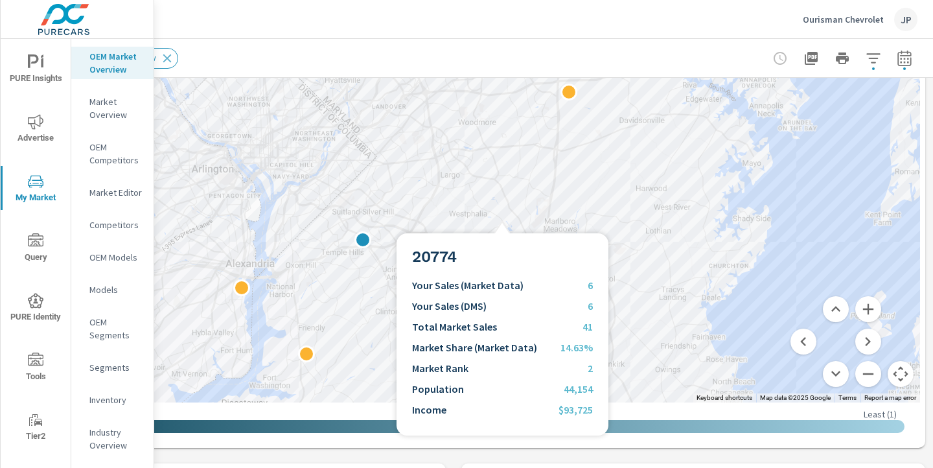
click at [502, 218] on div "2" at bounding box center [920, 430] width 933 height 583
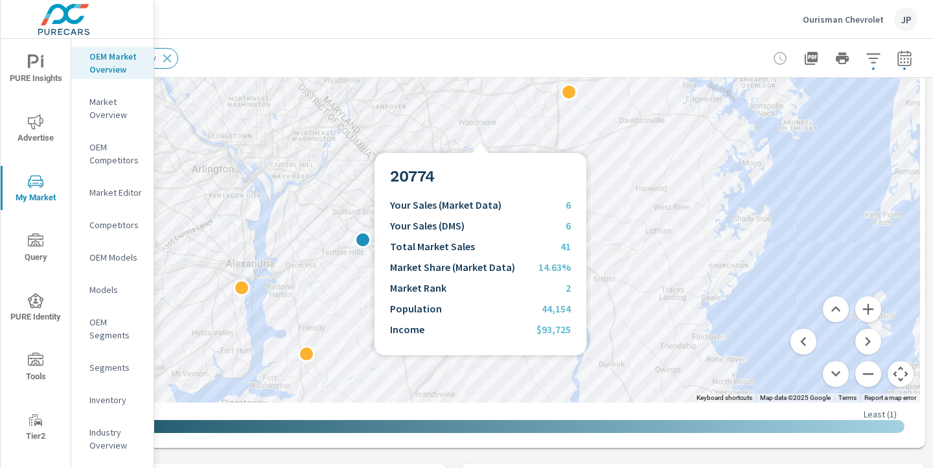
click at [480, 137] on div "2" at bounding box center [453, 139] width 933 height 526
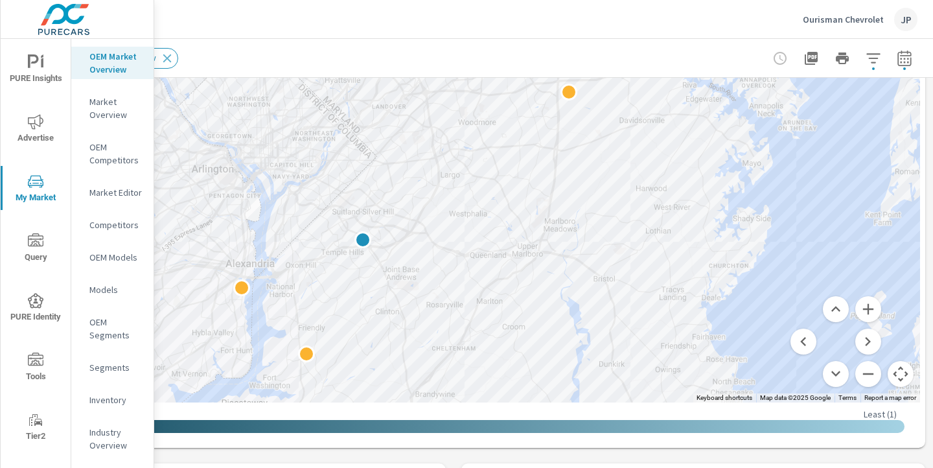
drag, startPoint x: 480, startPoint y: 137, endPoint x: 461, endPoint y: 310, distance: 174.1
click at [461, 310] on div "2" at bounding box center [453, 139] width 933 height 526
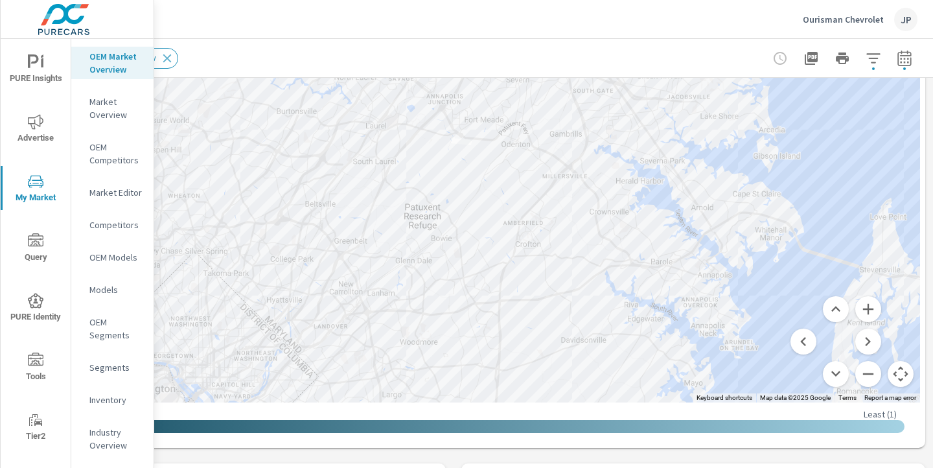
drag, startPoint x: 603, startPoint y: 119, endPoint x: 544, endPoint y: 338, distance: 226.2
click at [544, 338] on div "2" at bounding box center [453, 139] width 933 height 526
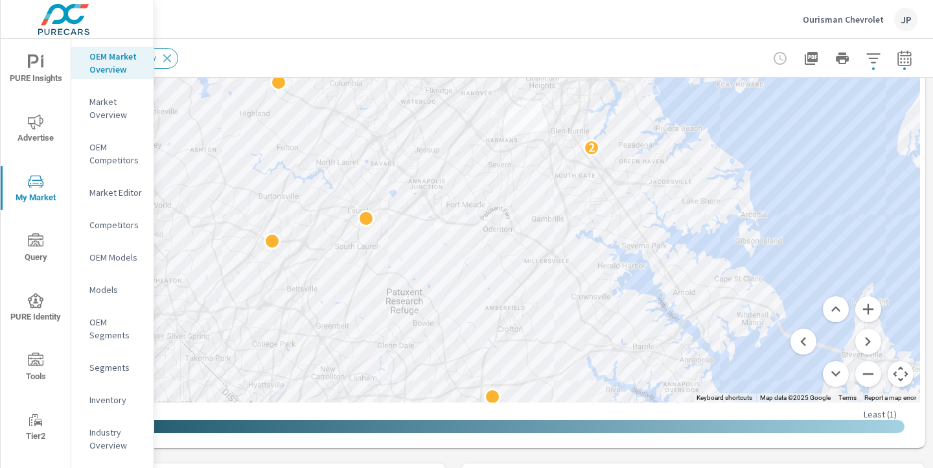
drag, startPoint x: 454, startPoint y: 228, endPoint x: 437, endPoint y: 322, distance: 95.5
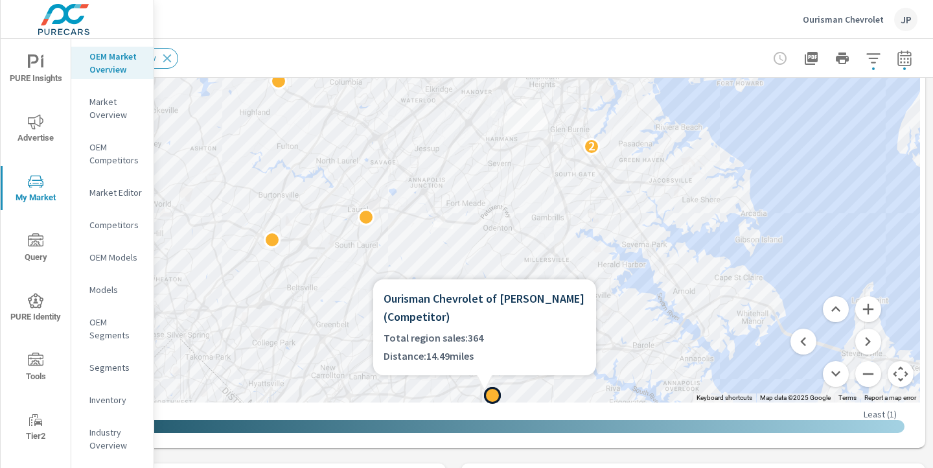
drag, startPoint x: 487, startPoint y: 391, endPoint x: 481, endPoint y: 357, distance: 34.1
click at [481, 357] on div "← Move left → Move right ↑ Move up ↓ Move down + Zoom in - Zoom out Home Jump l…" at bounding box center [453, 159] width 933 height 566
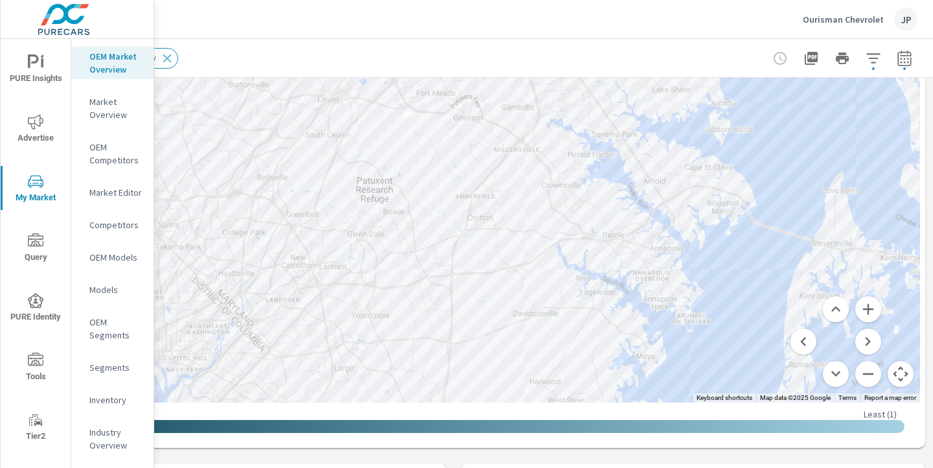
drag, startPoint x: 574, startPoint y: 268, endPoint x: 543, endPoint y: 156, distance: 116.2
click at [543, 156] on div "2" at bounding box center [890, 320] width 933 height 583
click at [863, 302] on button "Zoom in" at bounding box center [868, 309] width 26 height 26
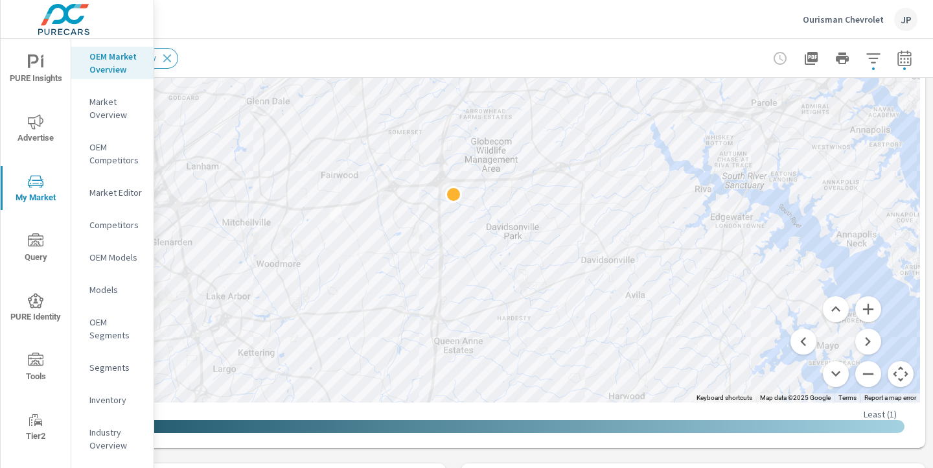
drag, startPoint x: 545, startPoint y: 350, endPoint x: 535, endPoint y: 121, distance: 229.0
click at [535, 121] on div at bounding box center [909, 203] width 933 height 583
click at [867, 376] on button "Zoom out" at bounding box center [868, 374] width 26 height 26
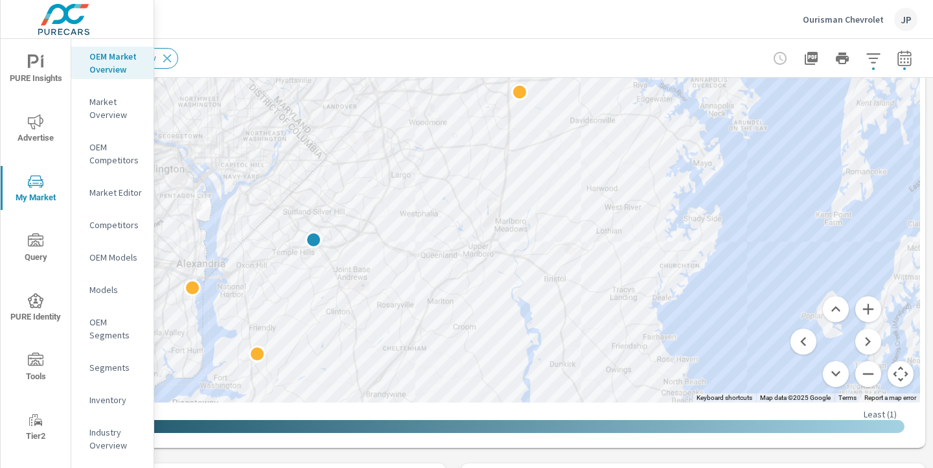
drag, startPoint x: 508, startPoint y: 345, endPoint x: 570, endPoint y: 263, distance: 102.7
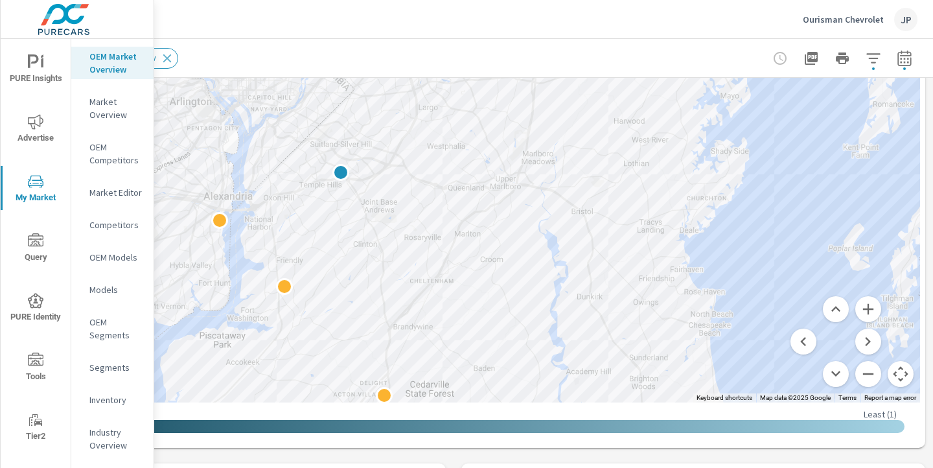
drag, startPoint x: 553, startPoint y: 367, endPoint x: 581, endPoint y: 298, distance: 74.5
click at [581, 298] on div "2" at bounding box center [947, 363] width 933 height 583
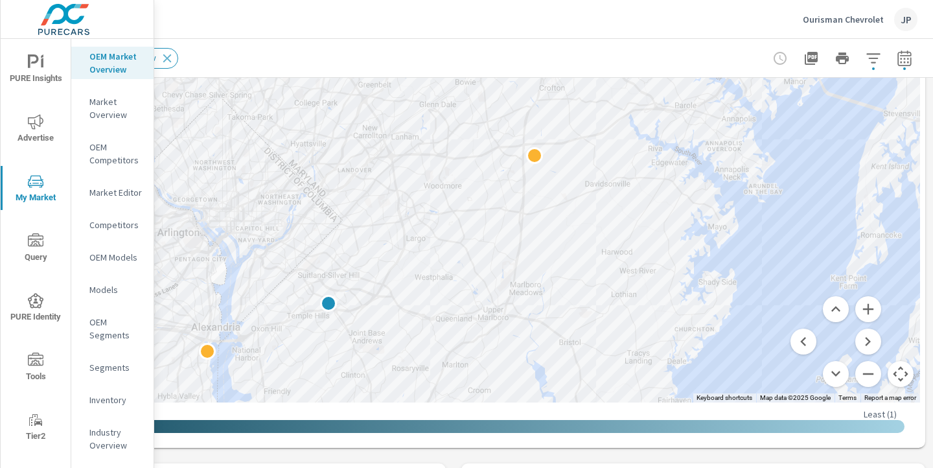
drag, startPoint x: 597, startPoint y: 203, endPoint x: 584, endPoint y: 336, distance: 134.2
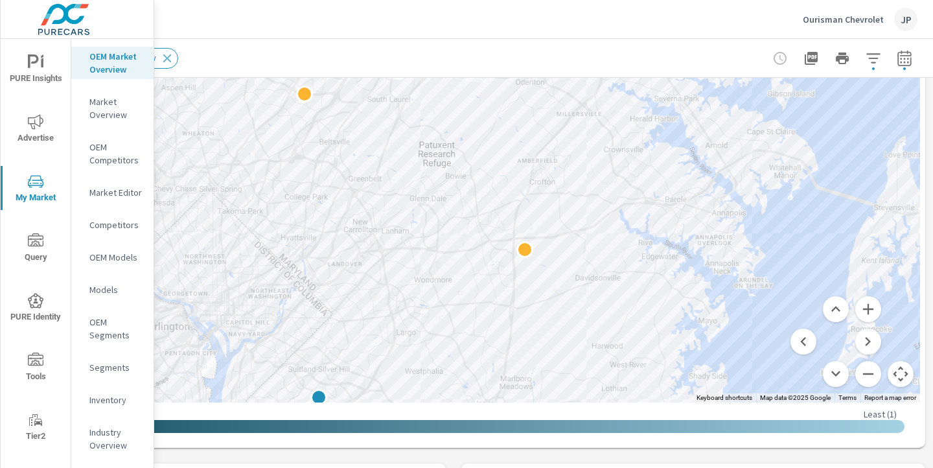
drag, startPoint x: 585, startPoint y: 248, endPoint x: 577, endPoint y: 343, distance: 96.3
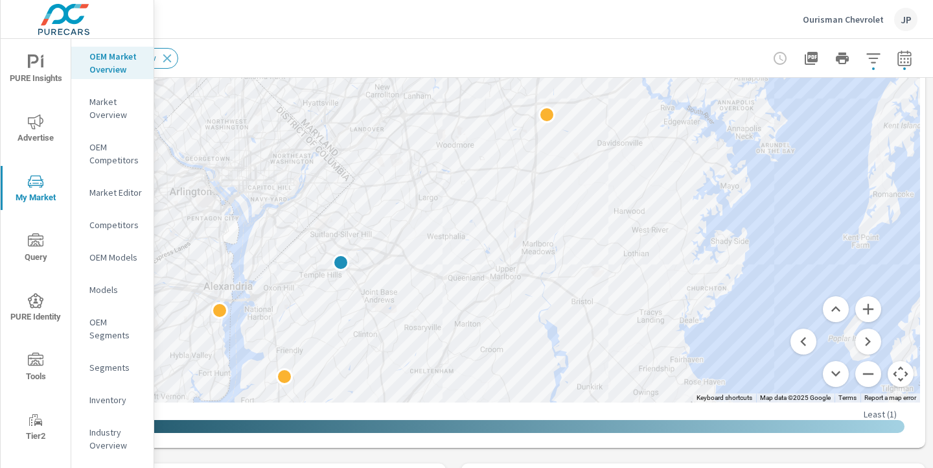
drag, startPoint x: 574, startPoint y: 358, endPoint x: 597, endPoint y: 219, distance: 140.6
click at [597, 220] on div "2" at bounding box center [942, 296] width 933 height 583
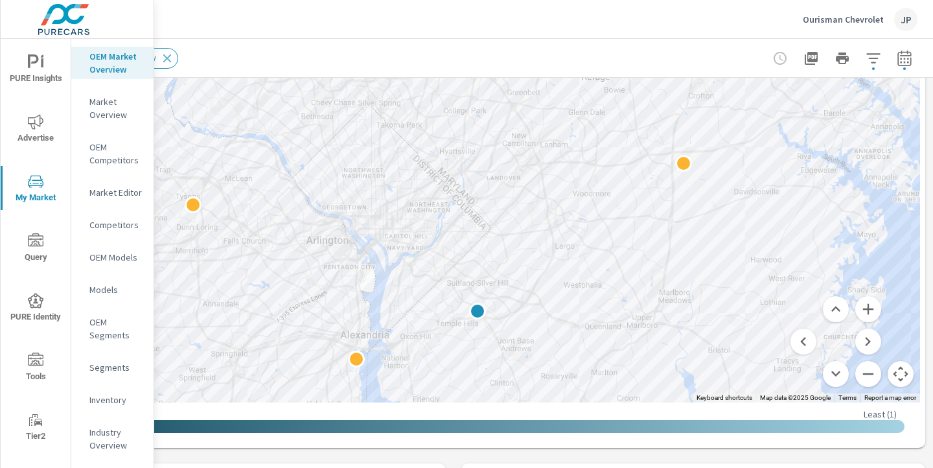
drag, startPoint x: 358, startPoint y: 165, endPoint x: 496, endPoint y: 214, distance: 146.2
click at [496, 214] on div "2" at bounding box center [453, 139] width 933 height 526
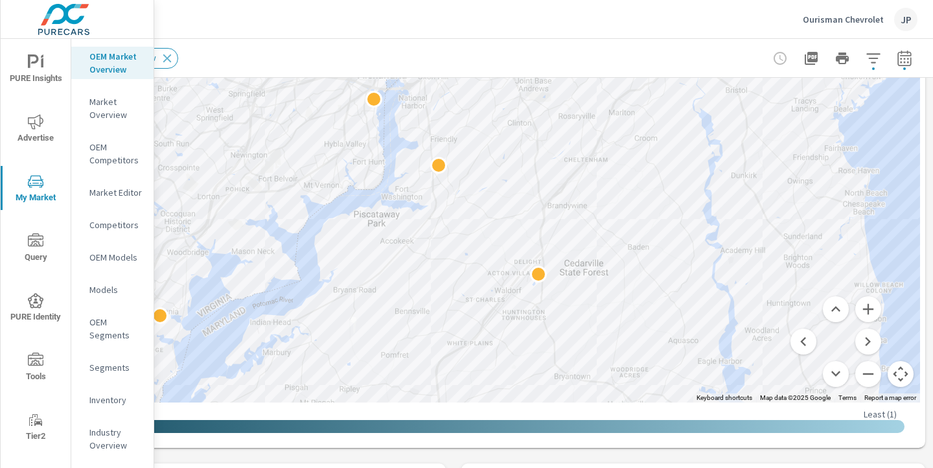
drag, startPoint x: 589, startPoint y: 303, endPoint x: 607, endPoint y: 42, distance: 261.7
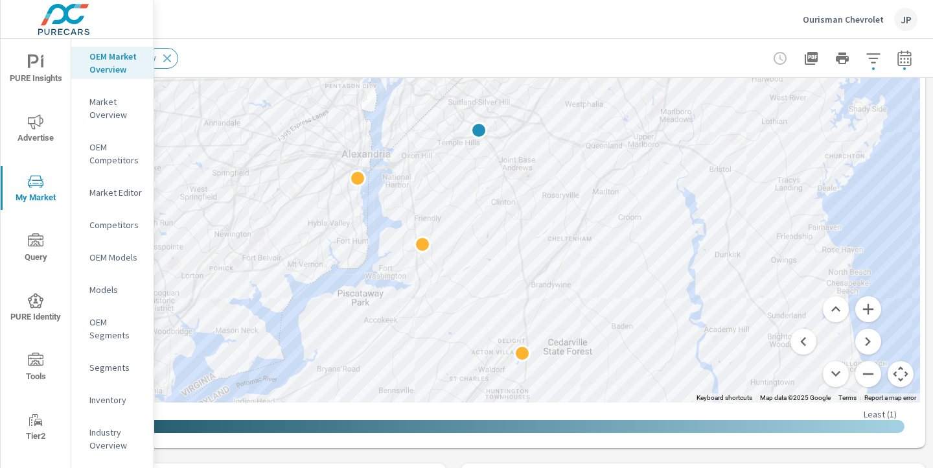
drag, startPoint x: 590, startPoint y: 236, endPoint x: 574, endPoint y: 315, distance: 80.7
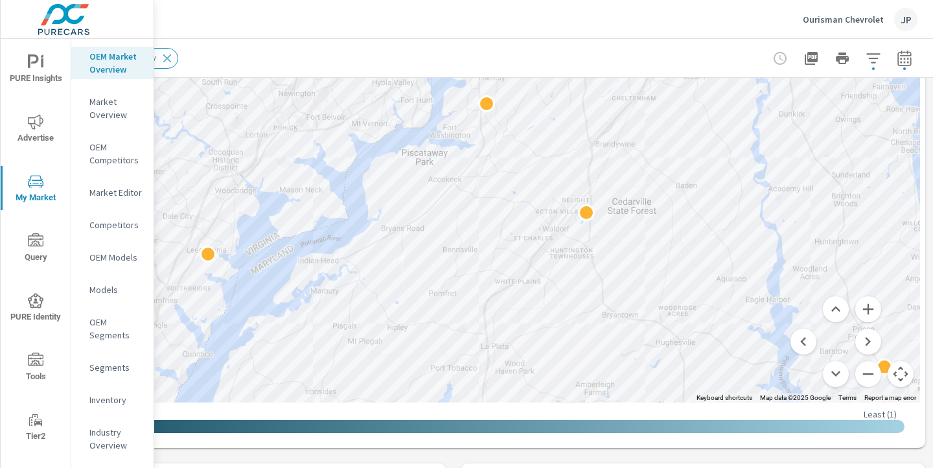
drag, startPoint x: 547, startPoint y: 290, endPoint x: 611, endPoint y: 149, distance: 155.2
click at [464, 110] on div "2" at bounding box center [453, 139] width 933 height 526
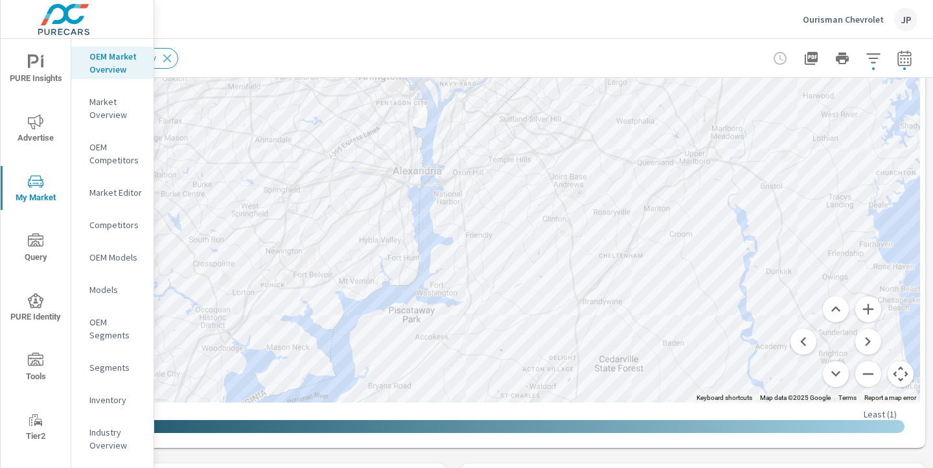
drag, startPoint x: 464, startPoint y: 110, endPoint x: 451, endPoint y: 270, distance: 160.6
click at [451, 270] on div "2" at bounding box center [453, 139] width 933 height 526
click at [869, 376] on button "Zoom out" at bounding box center [868, 374] width 26 height 26
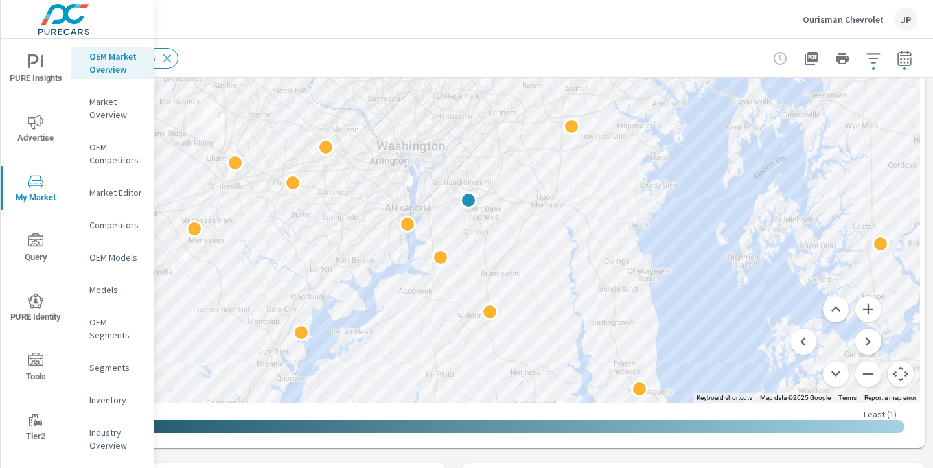
drag, startPoint x: 703, startPoint y: 156, endPoint x: 675, endPoint y: 210, distance: 61.2
